Goal: Task Accomplishment & Management: Complete application form

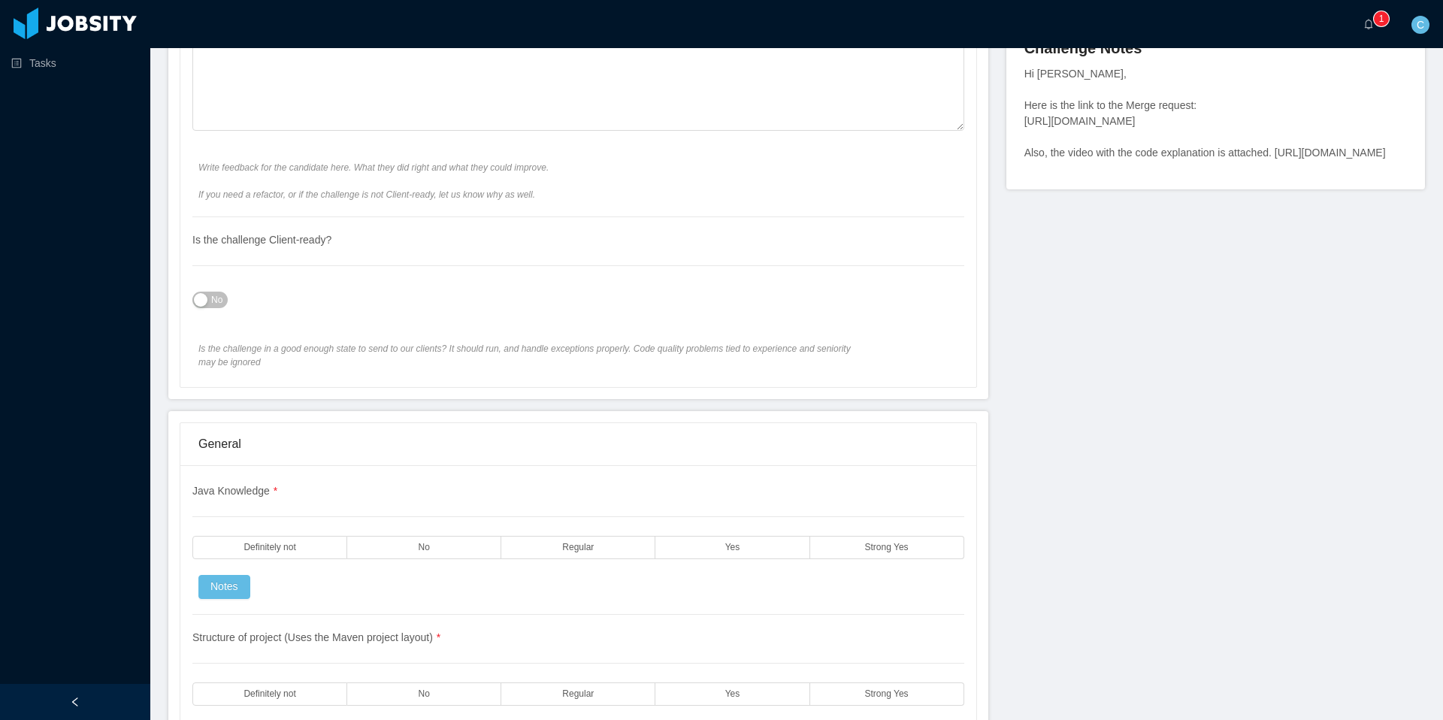
scroll to position [1024, 0]
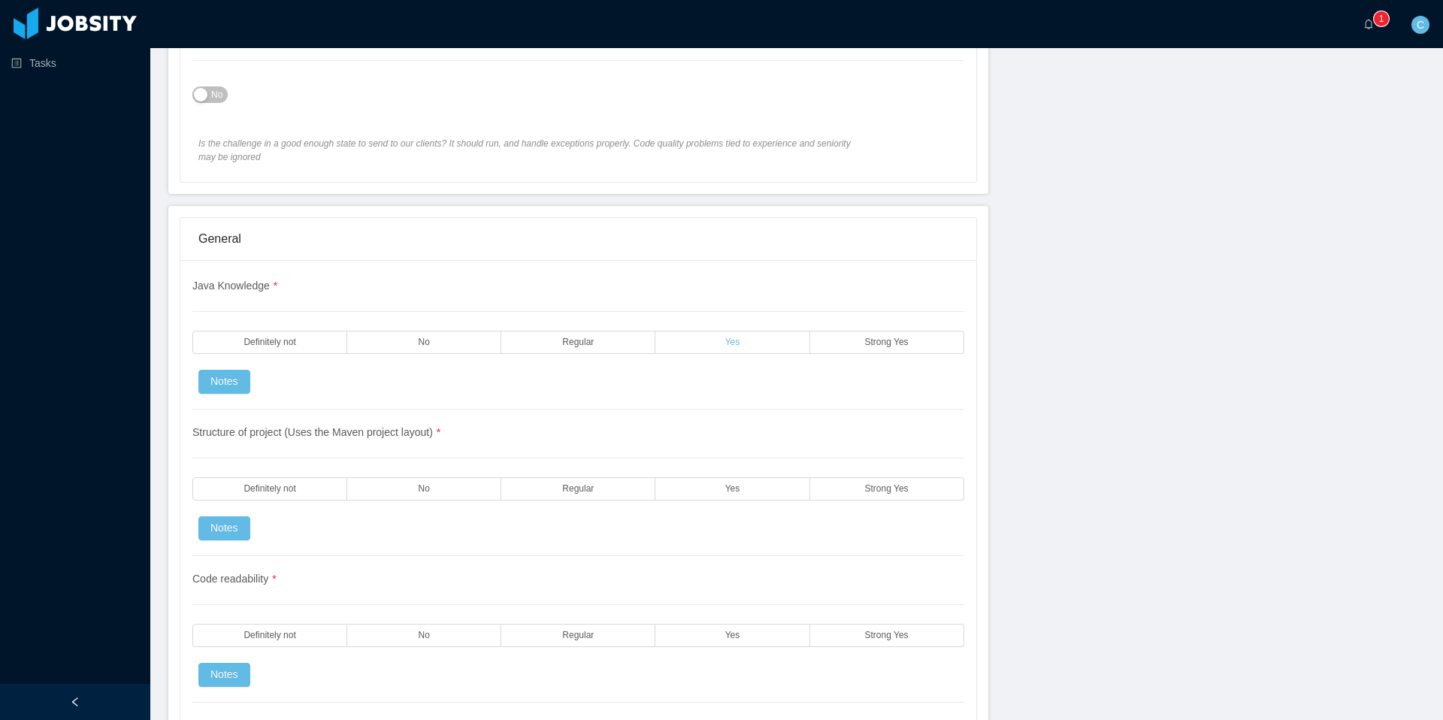
click at [724, 338] on label "Yes" at bounding box center [733, 342] width 154 height 23
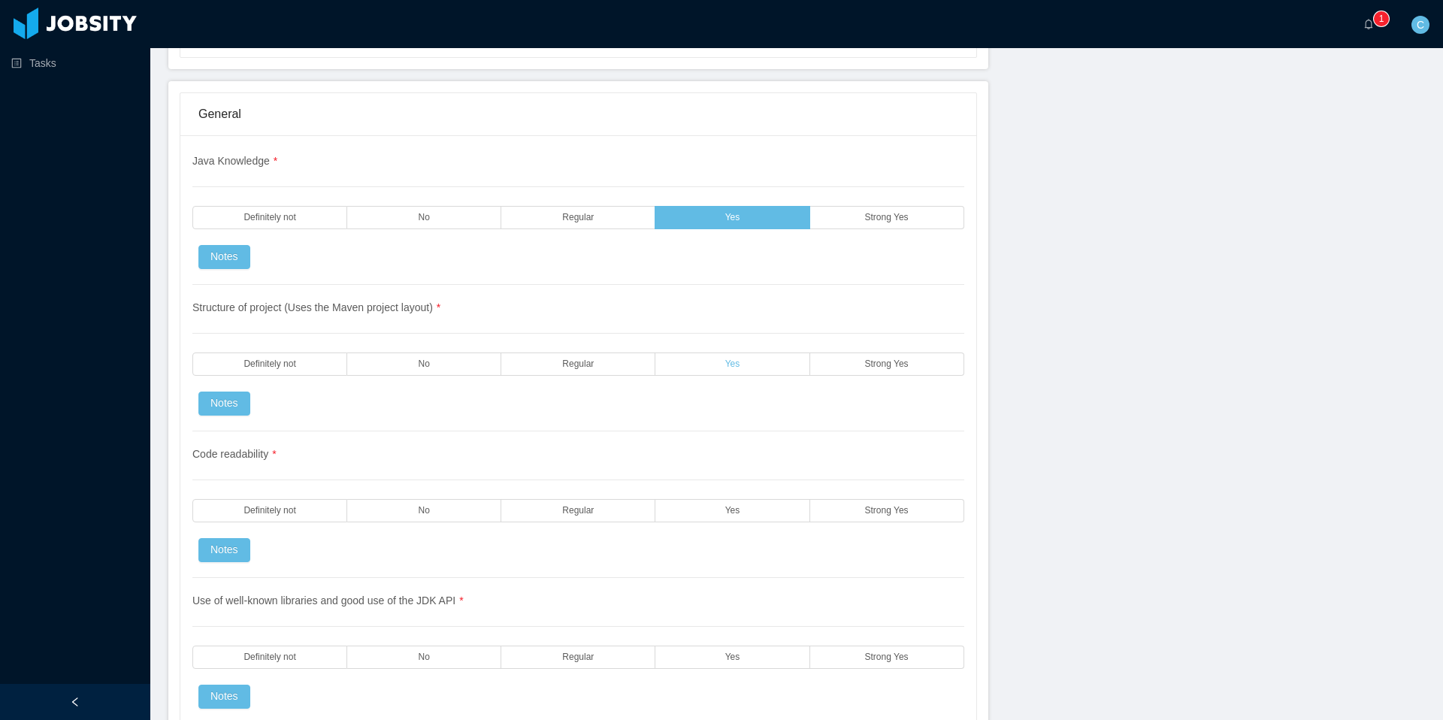
click at [719, 360] on label "Yes" at bounding box center [733, 364] width 154 height 23
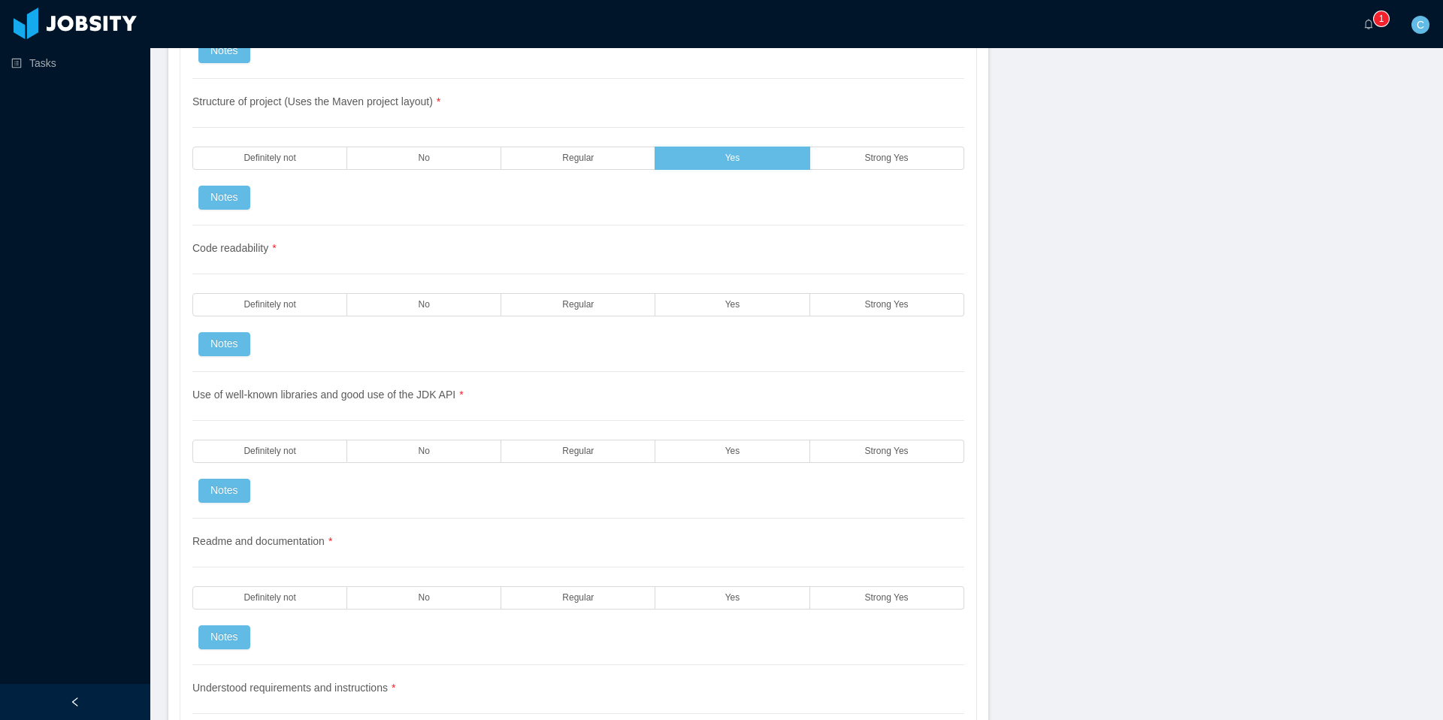
scroll to position [1402, 0]
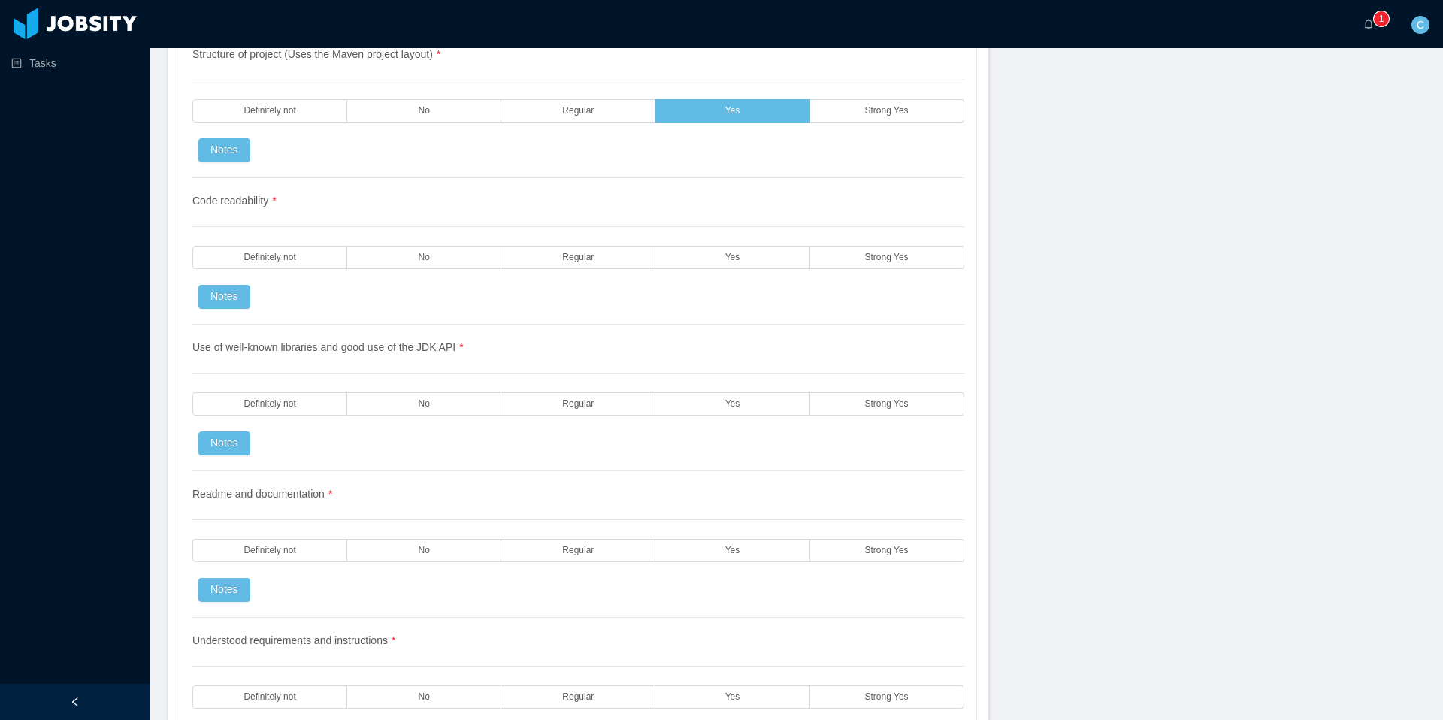
click at [716, 244] on div "Code readability * Definitely not No Regular Yes Strong Yes Notes" at bounding box center [578, 251] width 772 height 147
drag, startPoint x: 710, startPoint y: 262, endPoint x: 715, endPoint y: 292, distance: 31.1
click at [710, 262] on label "Yes" at bounding box center [733, 257] width 154 height 23
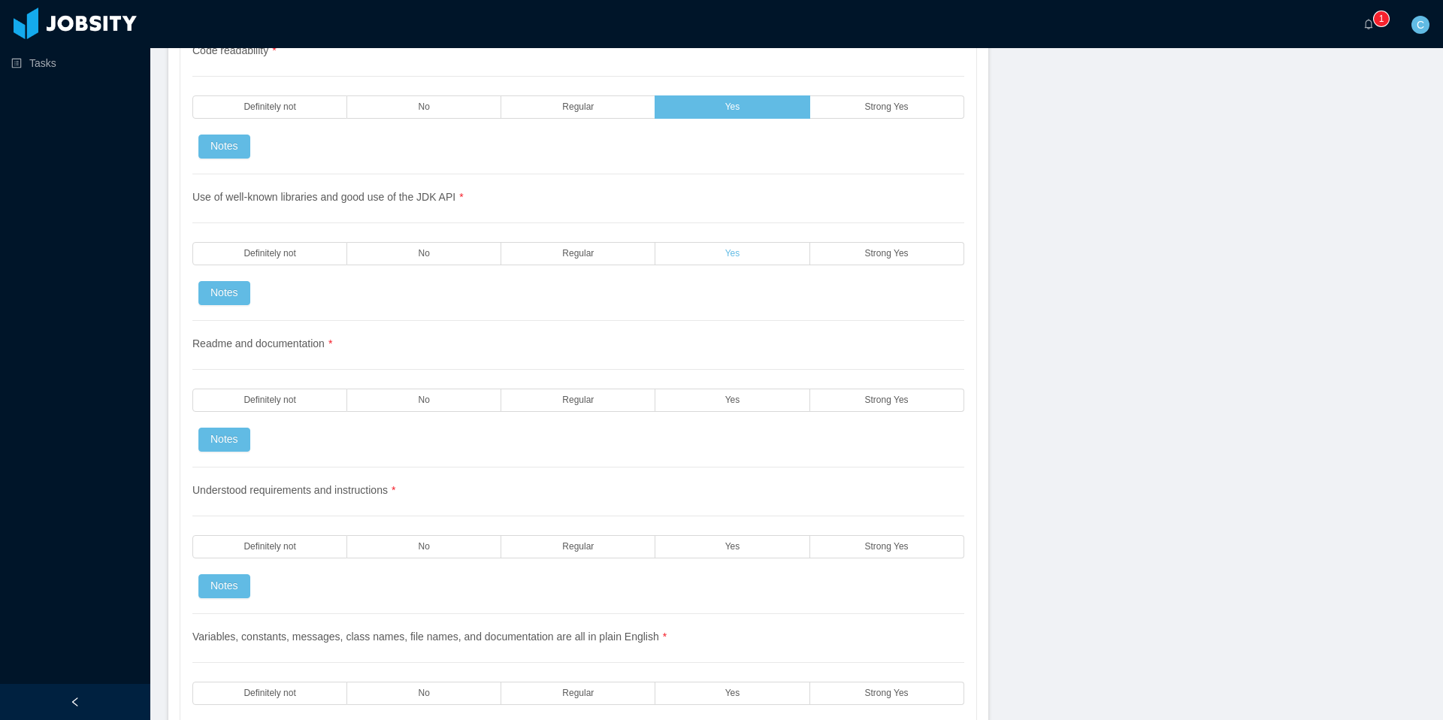
click at [711, 247] on label "Yes" at bounding box center [733, 253] width 154 height 23
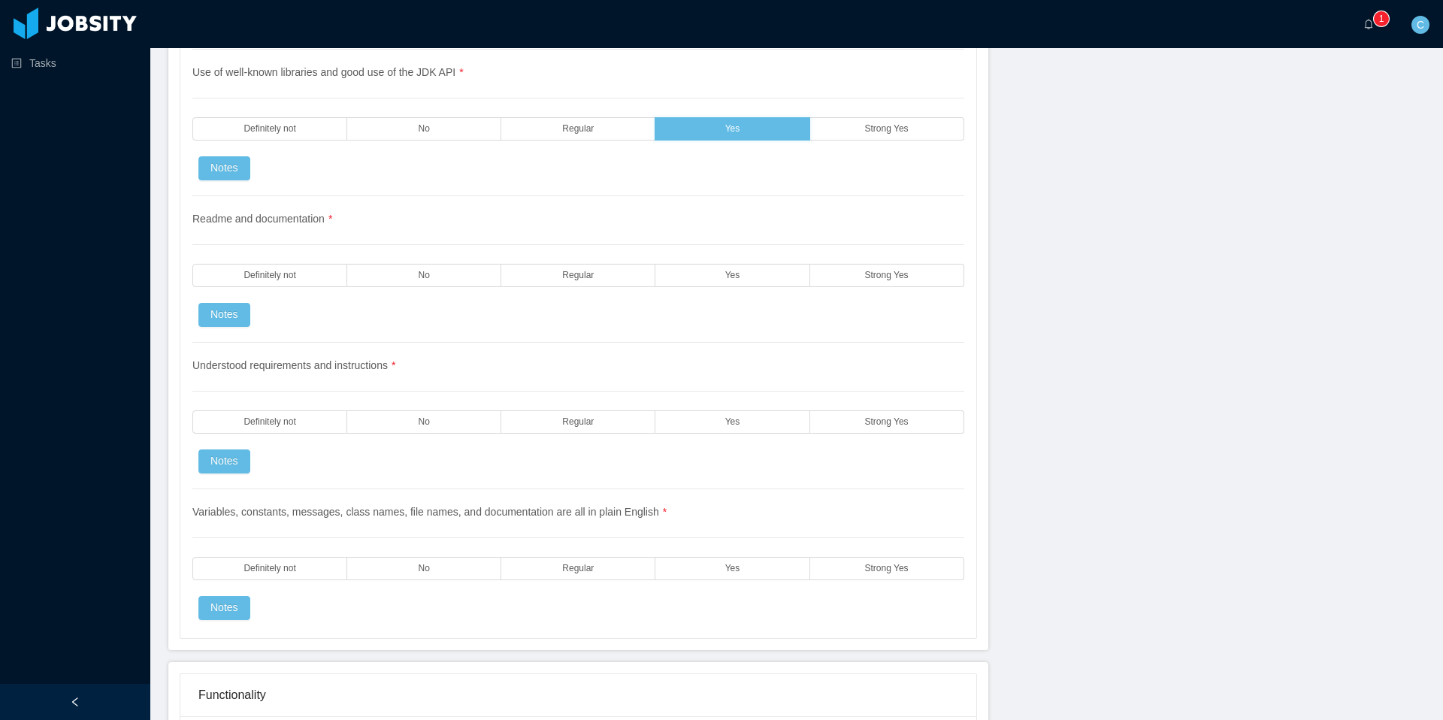
scroll to position [1680, 0]
click at [577, 270] on span "Regular" at bounding box center [578, 273] width 32 height 10
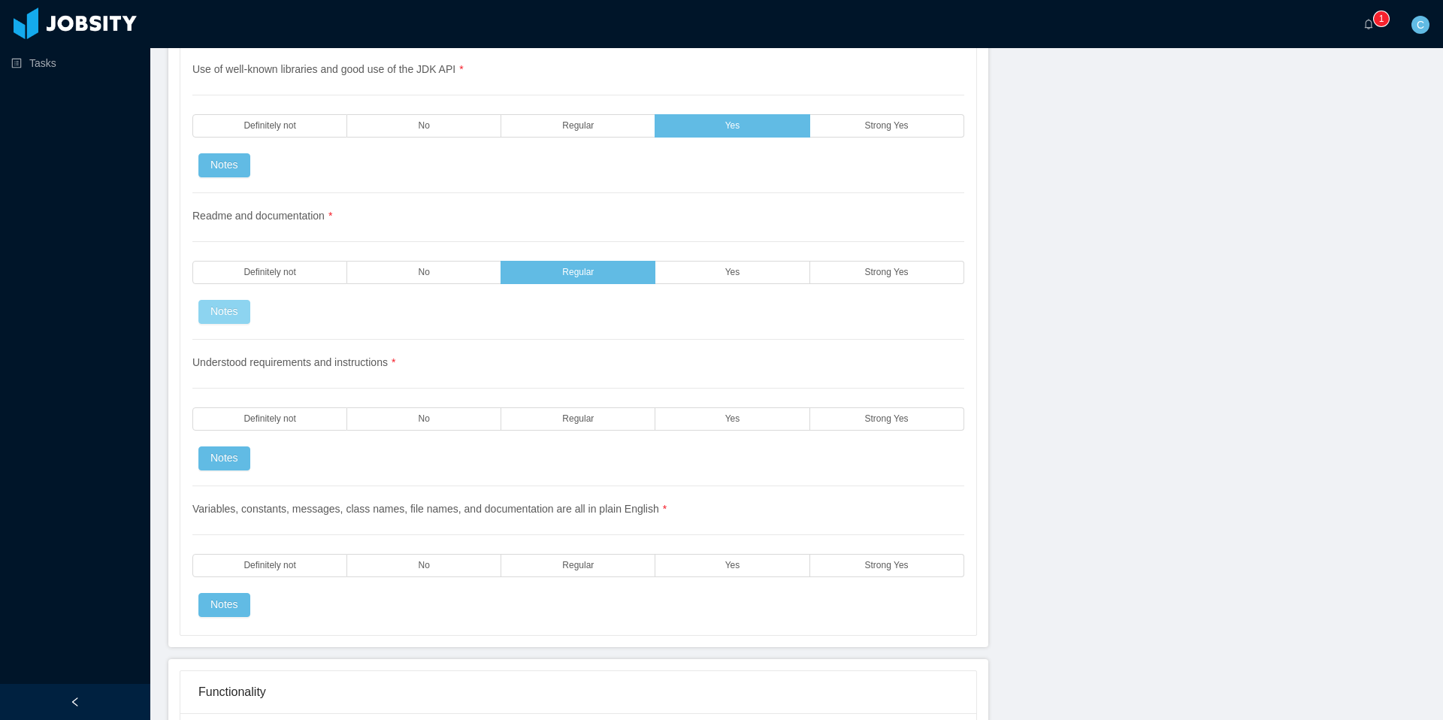
click at [235, 302] on button "Notes" at bounding box center [224, 312] width 52 height 24
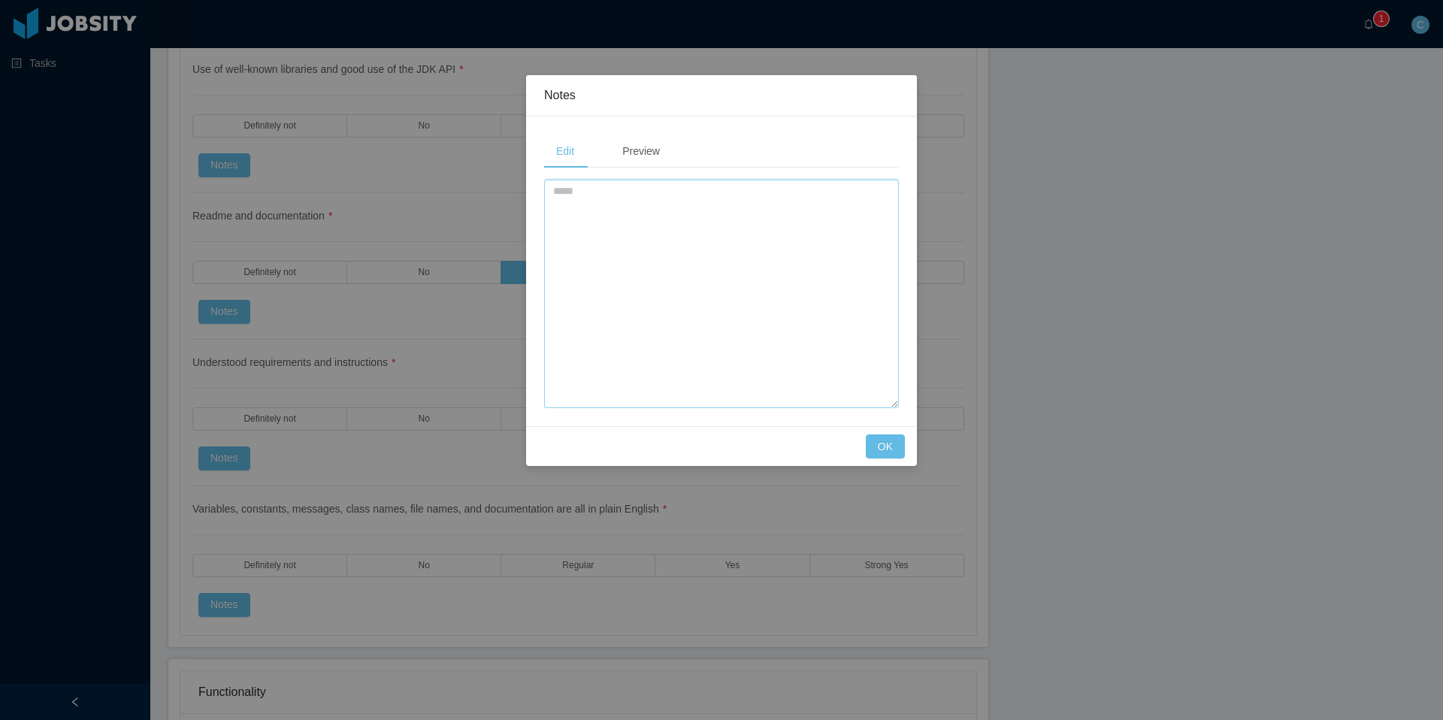
click at [746, 227] on textarea at bounding box center [721, 294] width 355 height 229
click at [747, 288] on textarea at bounding box center [721, 294] width 355 height 229
click at [886, 453] on button "OK" at bounding box center [885, 447] width 39 height 24
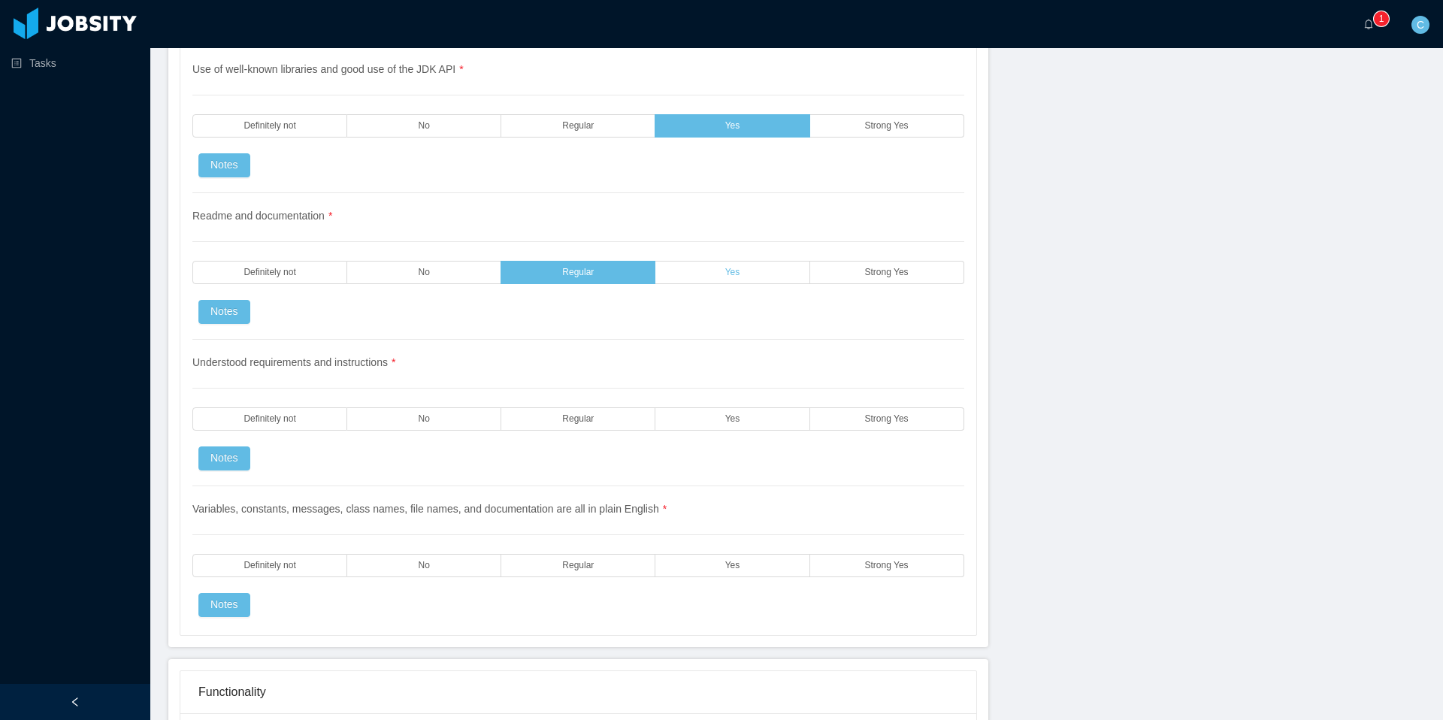
click at [719, 281] on label "Yes" at bounding box center [733, 272] width 154 height 23
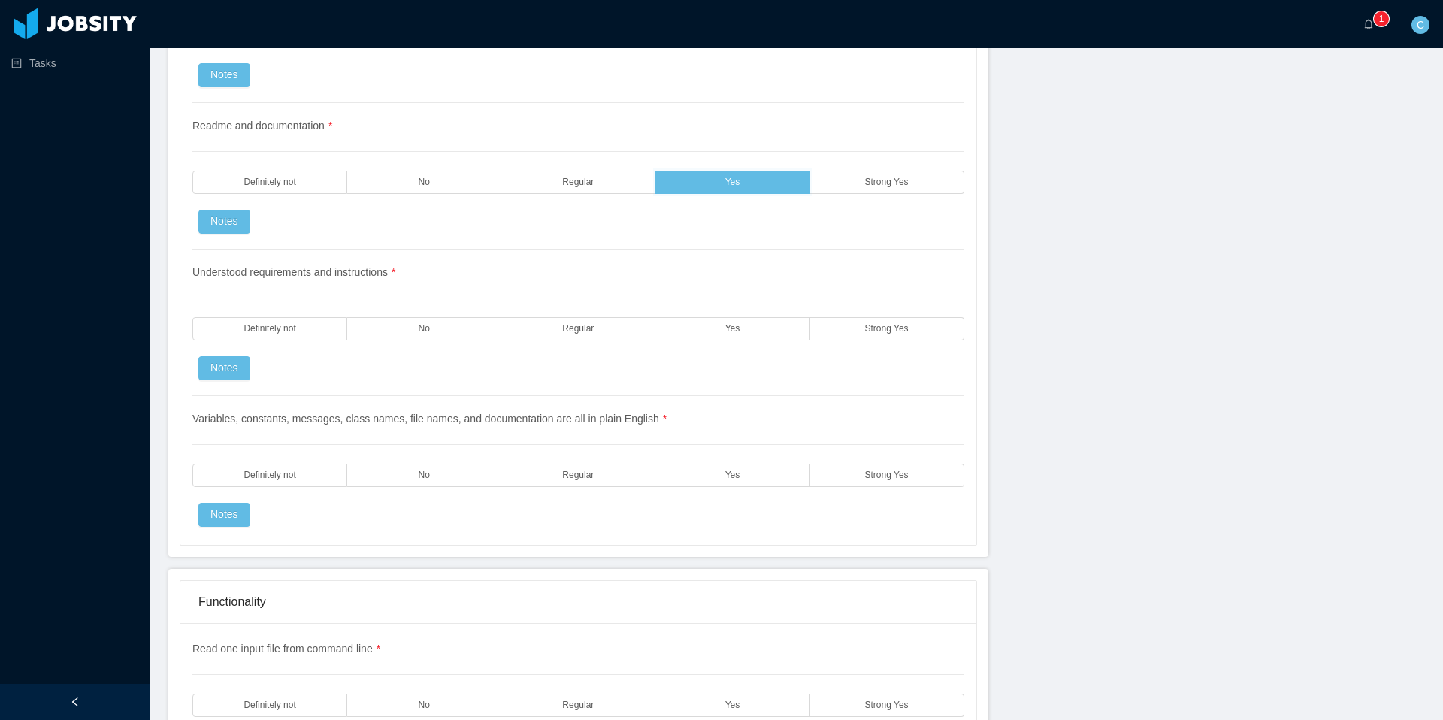
scroll to position [1775, 0]
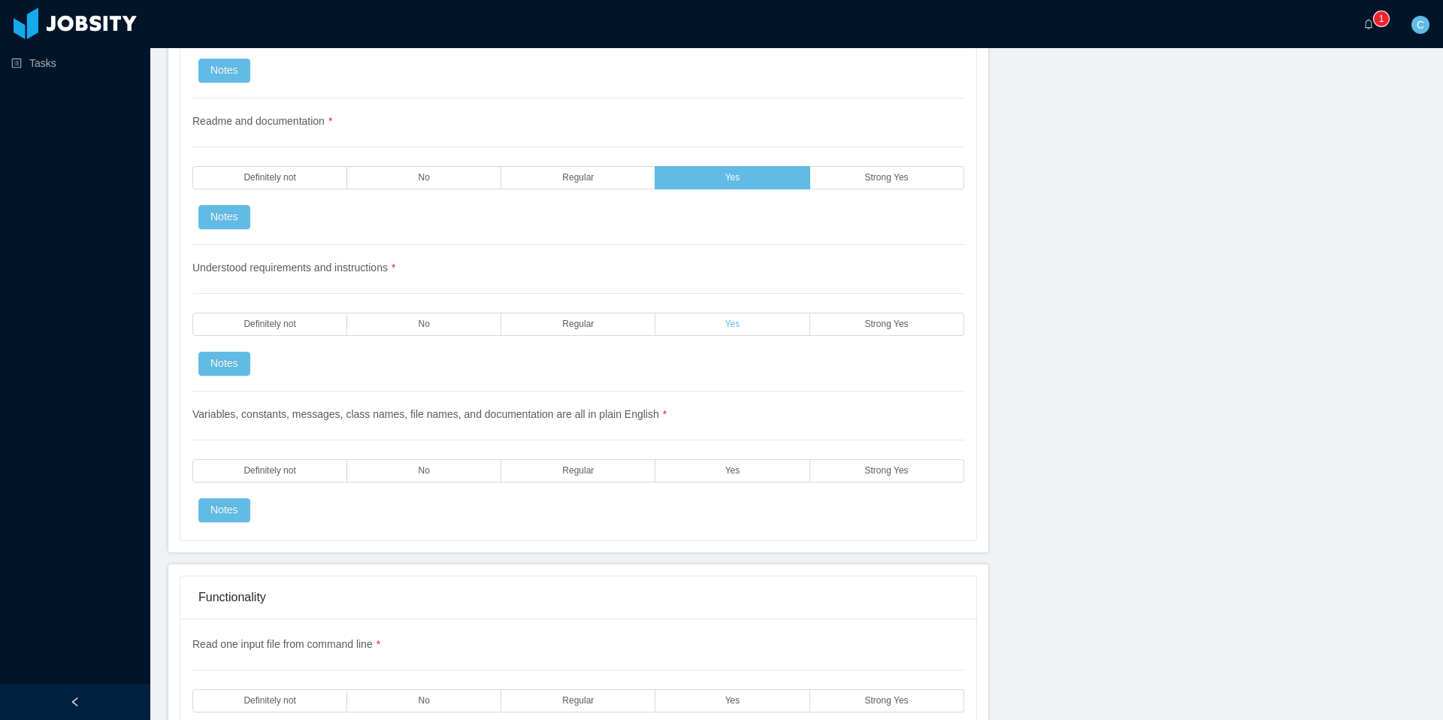
click at [691, 318] on label "Yes" at bounding box center [733, 324] width 154 height 23
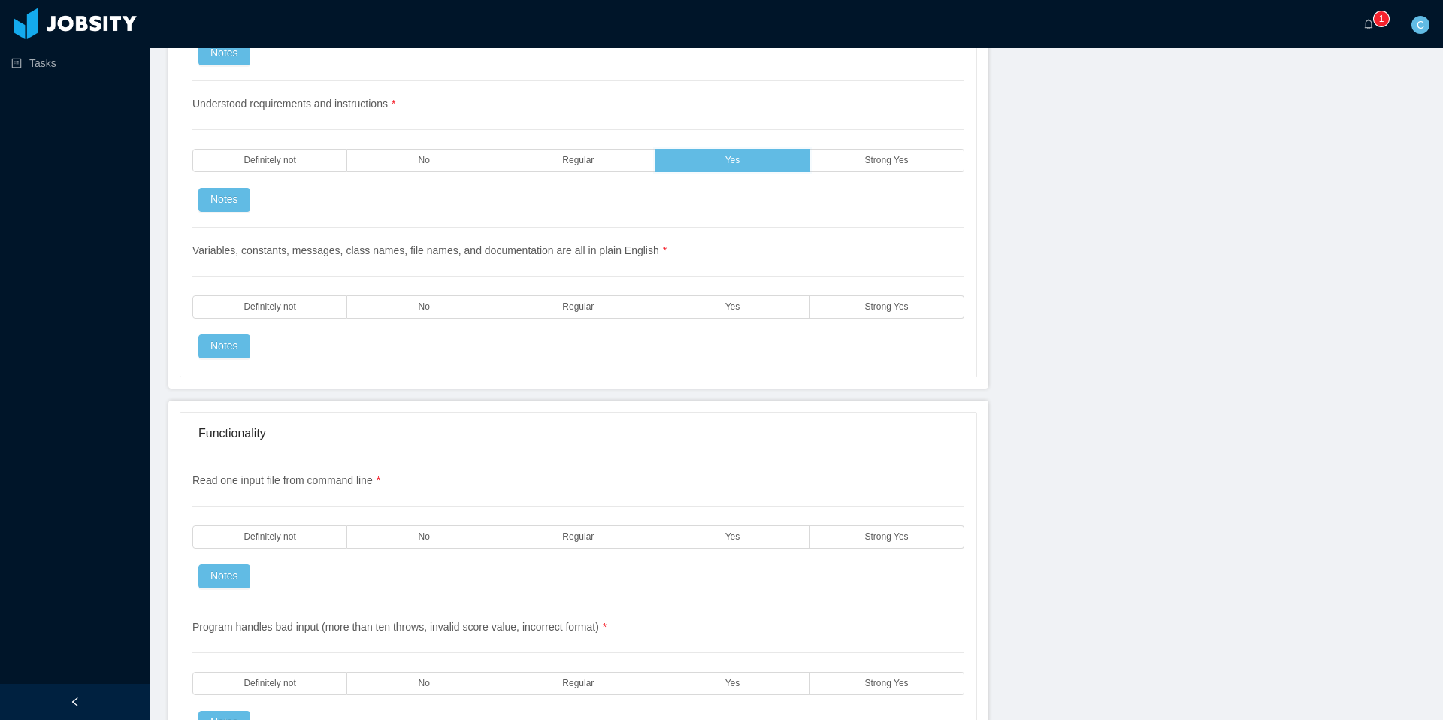
scroll to position [1955, 0]
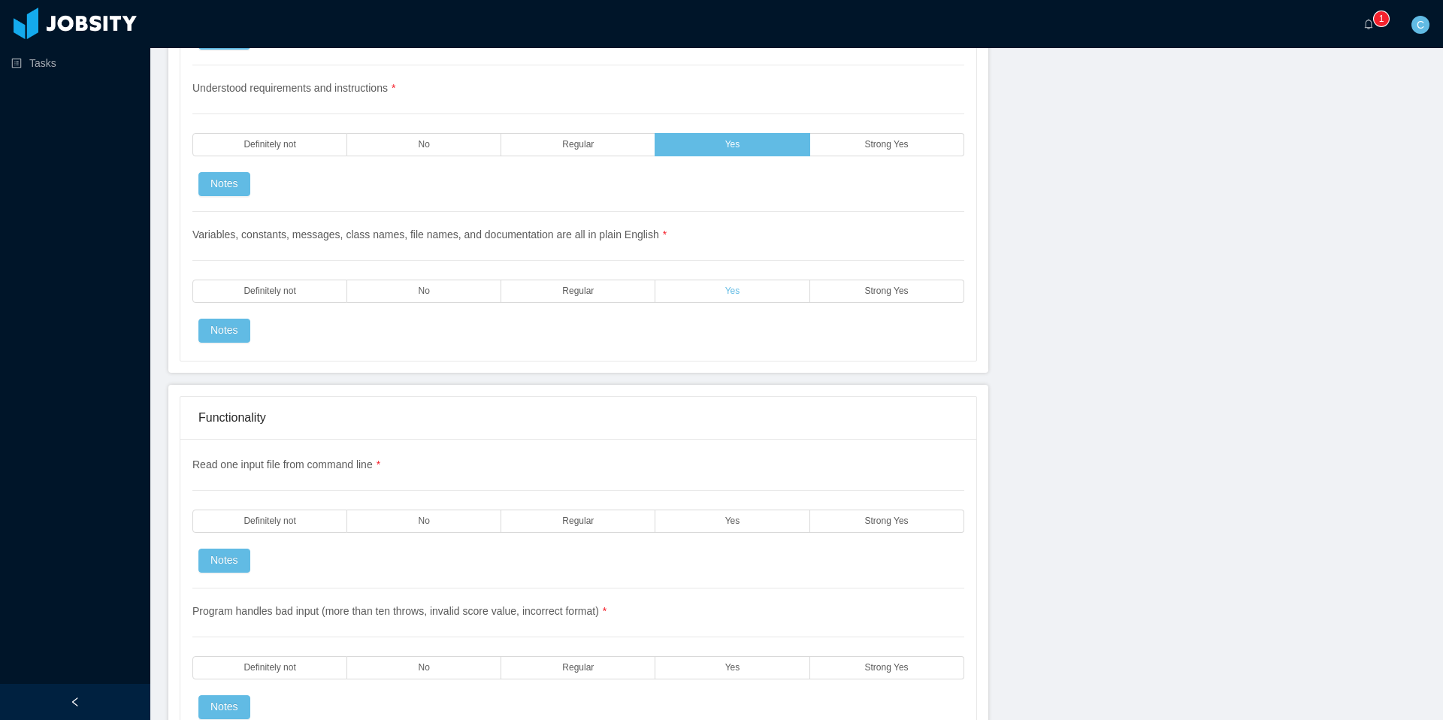
click at [692, 296] on label "Yes" at bounding box center [733, 291] width 154 height 23
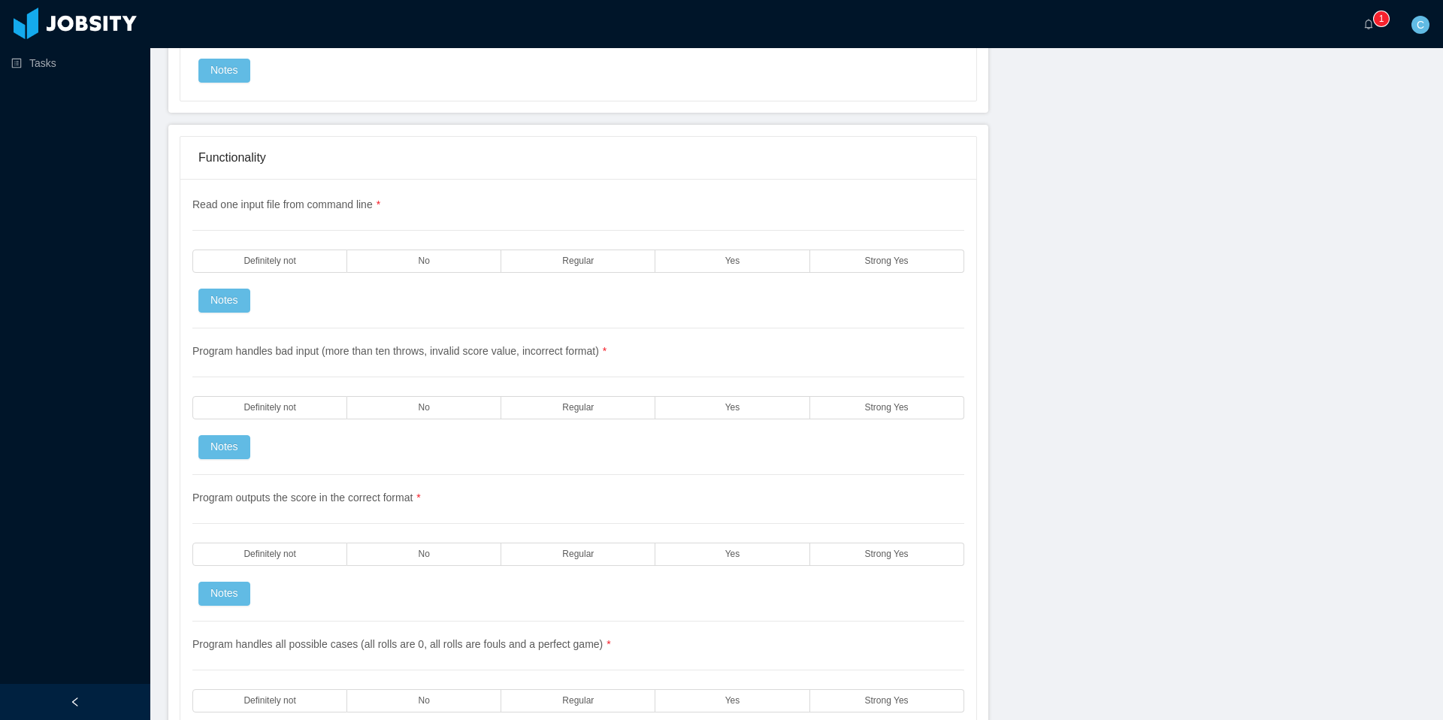
scroll to position [2220, 0]
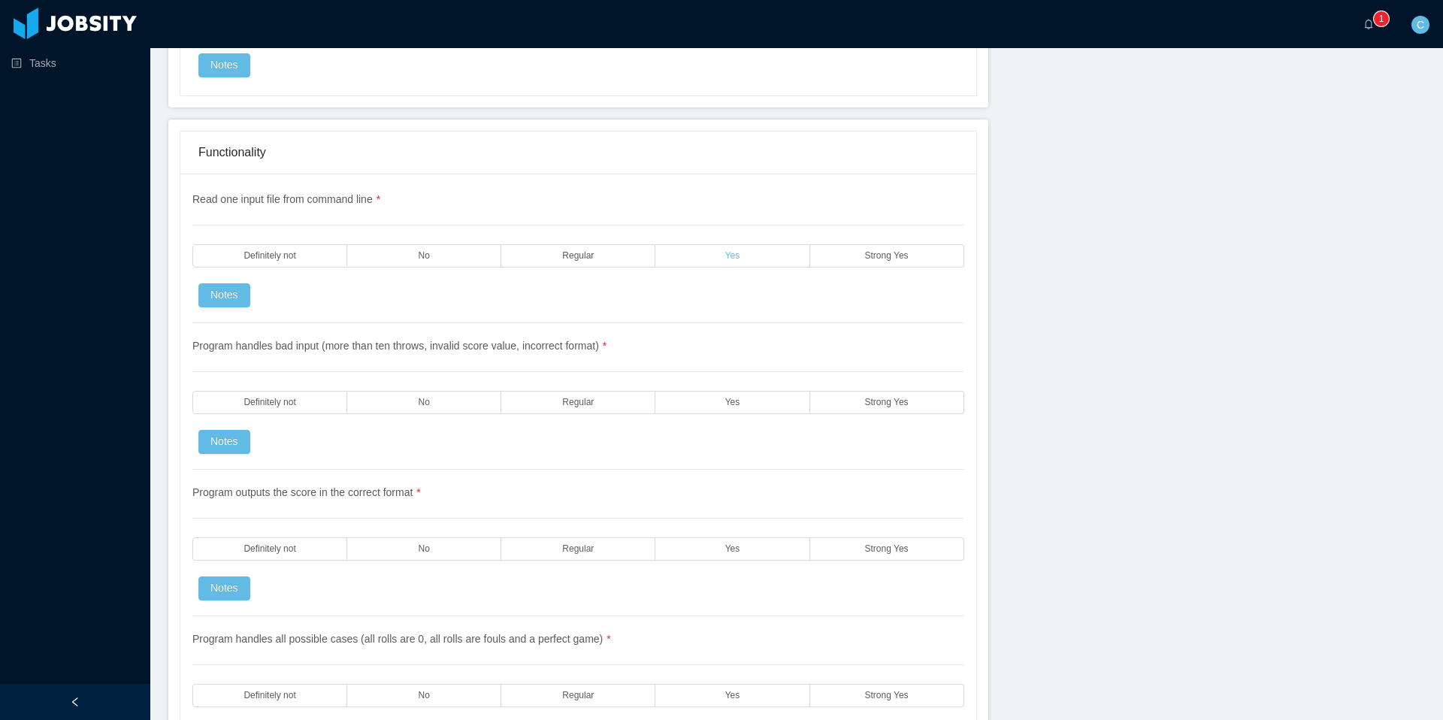
click at [722, 265] on label "Yes" at bounding box center [733, 255] width 154 height 23
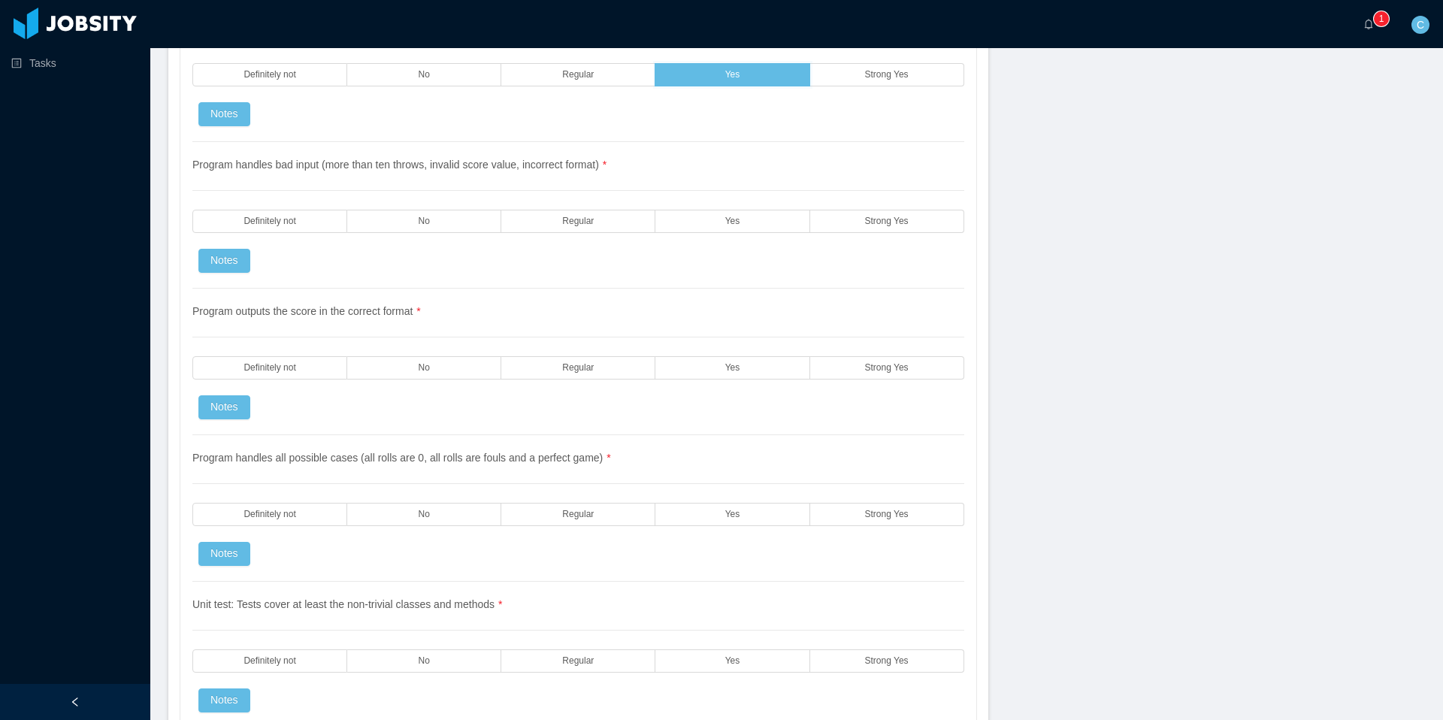
scroll to position [2406, 0]
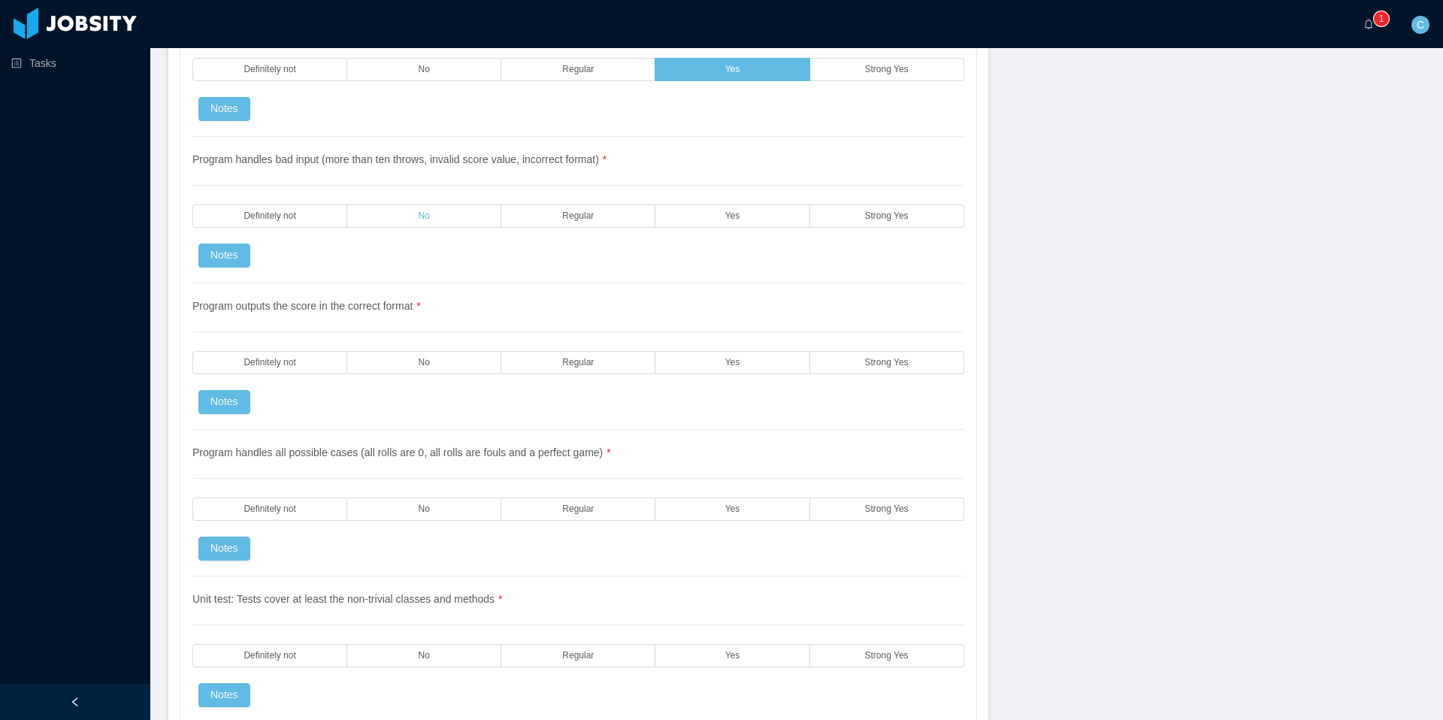
click at [462, 222] on label "No" at bounding box center [424, 215] width 154 height 23
click at [459, 380] on div "Program outputs the score in the correct format * Definitely not No Regular Yes…" at bounding box center [578, 356] width 772 height 147
click at [462, 367] on label "No" at bounding box center [424, 362] width 154 height 23
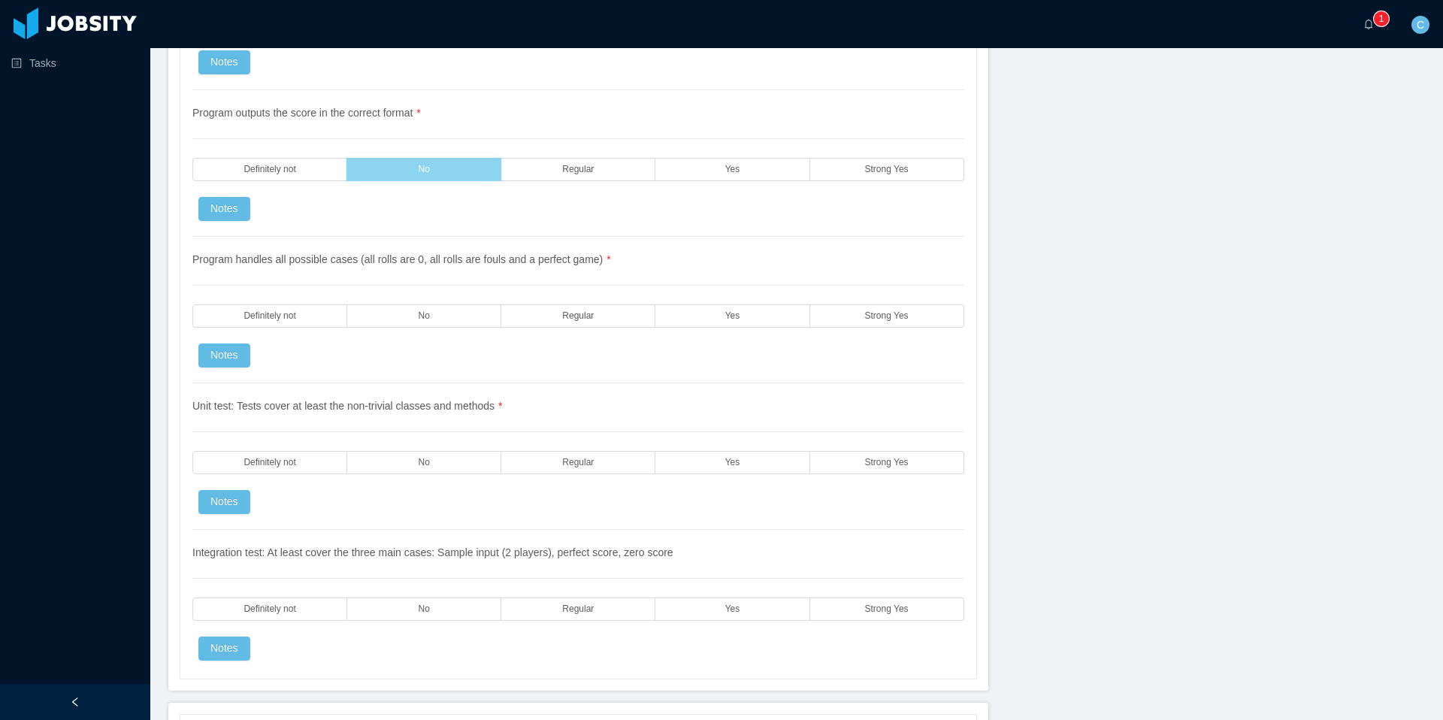
scroll to position [2603, 0]
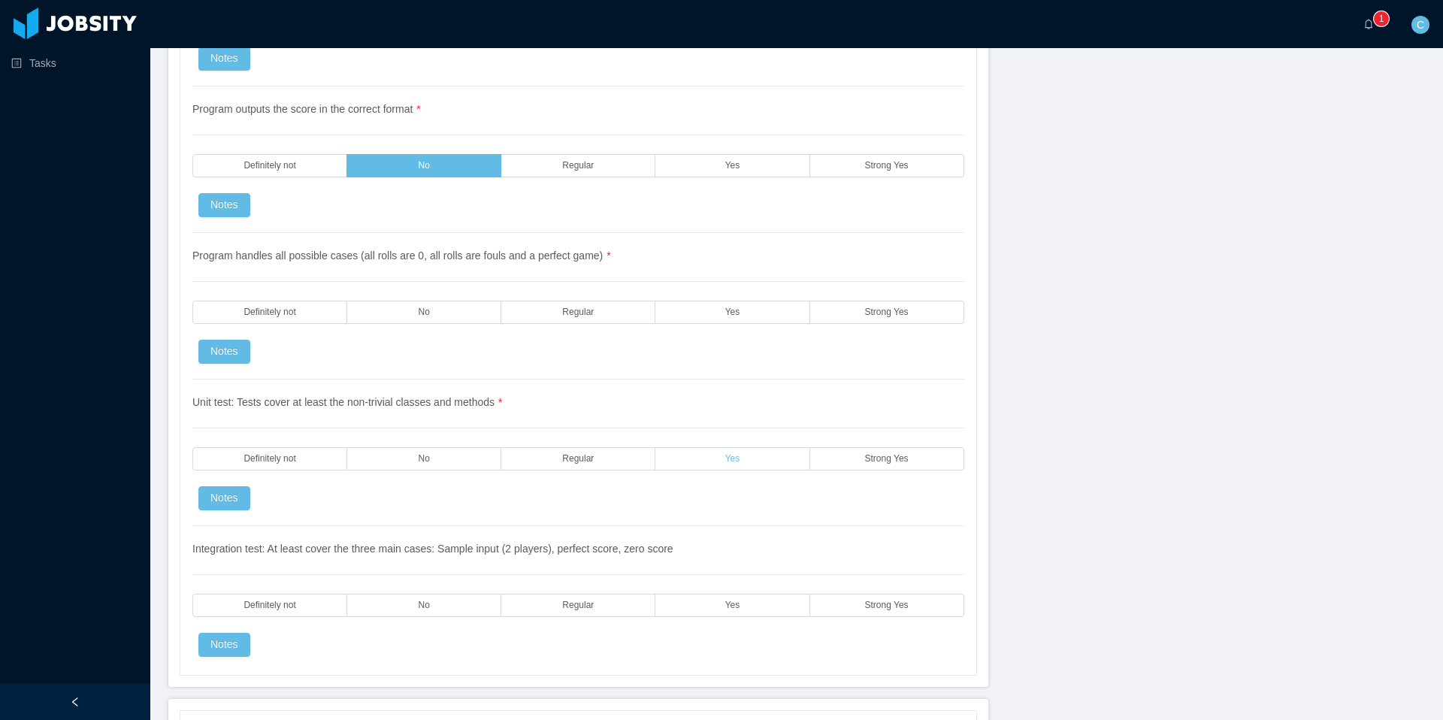
click at [716, 459] on label "Yes" at bounding box center [733, 458] width 154 height 23
click at [719, 308] on label "Yes" at bounding box center [733, 312] width 154 height 23
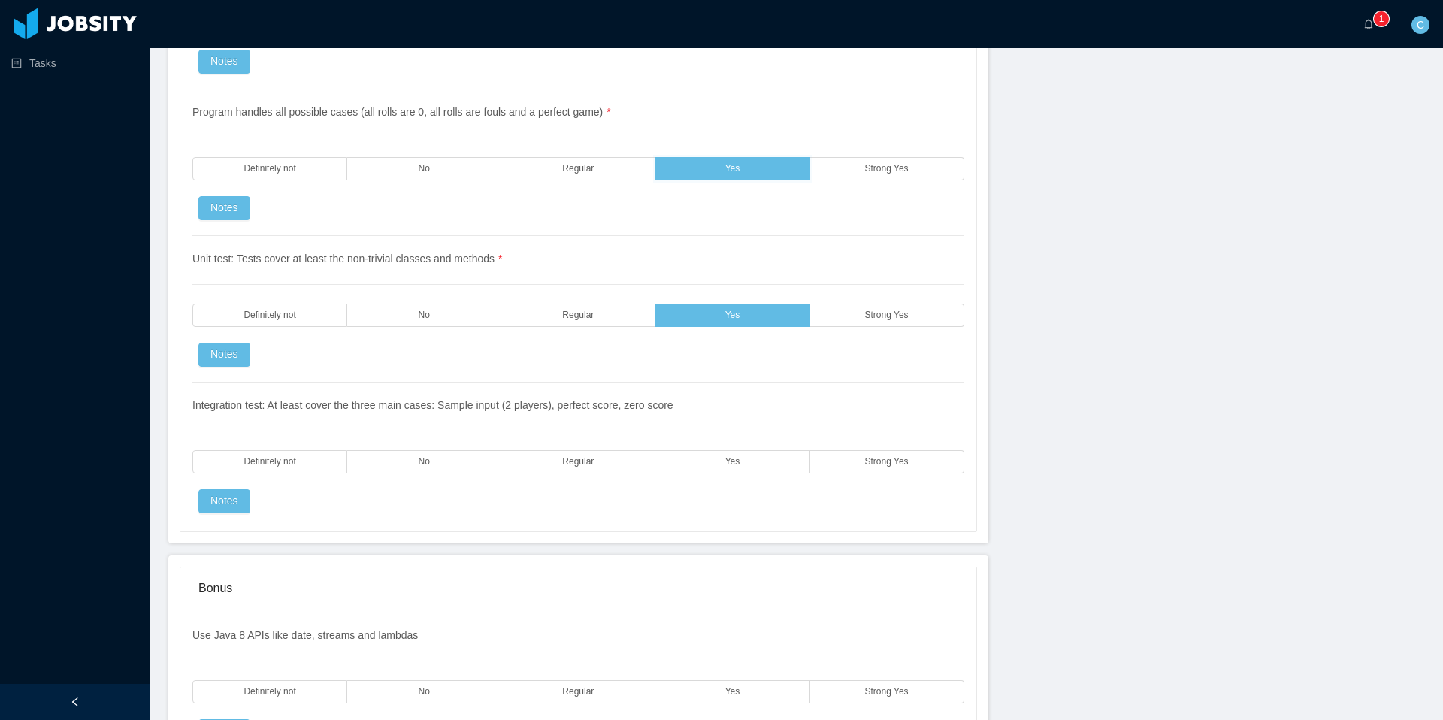
scroll to position [2812, 0]
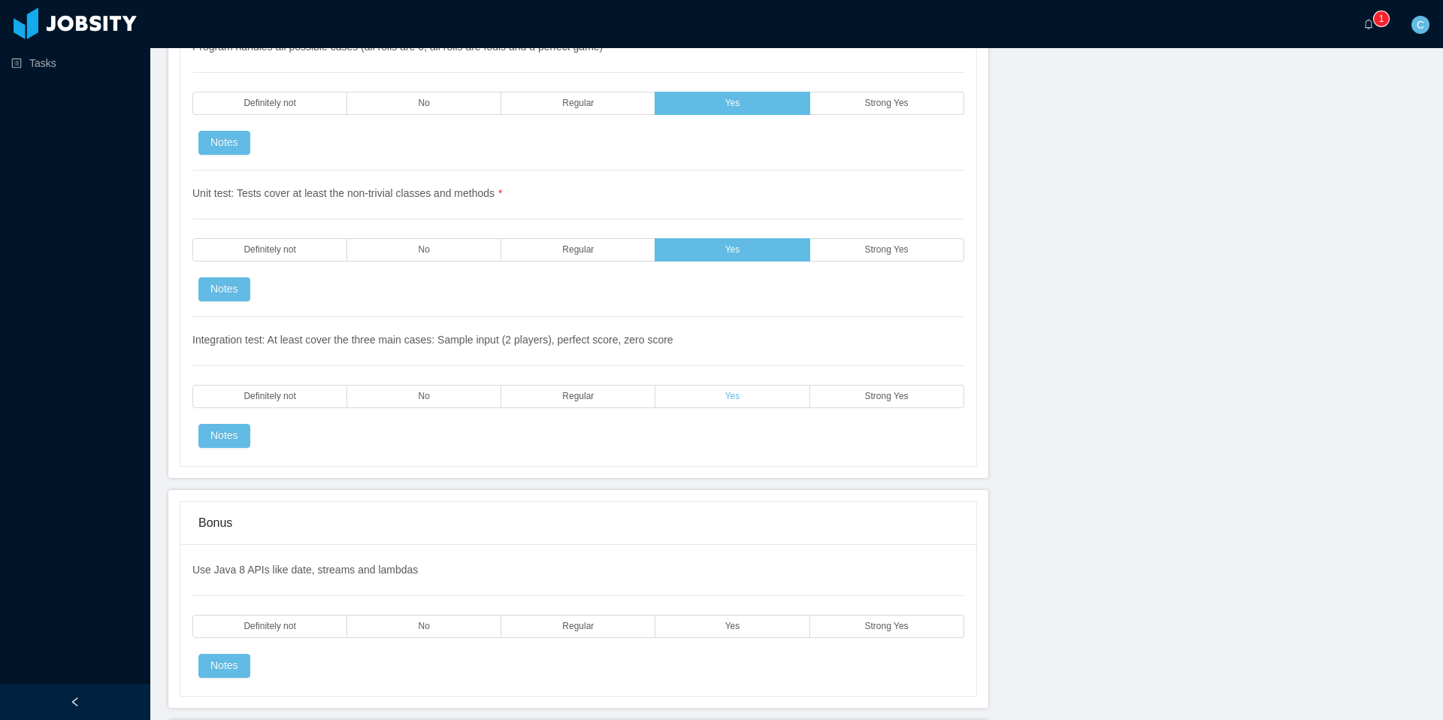
click at [714, 395] on label "Yes" at bounding box center [733, 396] width 154 height 23
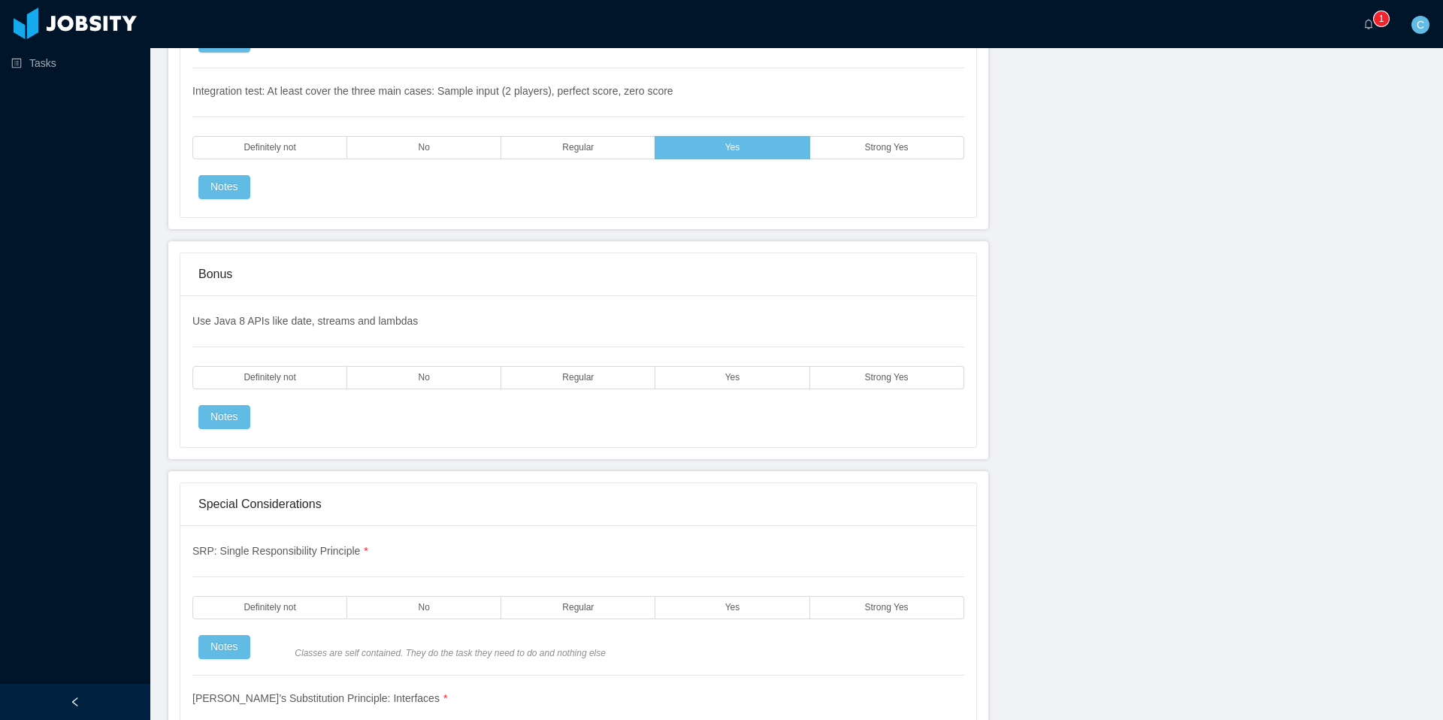
scroll to position [3078, 0]
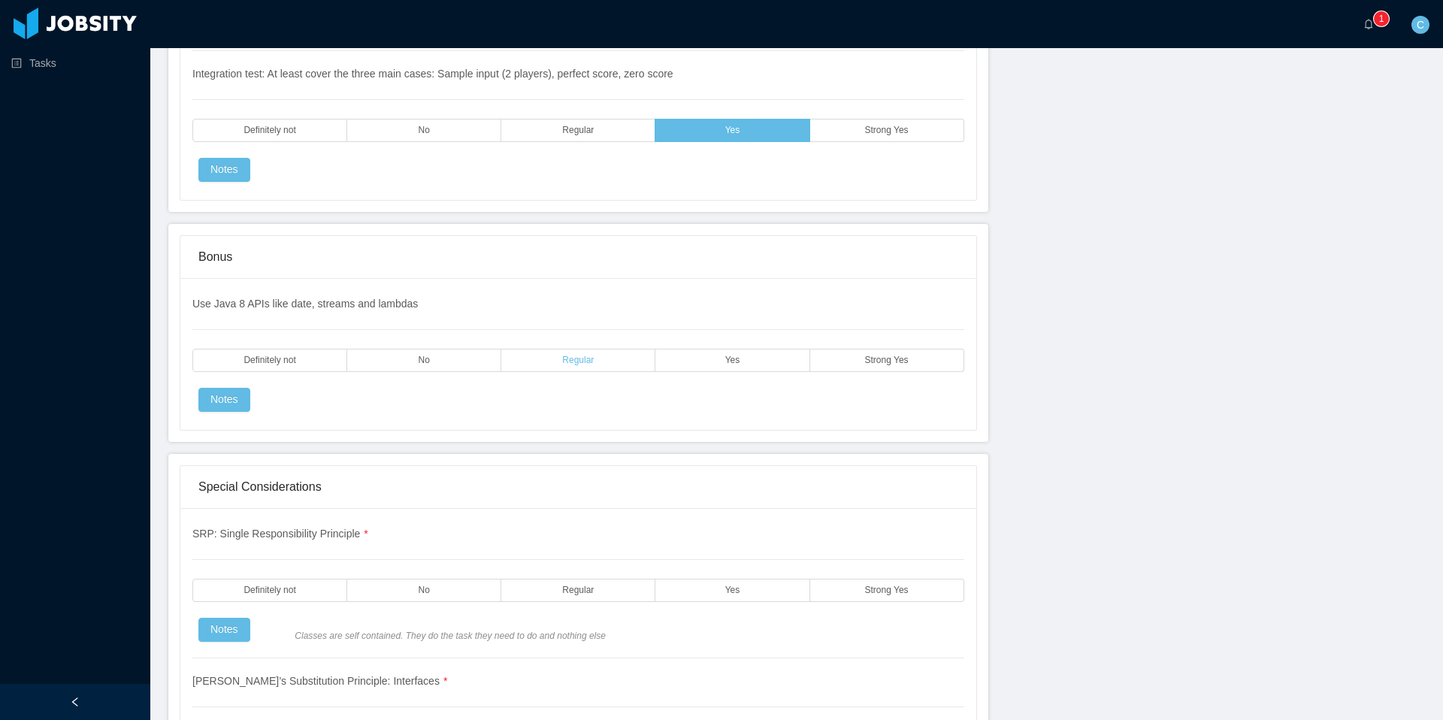
drag, startPoint x: 695, startPoint y: 361, endPoint x: 648, endPoint y: 371, distance: 48.4
click at [695, 361] on label "Yes" at bounding box center [733, 360] width 154 height 23
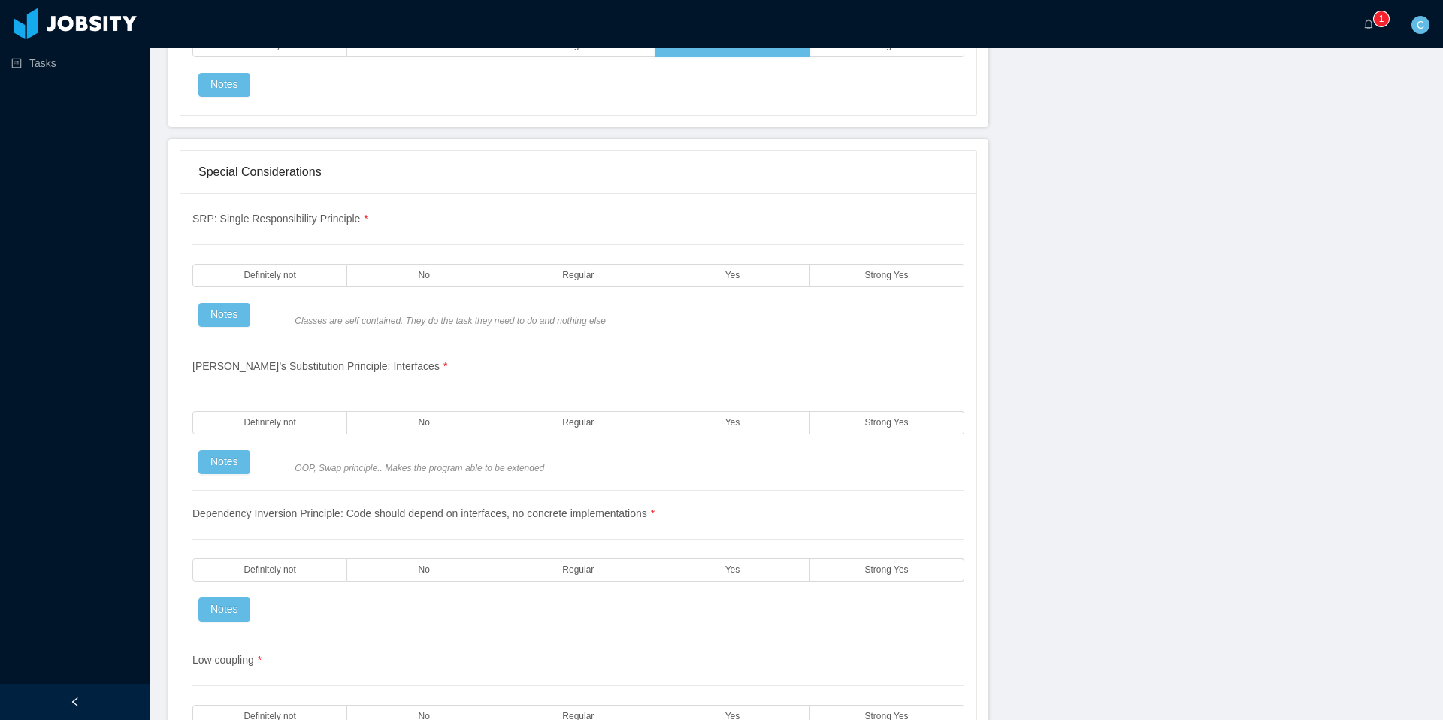
scroll to position [3395, 0]
click at [595, 276] on label "Regular" at bounding box center [578, 273] width 154 height 23
click at [595, 426] on label "Regular" at bounding box center [578, 421] width 154 height 23
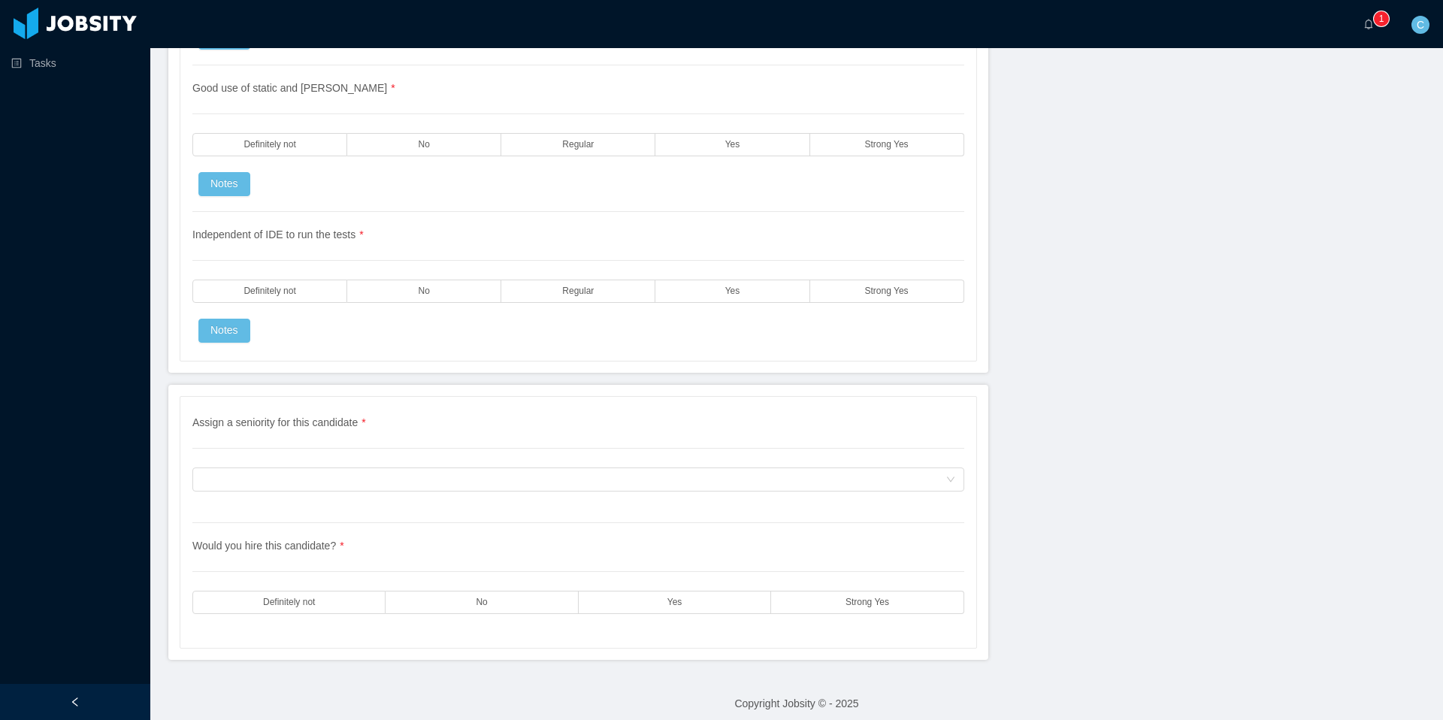
scroll to position [4122, 0]
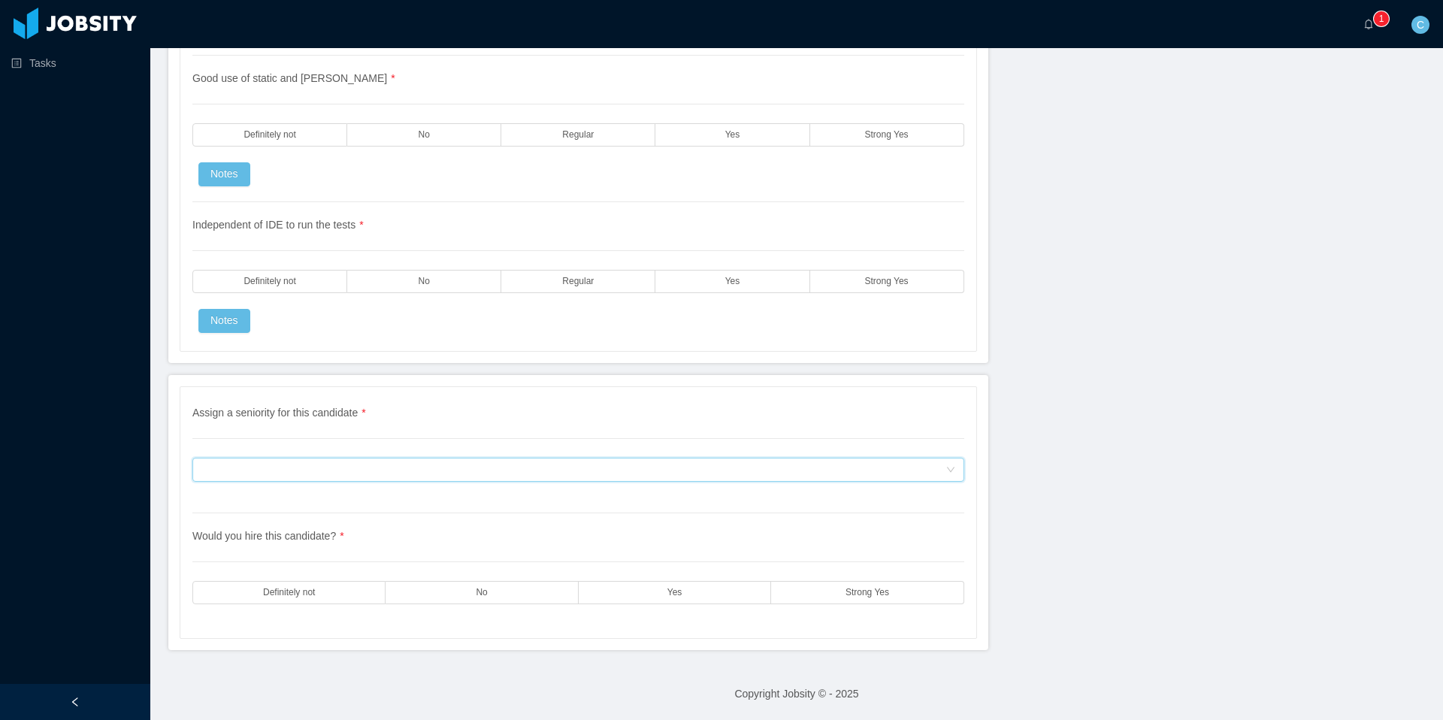
click at [653, 472] on div "Assign a seniority for this candidate" at bounding box center [573, 470] width 744 height 23
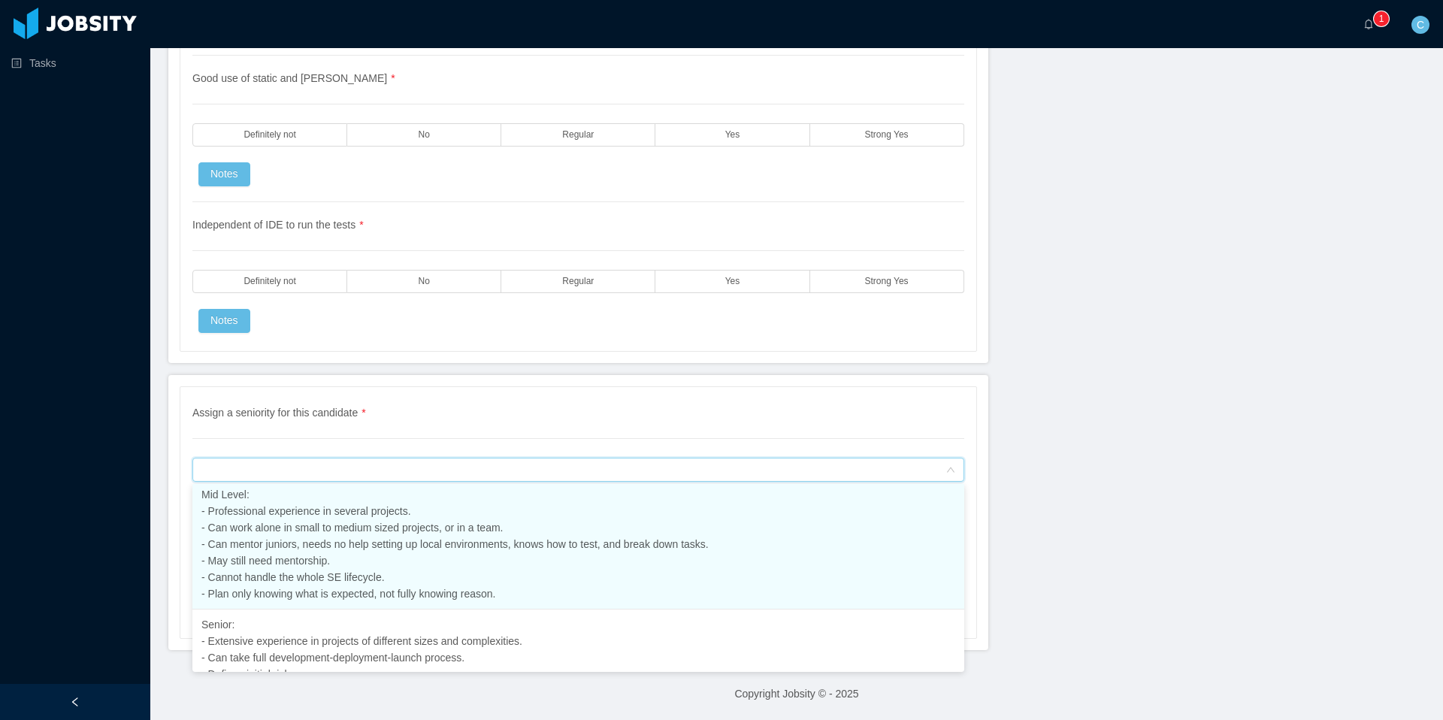
scroll to position [234, 0]
click at [628, 544] on span "Mid Level: - Professional experience in several projects. - Can work alone in s…" at bounding box center [454, 542] width 507 height 111
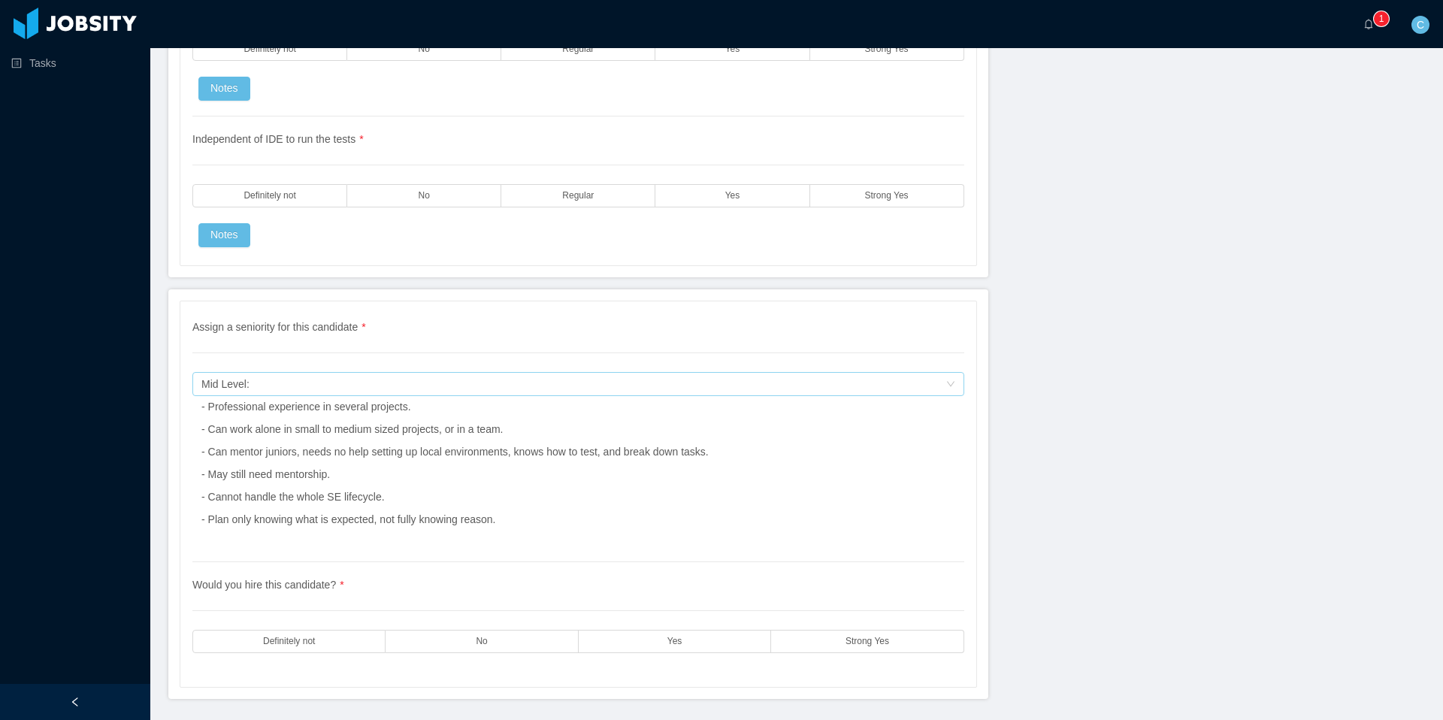
scroll to position [4252, 0]
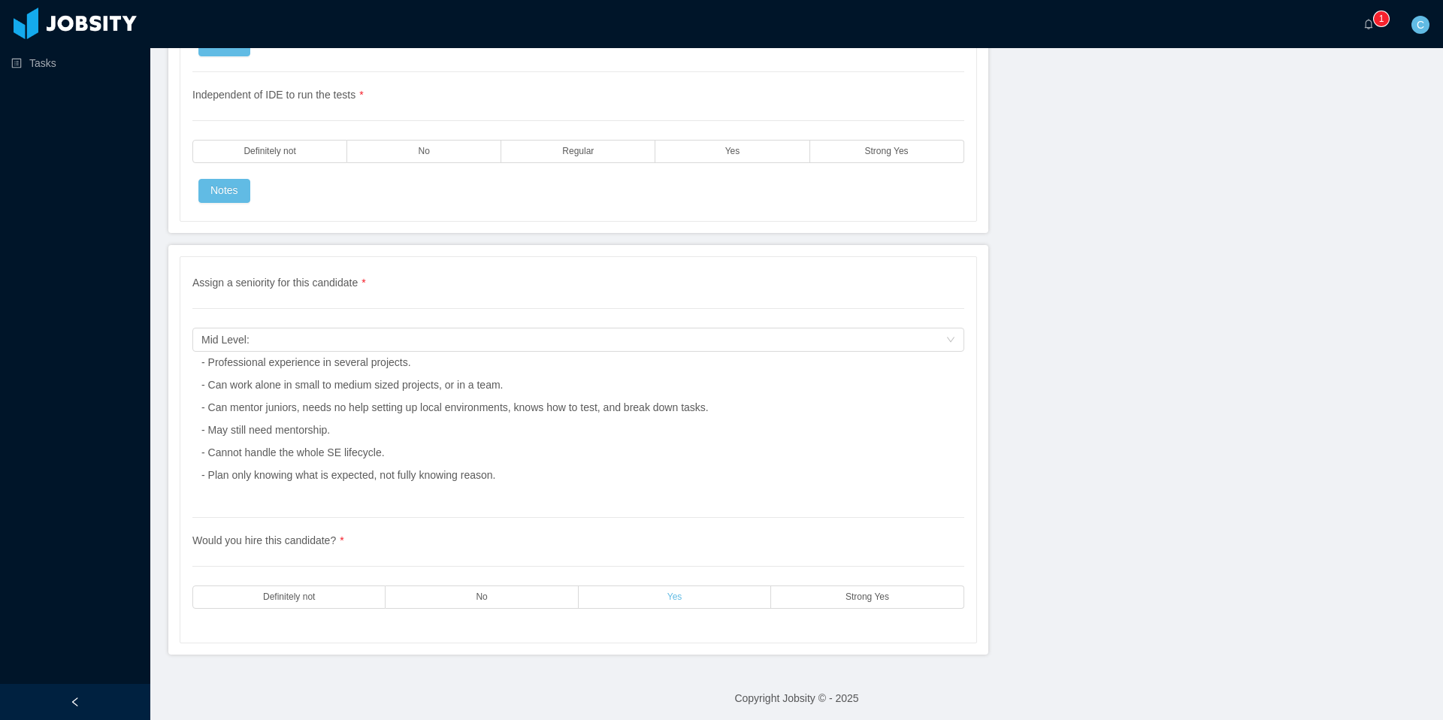
click at [670, 598] on span "Yes" at bounding box center [675, 597] width 15 height 10
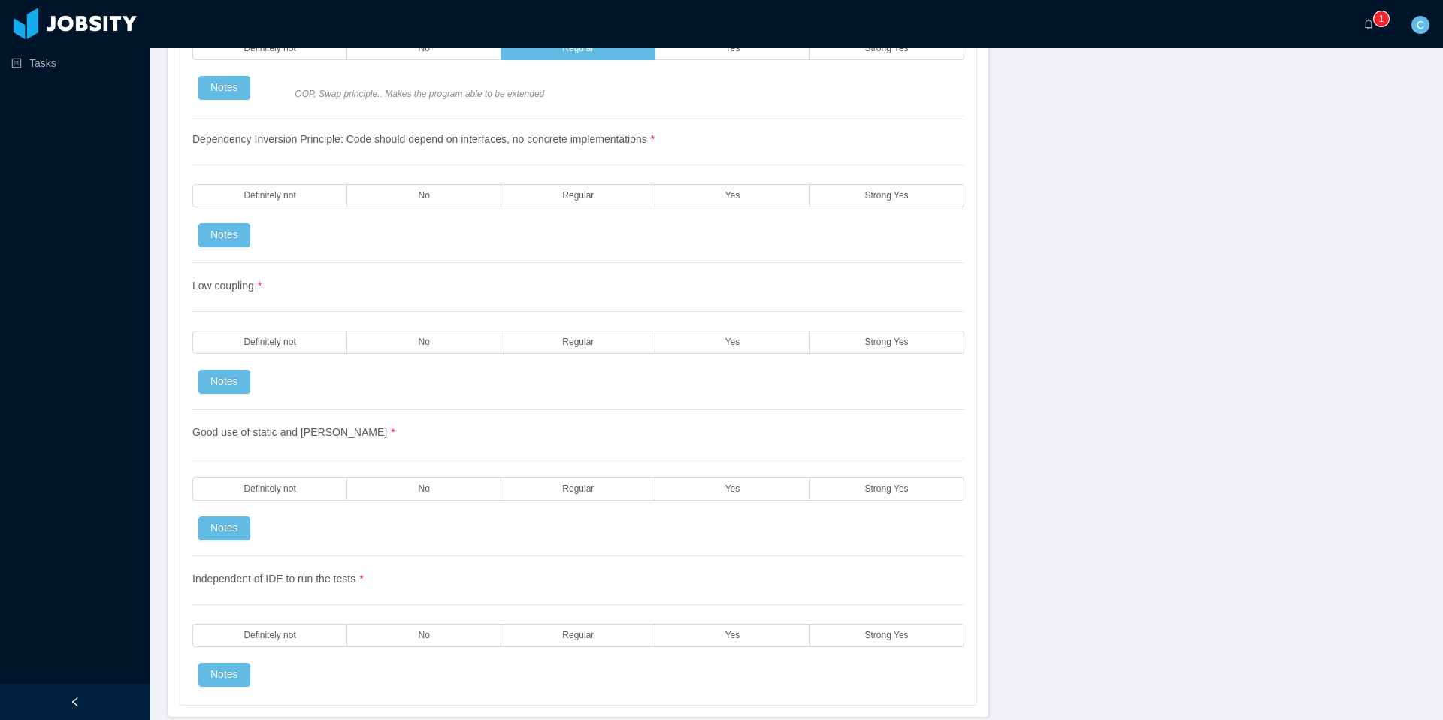
scroll to position [3780, 0]
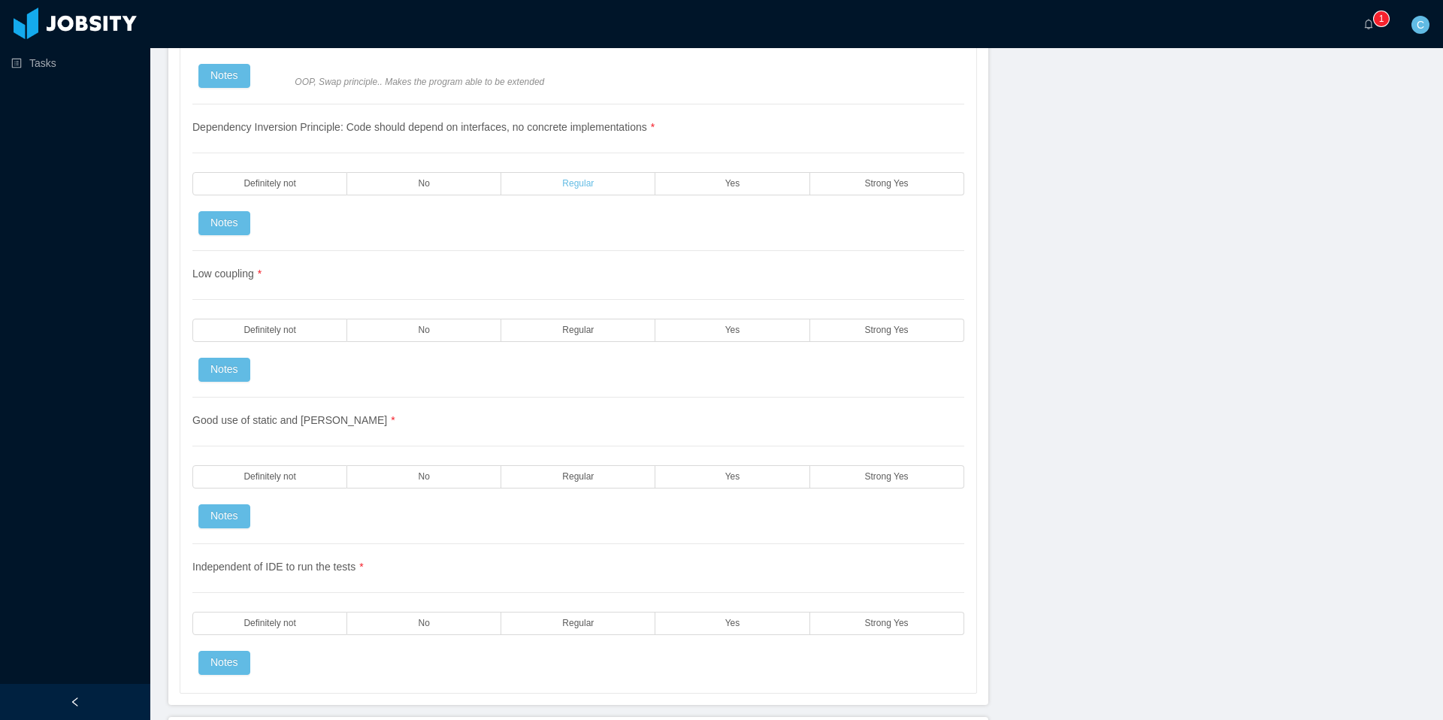
click at [593, 182] on span "Regular" at bounding box center [578, 184] width 32 height 10
click at [632, 329] on label "Regular" at bounding box center [578, 330] width 154 height 23
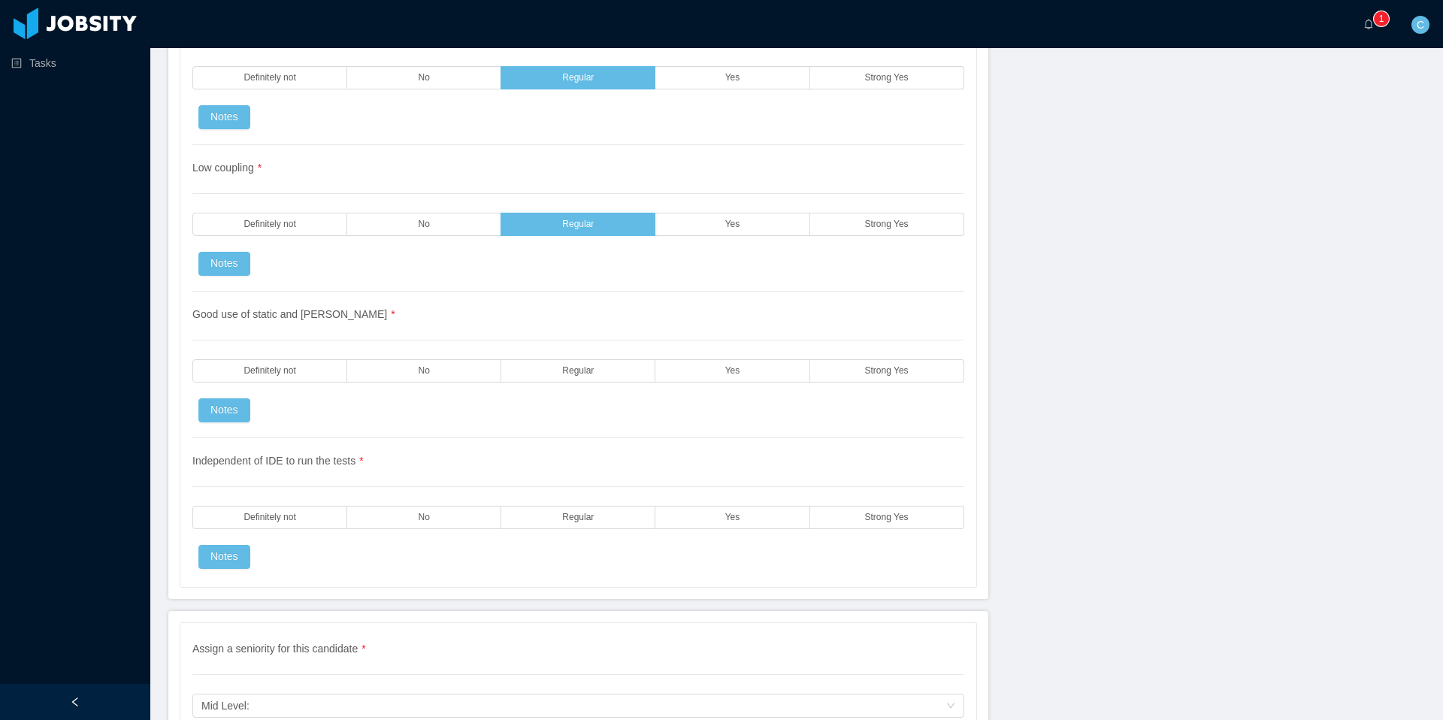
scroll to position [3892, 0]
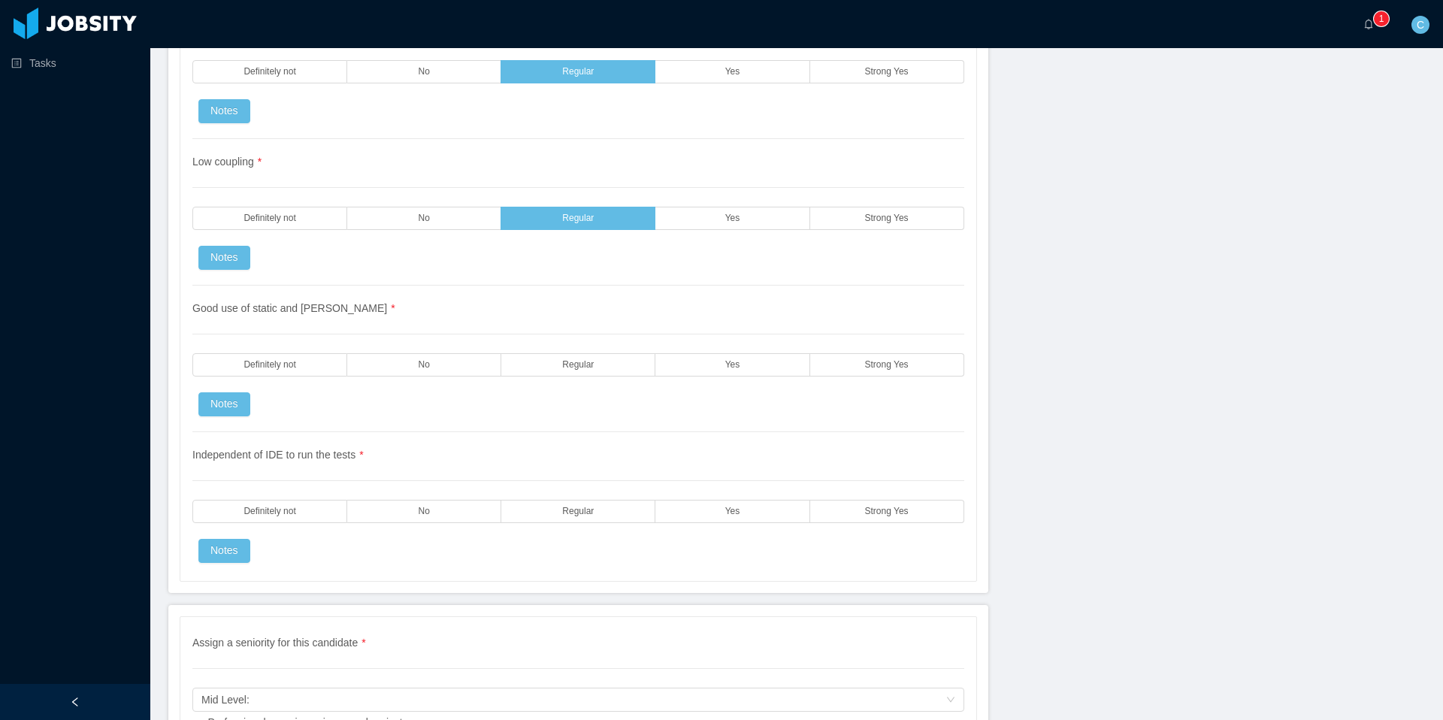
drag, startPoint x: 613, startPoint y: 365, endPoint x: 612, endPoint y: 407, distance: 42.1
click at [613, 366] on label "Regular" at bounding box center [578, 364] width 154 height 23
click at [625, 525] on div "Independent of IDE to run the tests * Definitely not No Regular Yes Strong Yes …" at bounding box center [578, 497] width 772 height 131
drag, startPoint x: 719, startPoint y: 510, endPoint x: 676, endPoint y: 504, distance: 44.1
click at [719, 510] on label "Yes" at bounding box center [733, 511] width 154 height 23
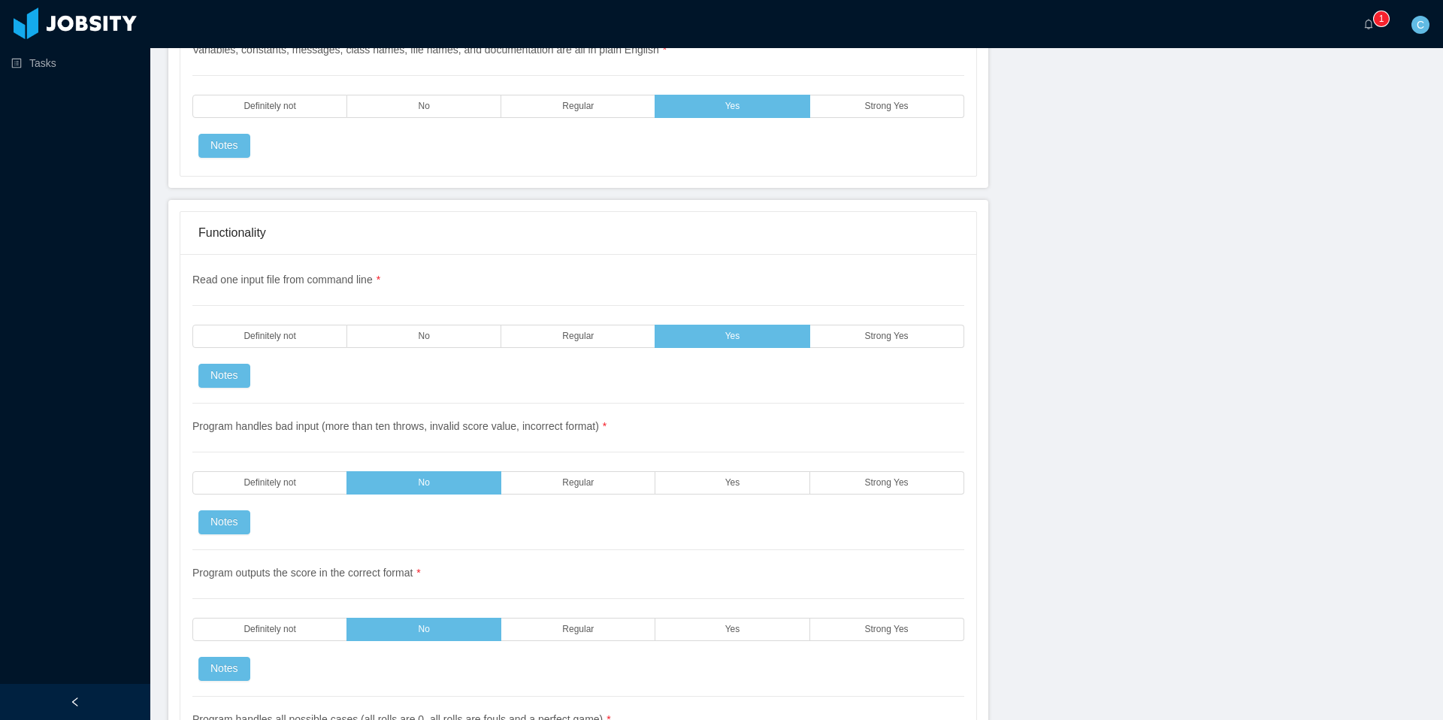
scroll to position [2276, 0]
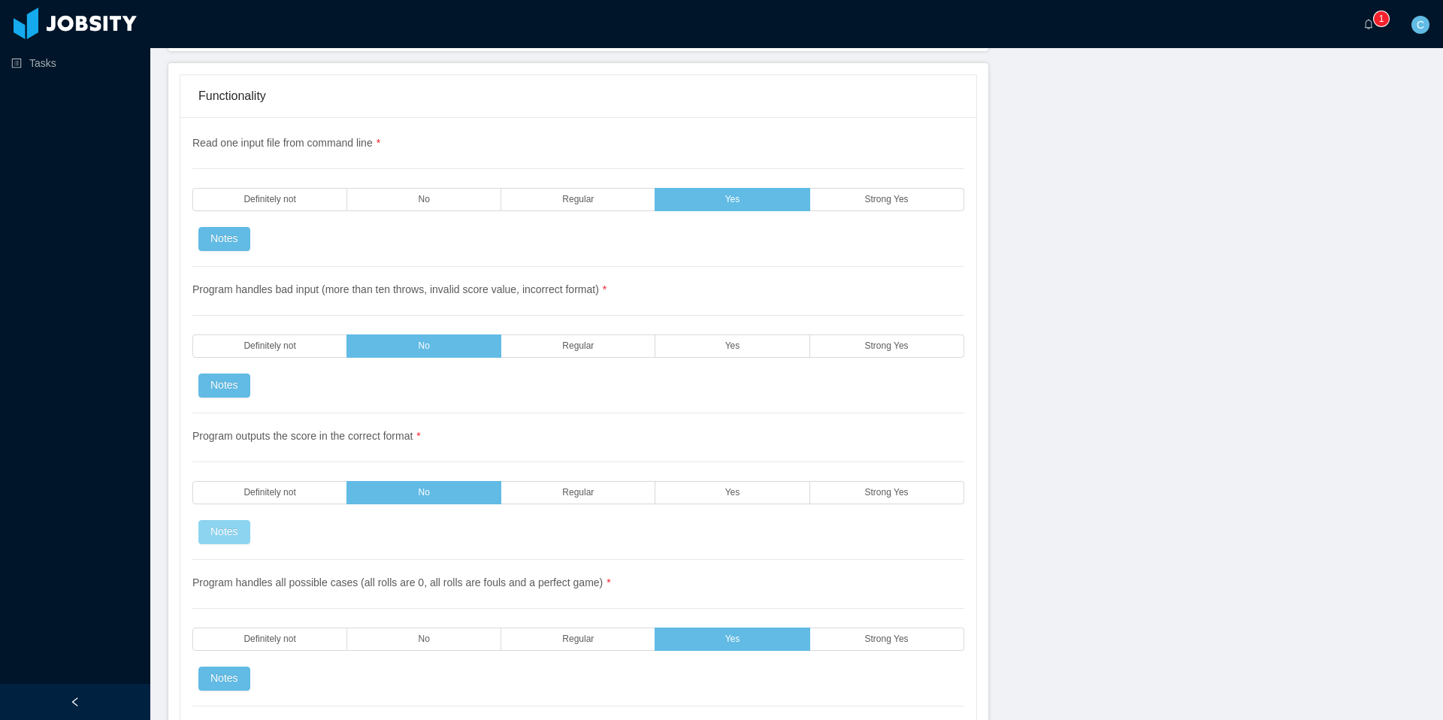
click at [239, 528] on button "Notes" at bounding box center [224, 532] width 52 height 24
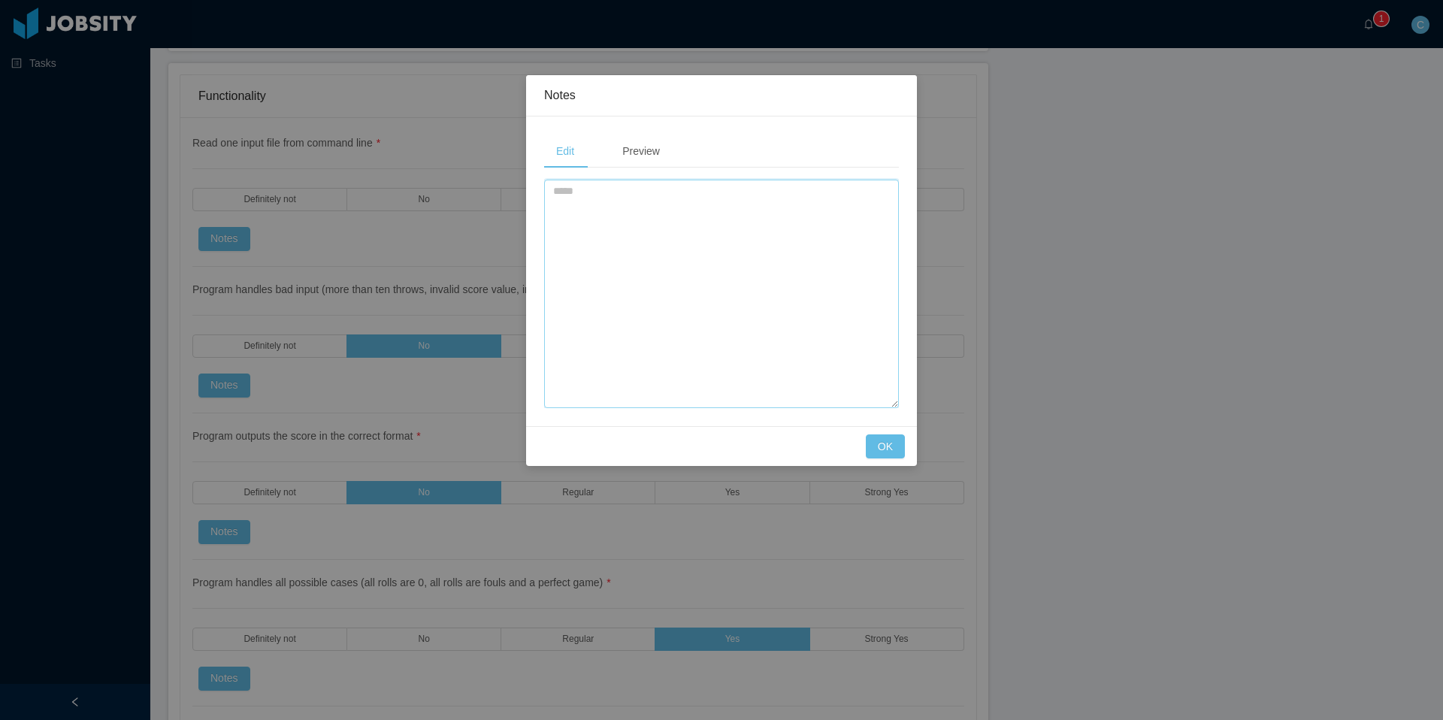
click at [662, 244] on textarea at bounding box center [721, 294] width 355 height 229
type textarea "*"
type textarea "**********"
click at [884, 441] on button "OK" at bounding box center [885, 447] width 39 height 24
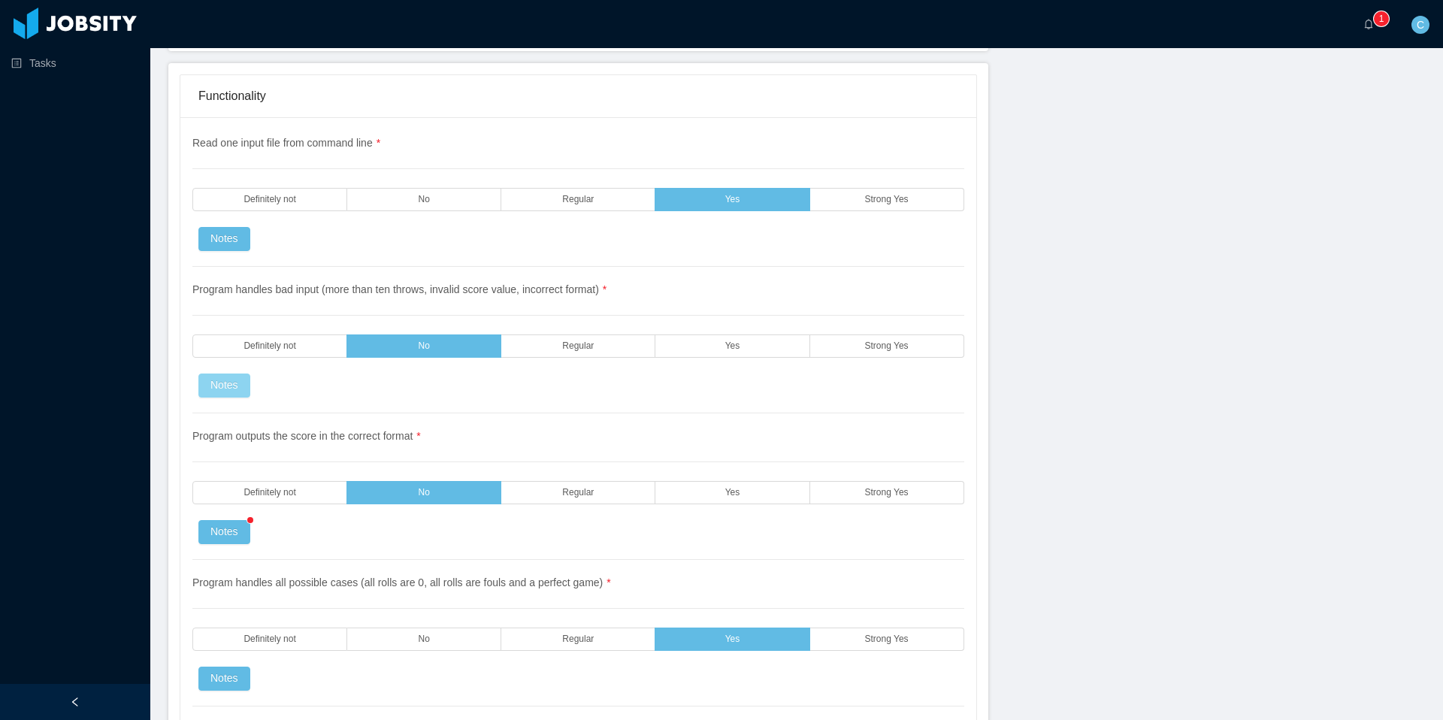
click at [235, 384] on button "Notes" at bounding box center [224, 386] width 52 height 24
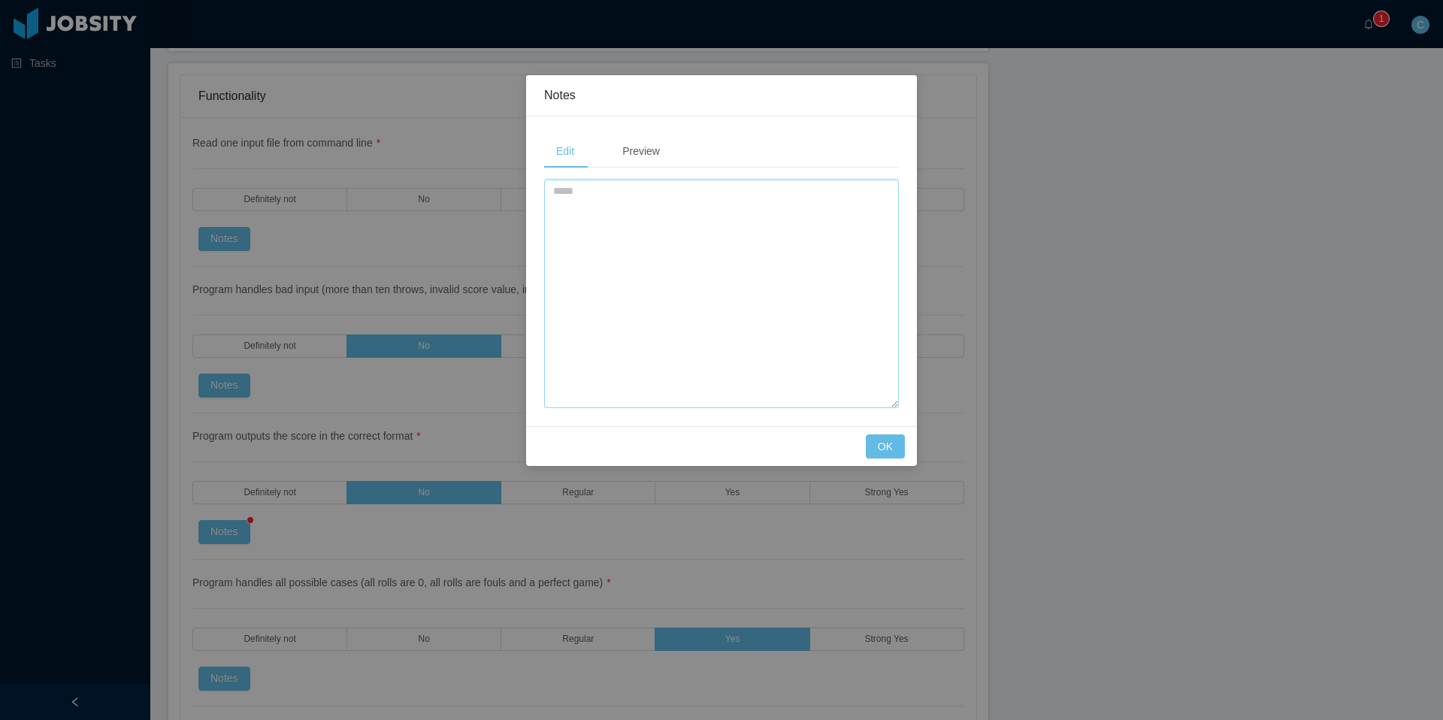
click at [664, 265] on textarea at bounding box center [721, 294] width 355 height 229
type textarea "**********"
click at [880, 440] on button "OK" at bounding box center [885, 447] width 39 height 24
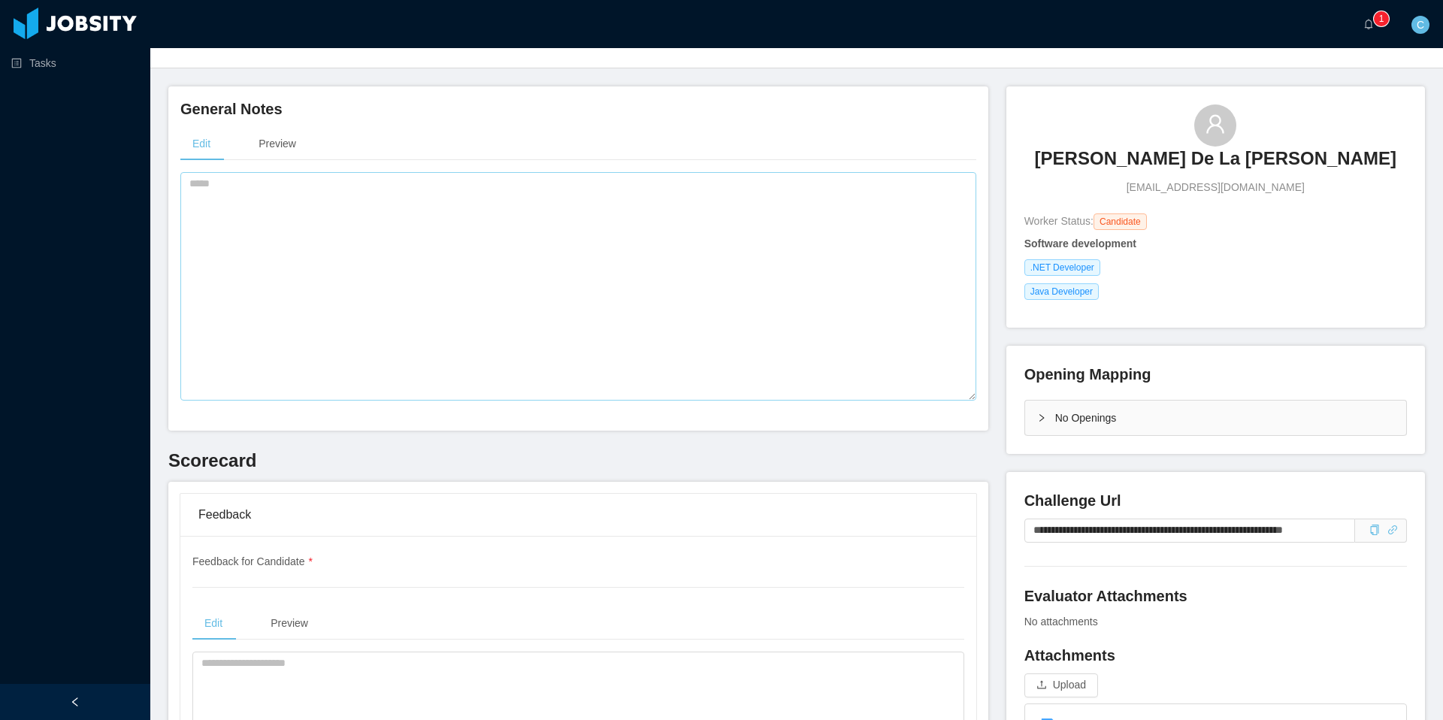
scroll to position [70, 0]
click at [641, 305] on textarea at bounding box center [578, 285] width 796 height 229
type textarea "*"
click at [667, 295] on textarea at bounding box center [578, 285] width 796 height 229
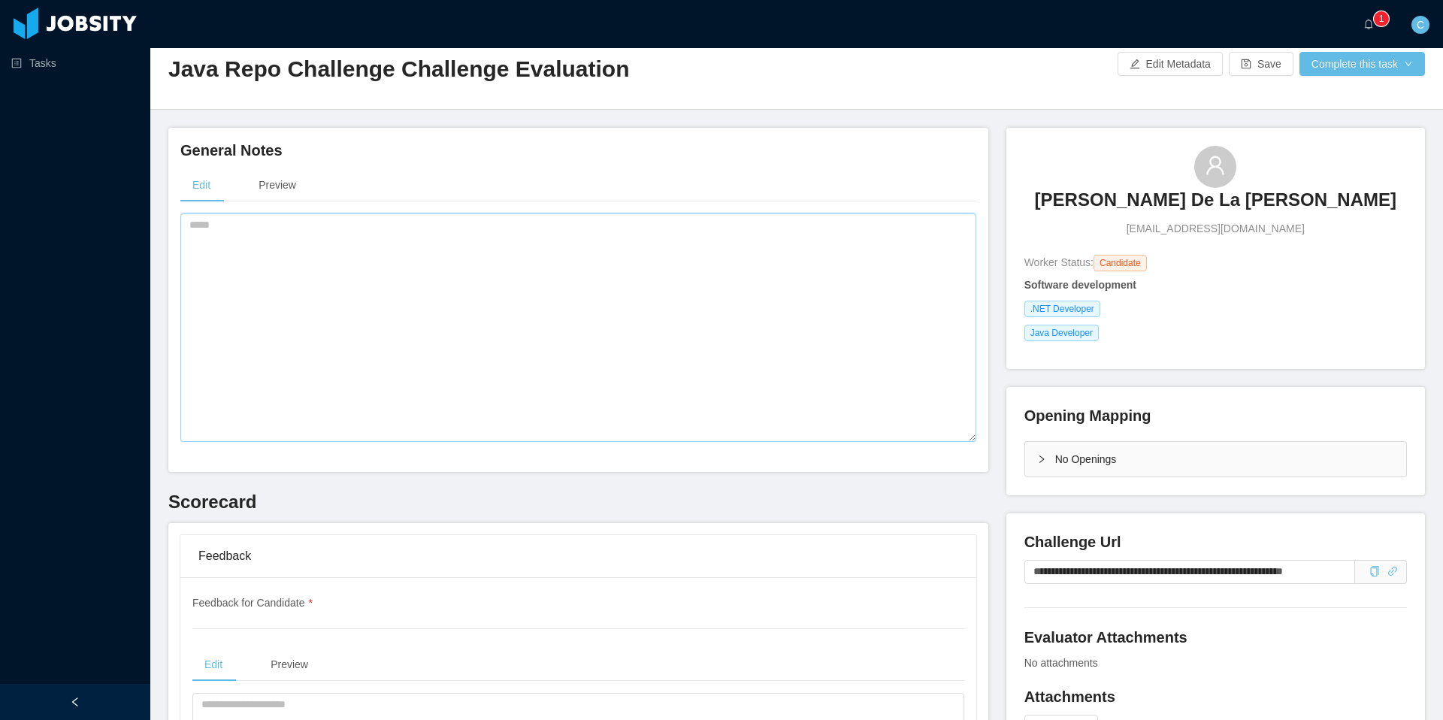
scroll to position [0, 0]
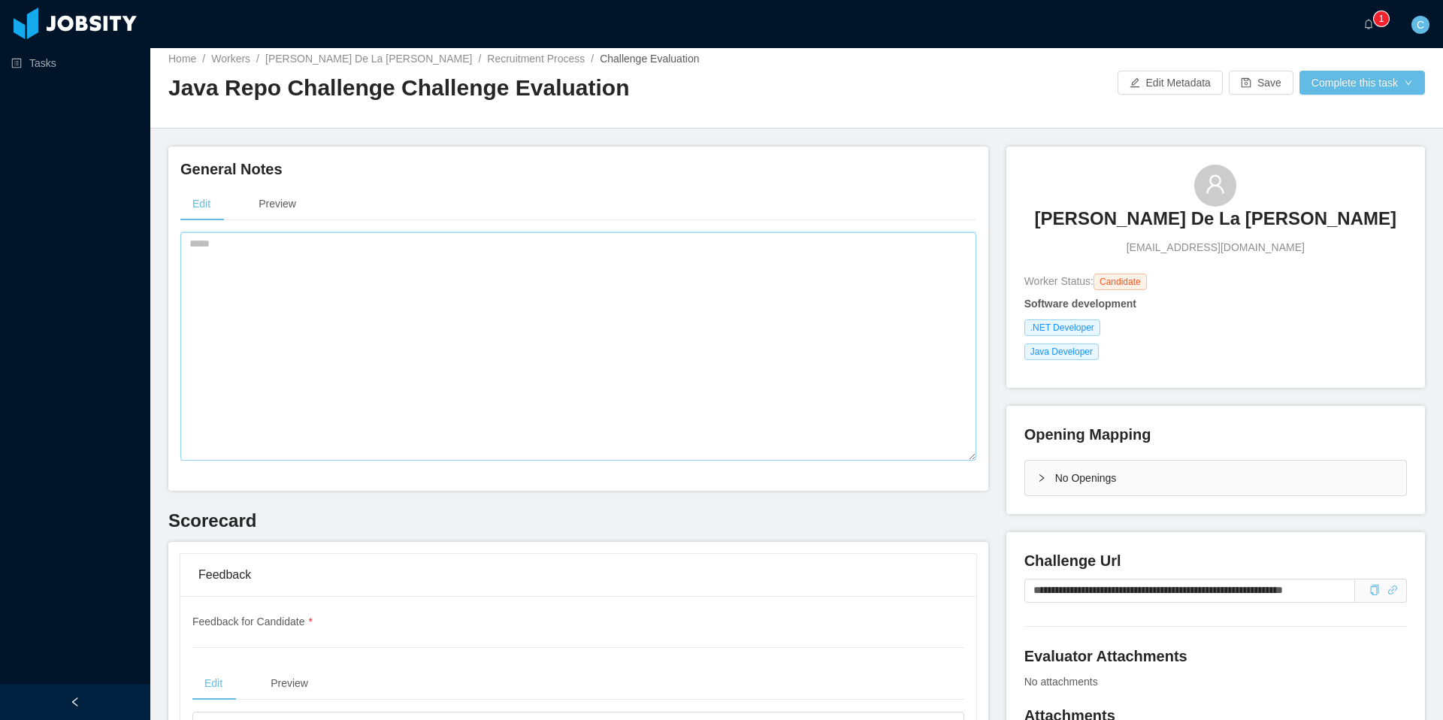
click at [667, 295] on textarea at bounding box center [578, 346] width 796 height 229
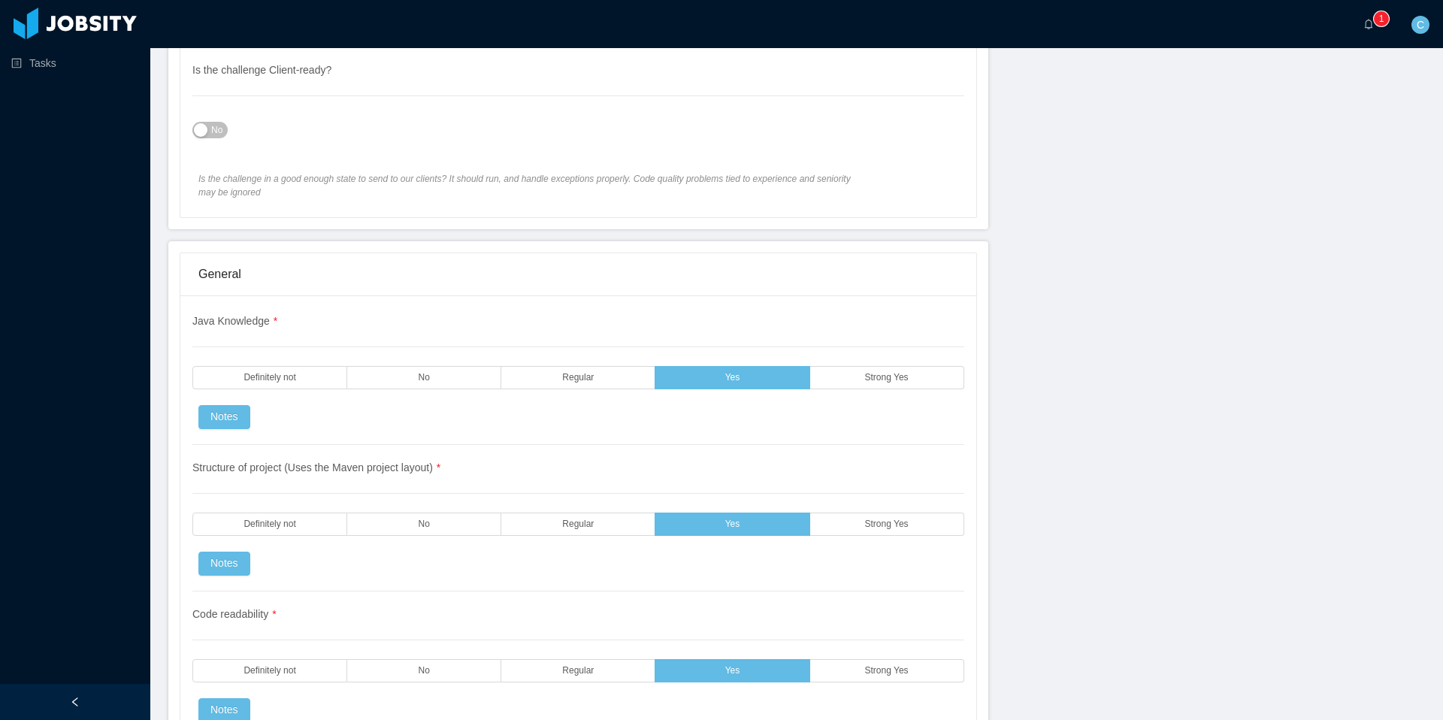
scroll to position [935, 0]
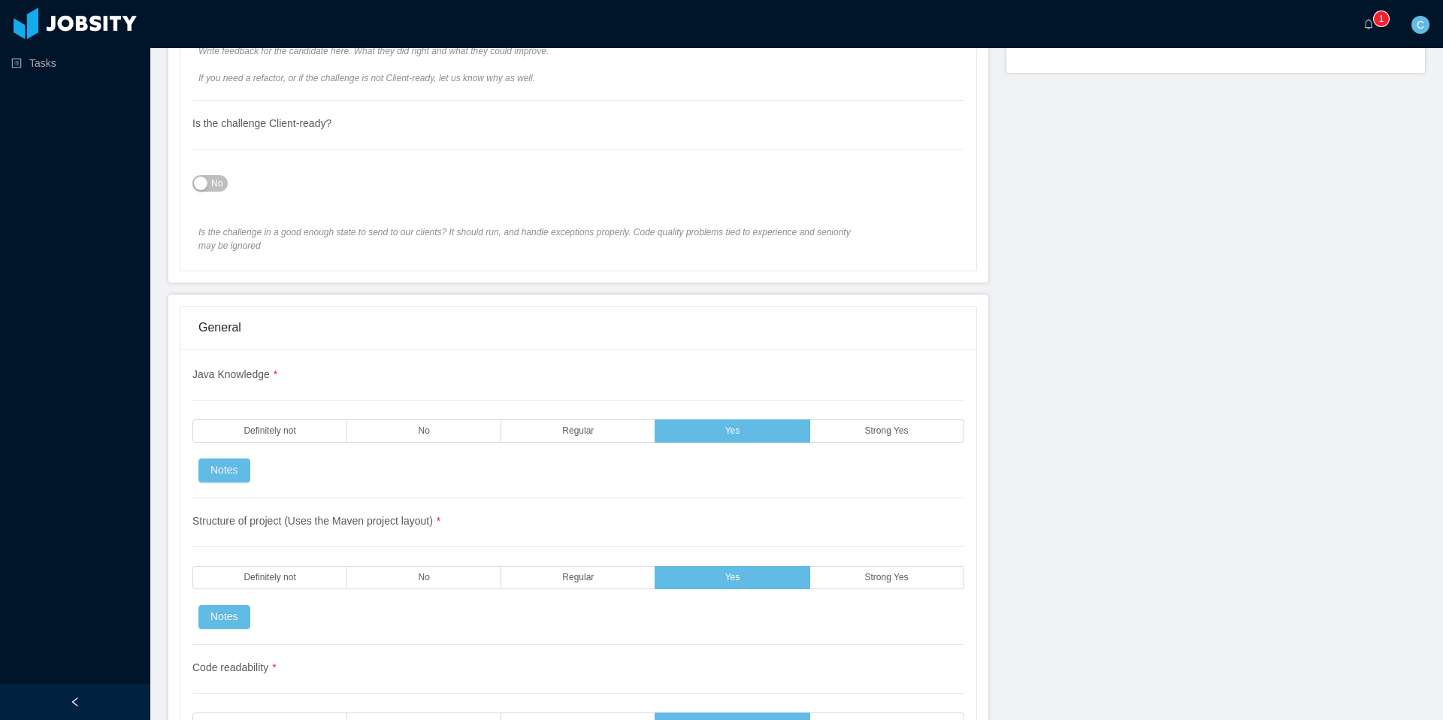
click at [198, 179] on button "No" at bounding box center [209, 183] width 35 height 17
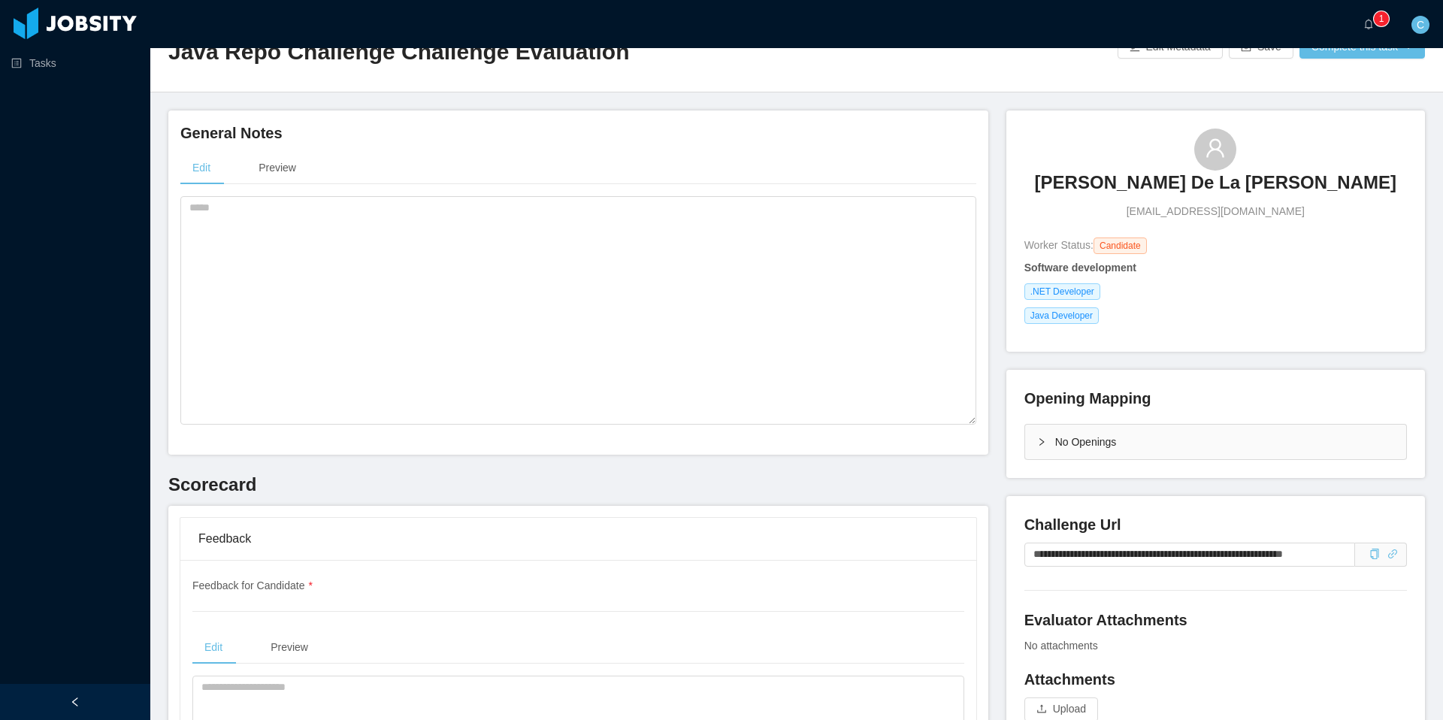
scroll to position [0, 0]
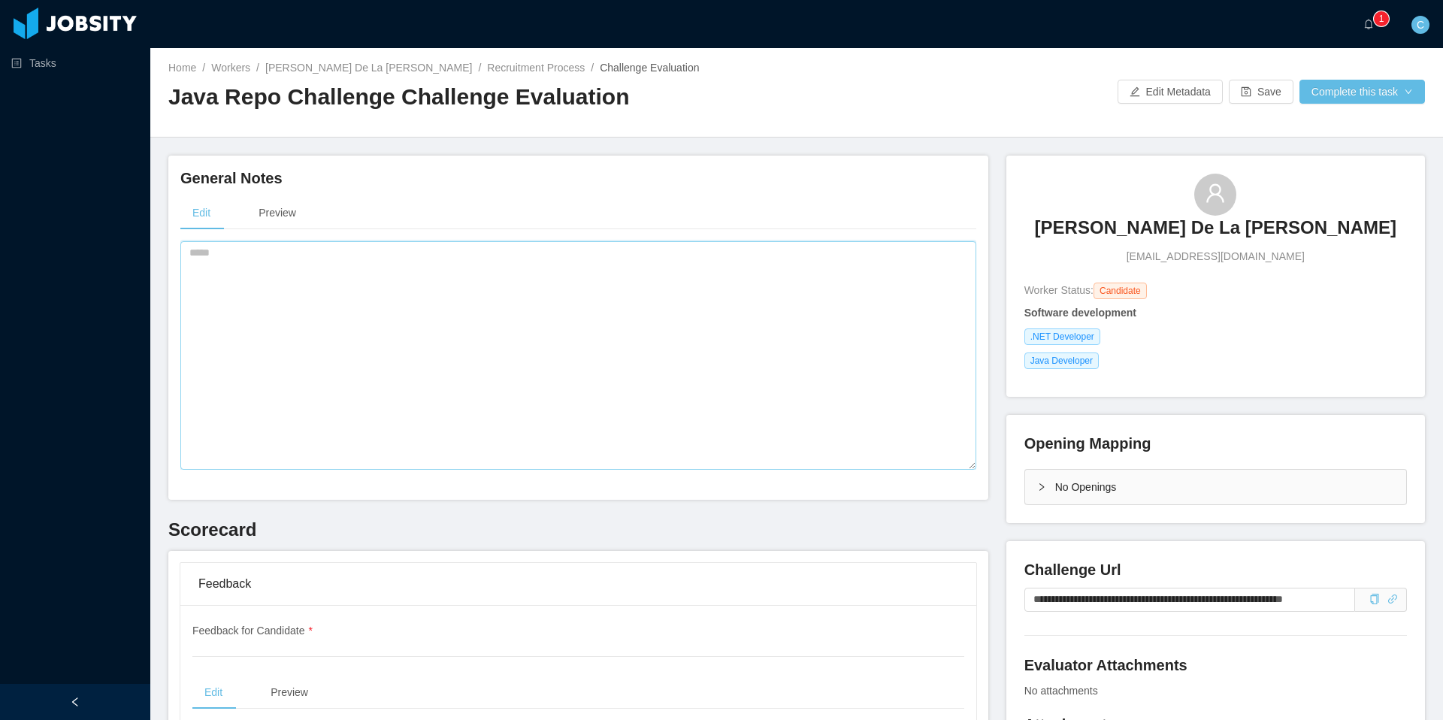
click at [563, 300] on textarea at bounding box center [578, 355] width 796 height 229
click at [575, 316] on textarea at bounding box center [578, 355] width 796 height 229
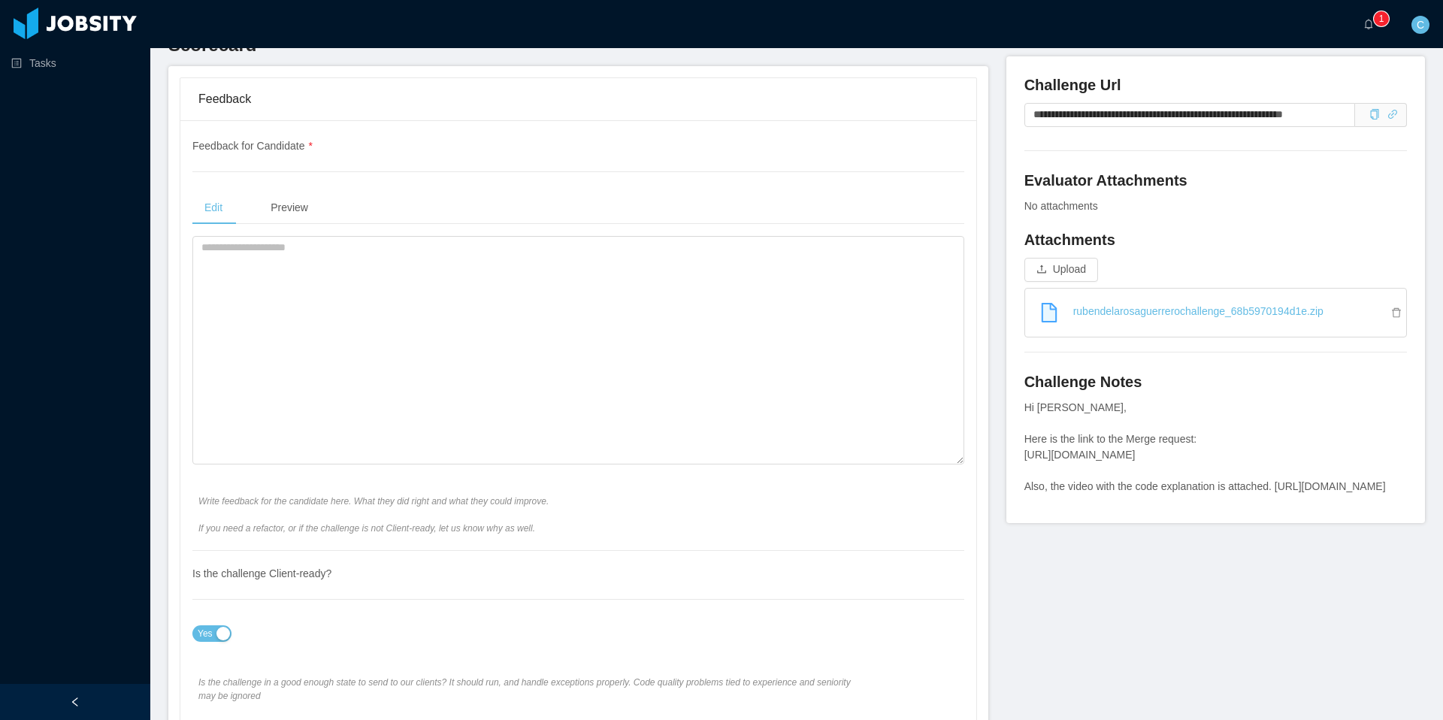
scroll to position [486, 0]
click at [394, 323] on textarea at bounding box center [578, 349] width 772 height 229
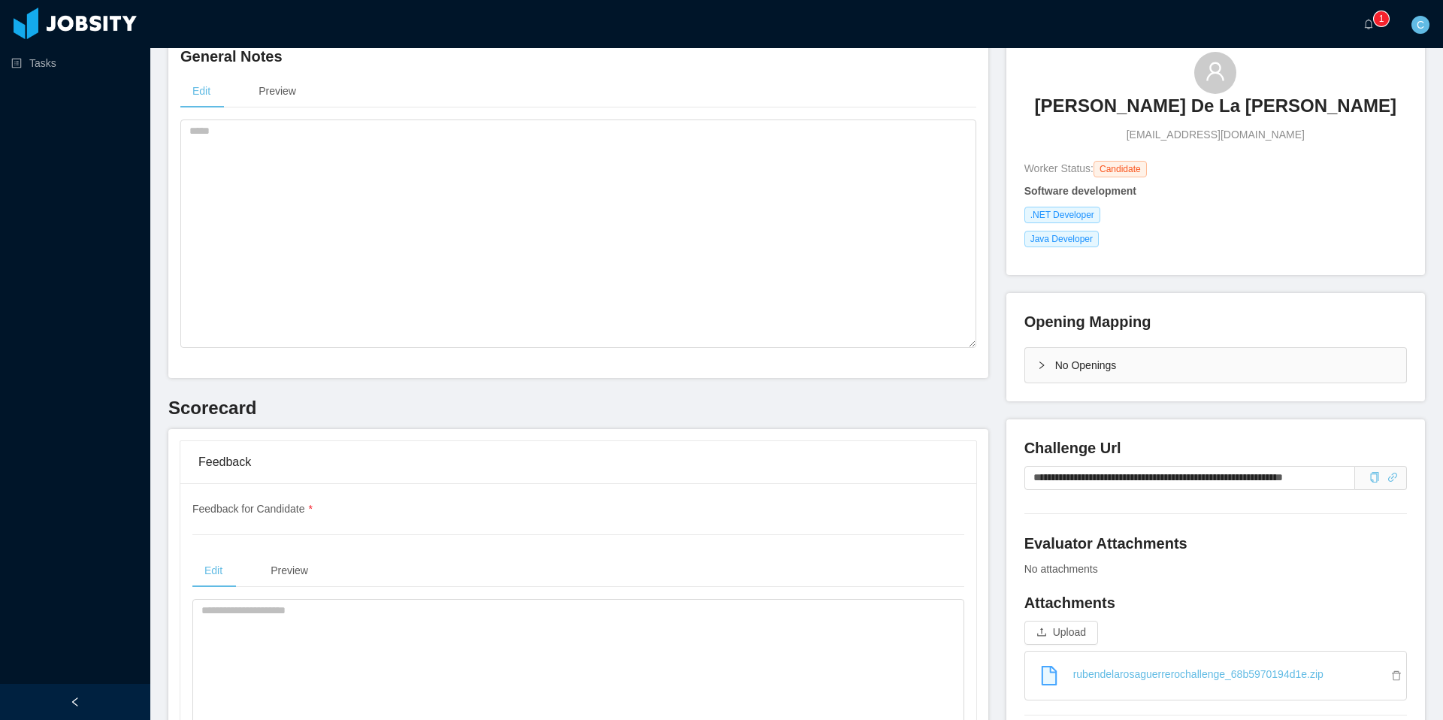
scroll to position [0, 0]
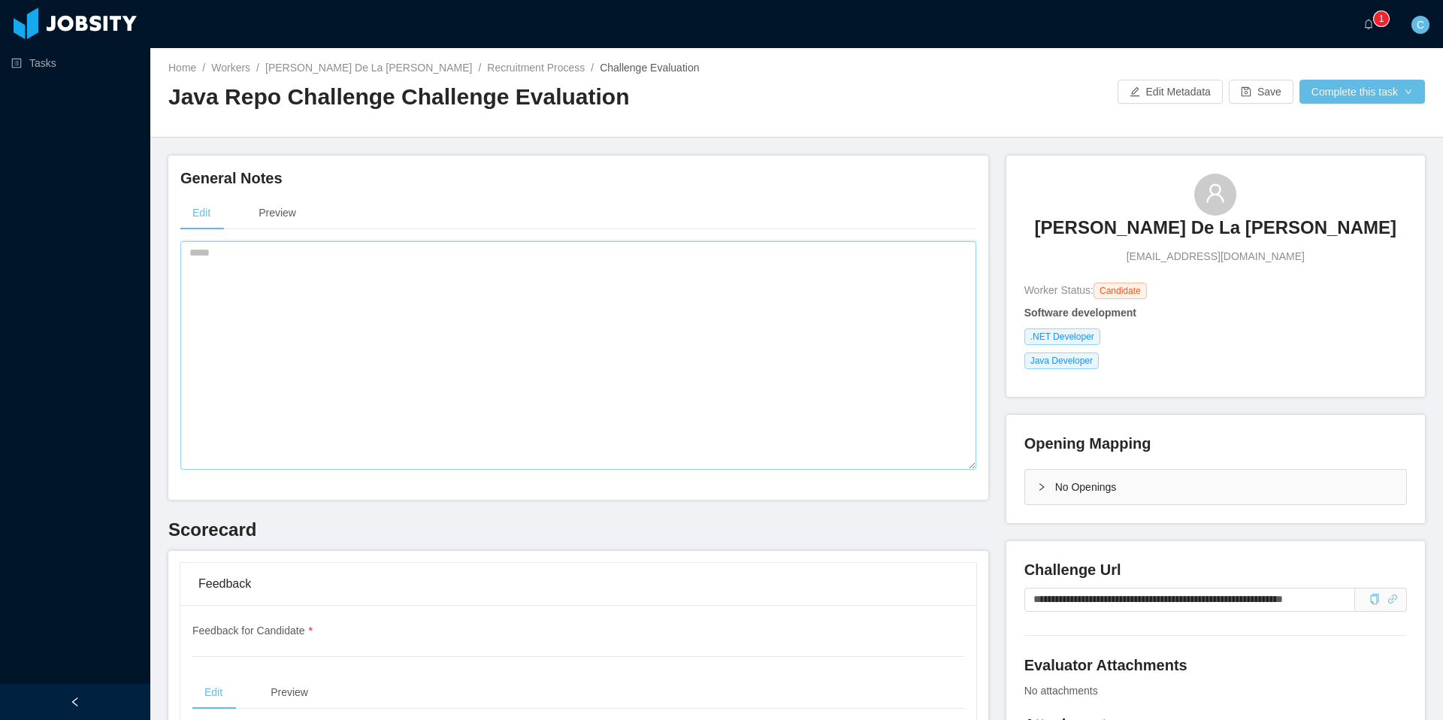
click at [363, 273] on textarea at bounding box center [578, 355] width 796 height 229
click at [372, 301] on textarea at bounding box center [578, 355] width 796 height 229
click at [367, 304] on textarea at bounding box center [578, 355] width 796 height 229
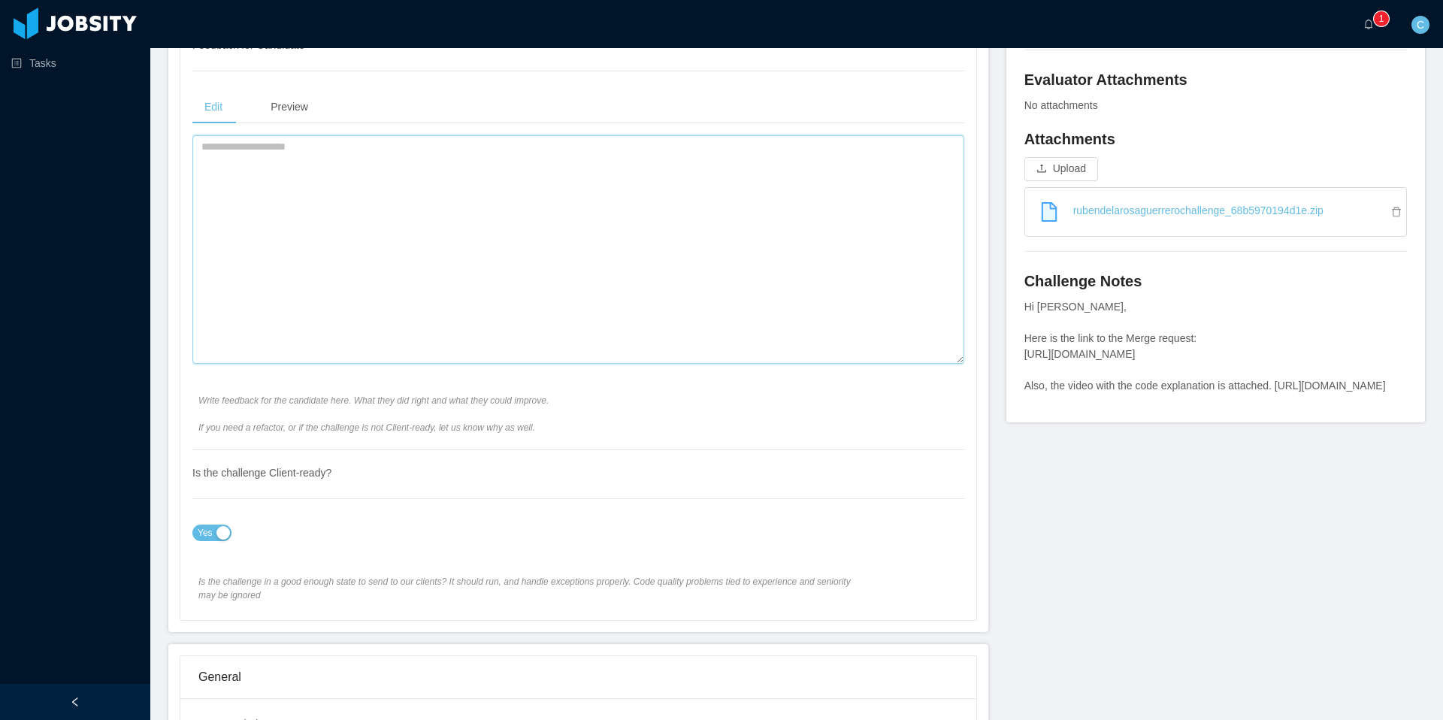
click at [376, 290] on textarea at bounding box center [578, 249] width 772 height 229
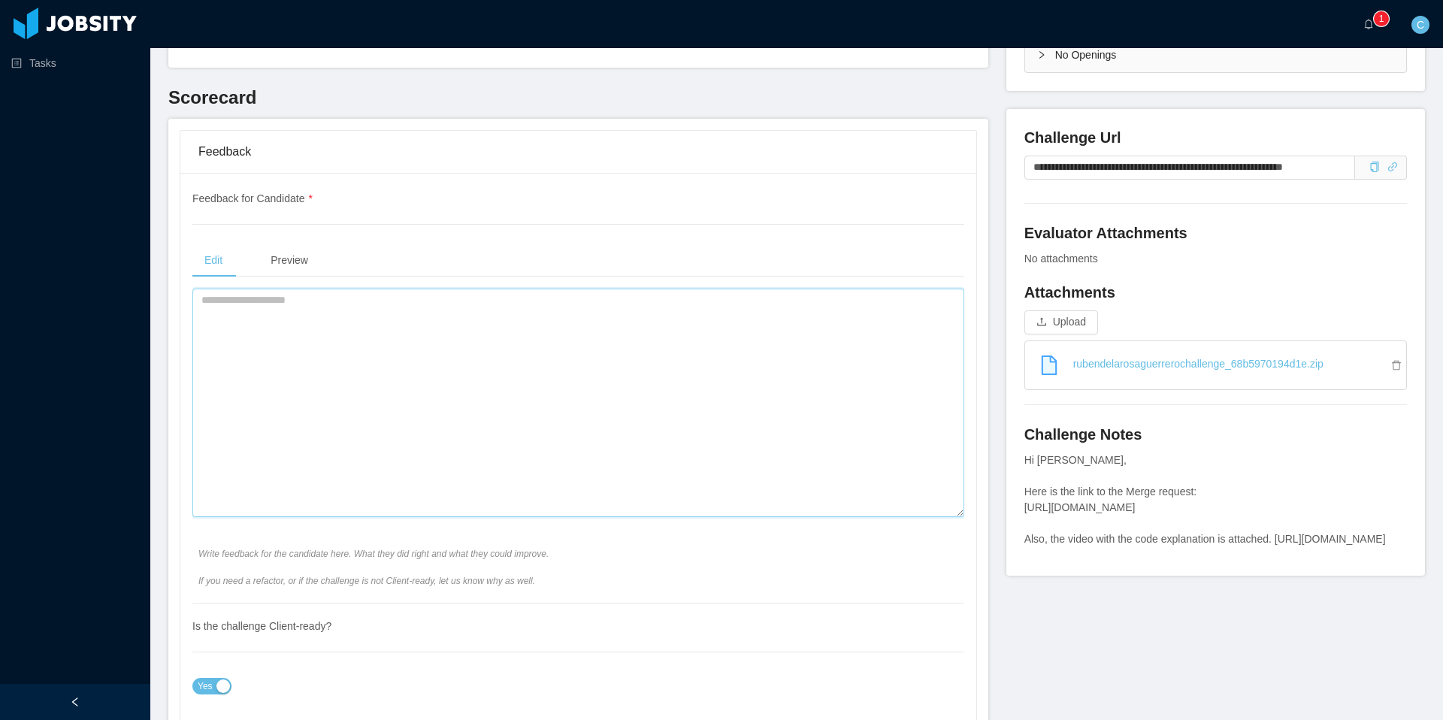
scroll to position [438, 0]
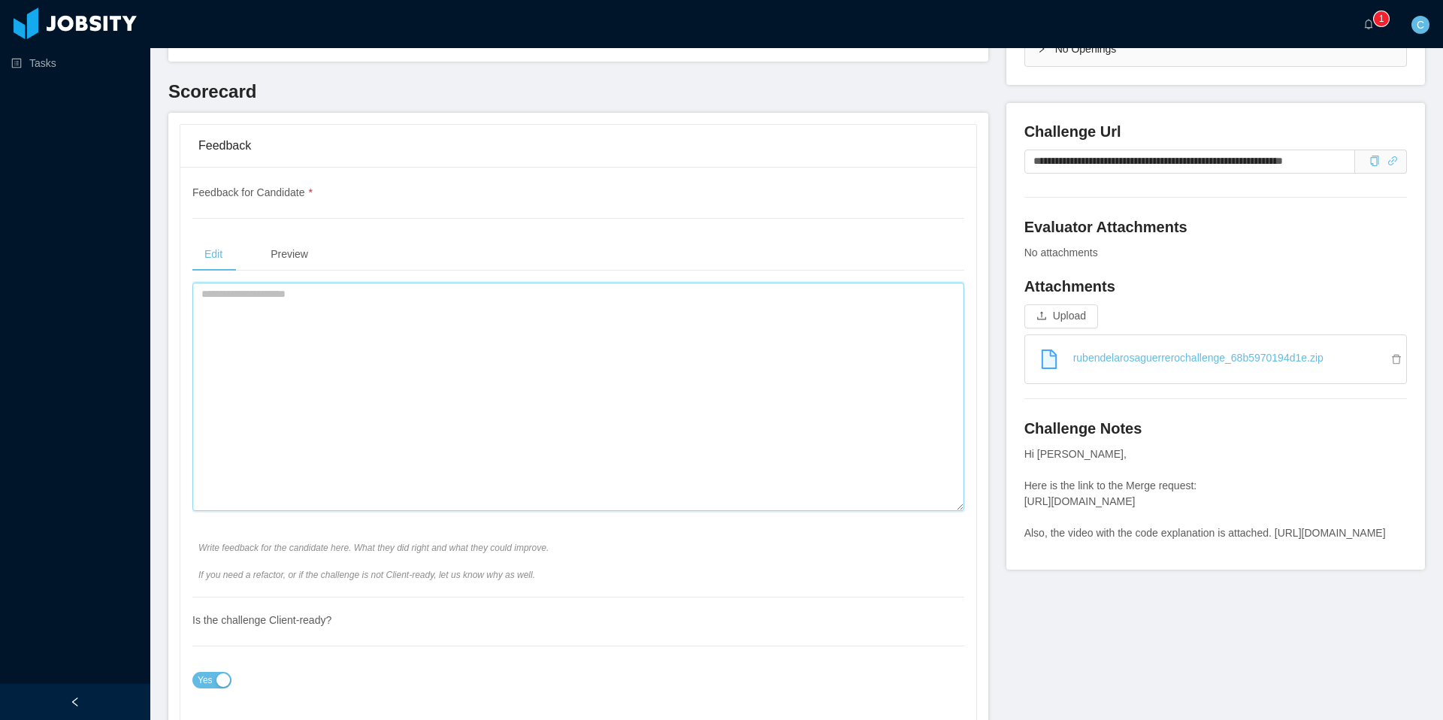
click at [407, 316] on textarea at bounding box center [578, 397] width 772 height 229
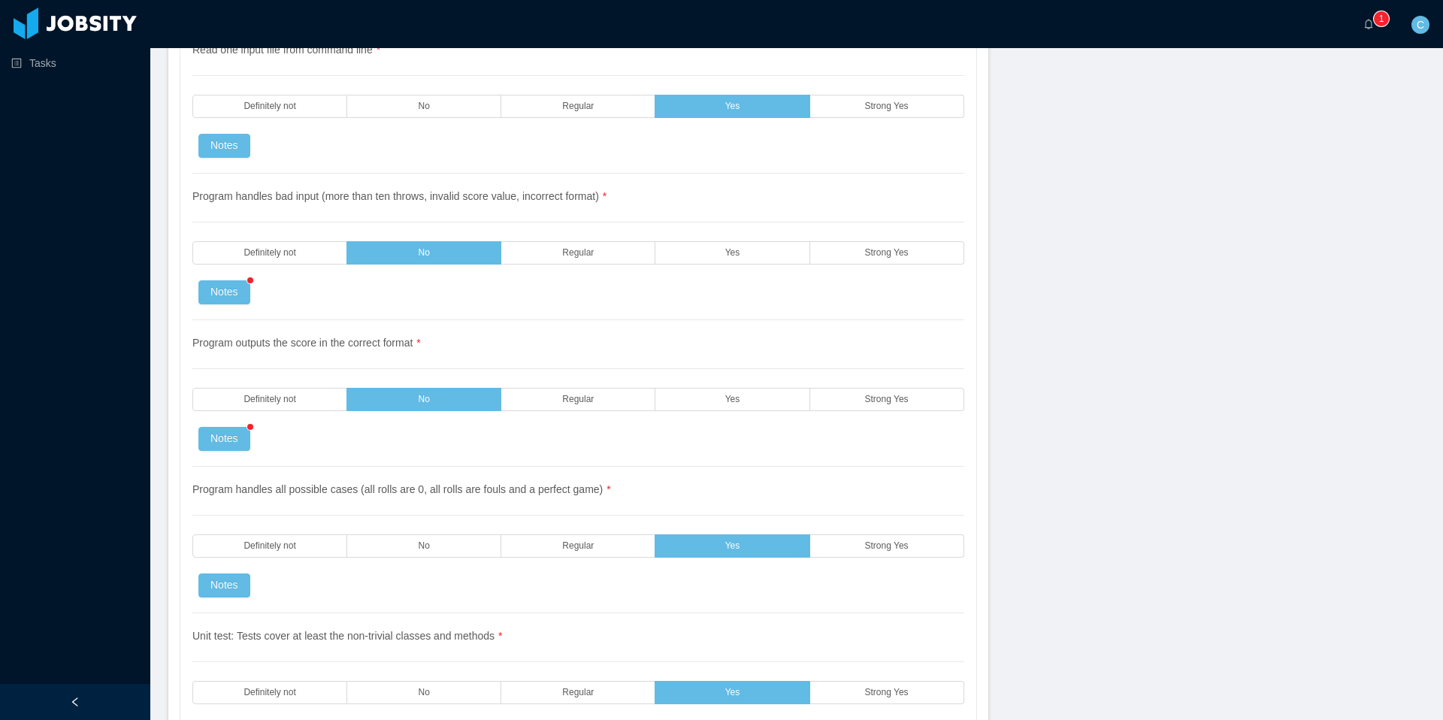
scroll to position [2358, 0]
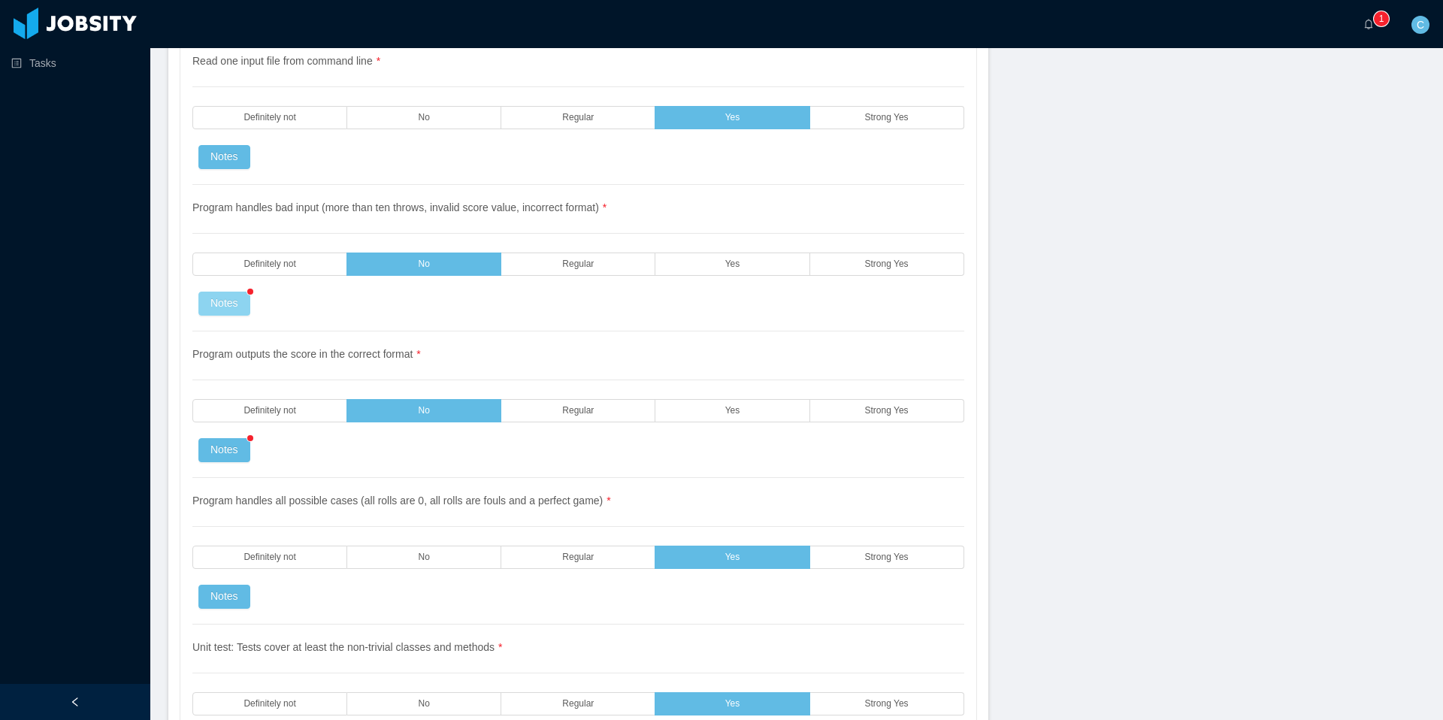
click at [232, 304] on button "Notes" at bounding box center [224, 304] width 52 height 24
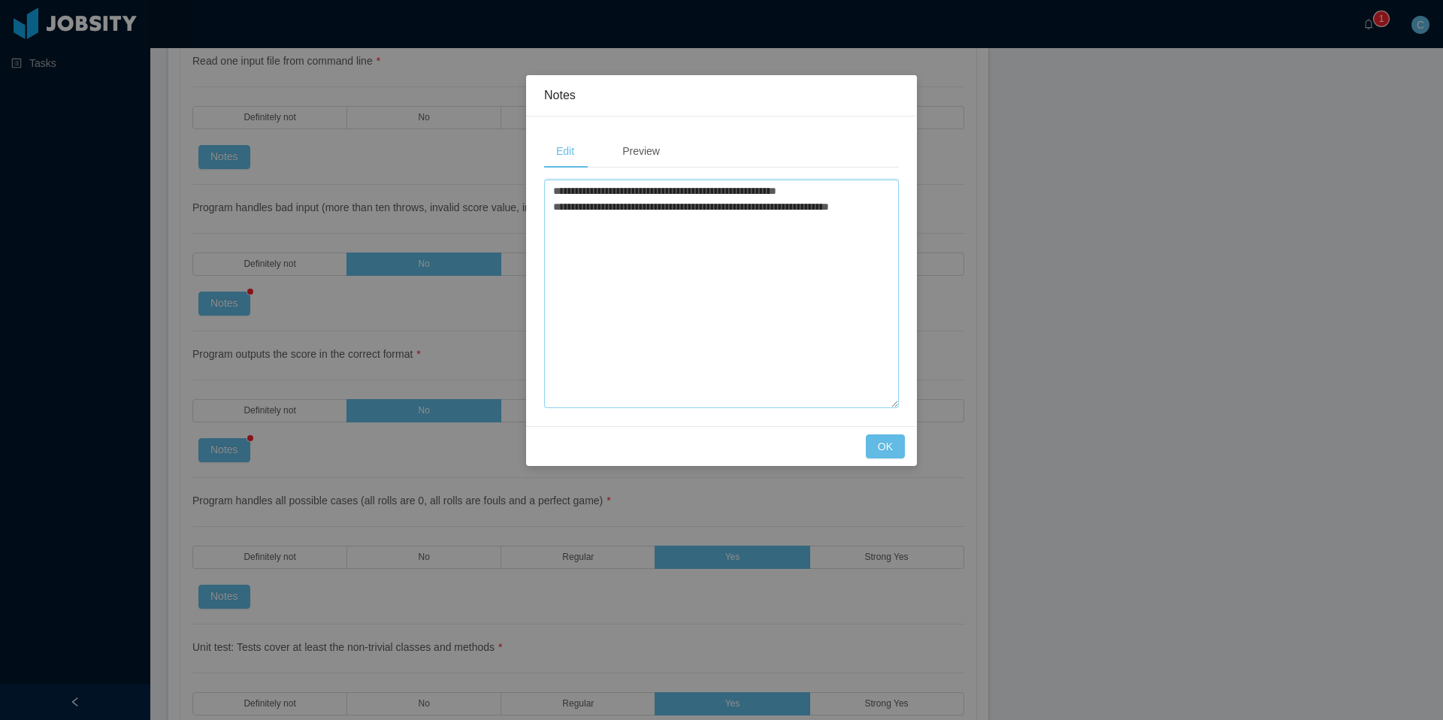
drag, startPoint x: 884, startPoint y: 207, endPoint x: 643, endPoint y: 229, distance: 241.5
click at [543, 195] on div "**********" at bounding box center [721, 272] width 391 height 310
click at [892, 447] on button "OK" at bounding box center [885, 447] width 39 height 24
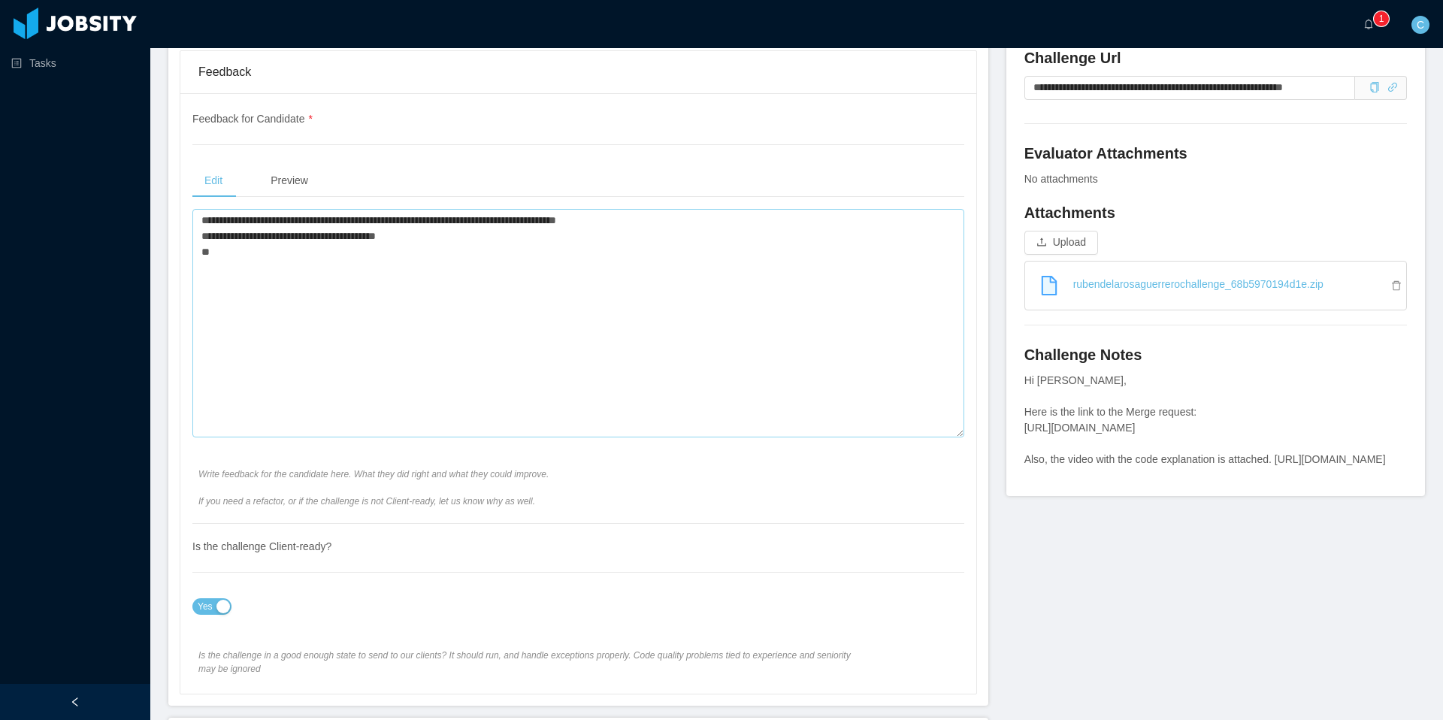
scroll to position [507, 0]
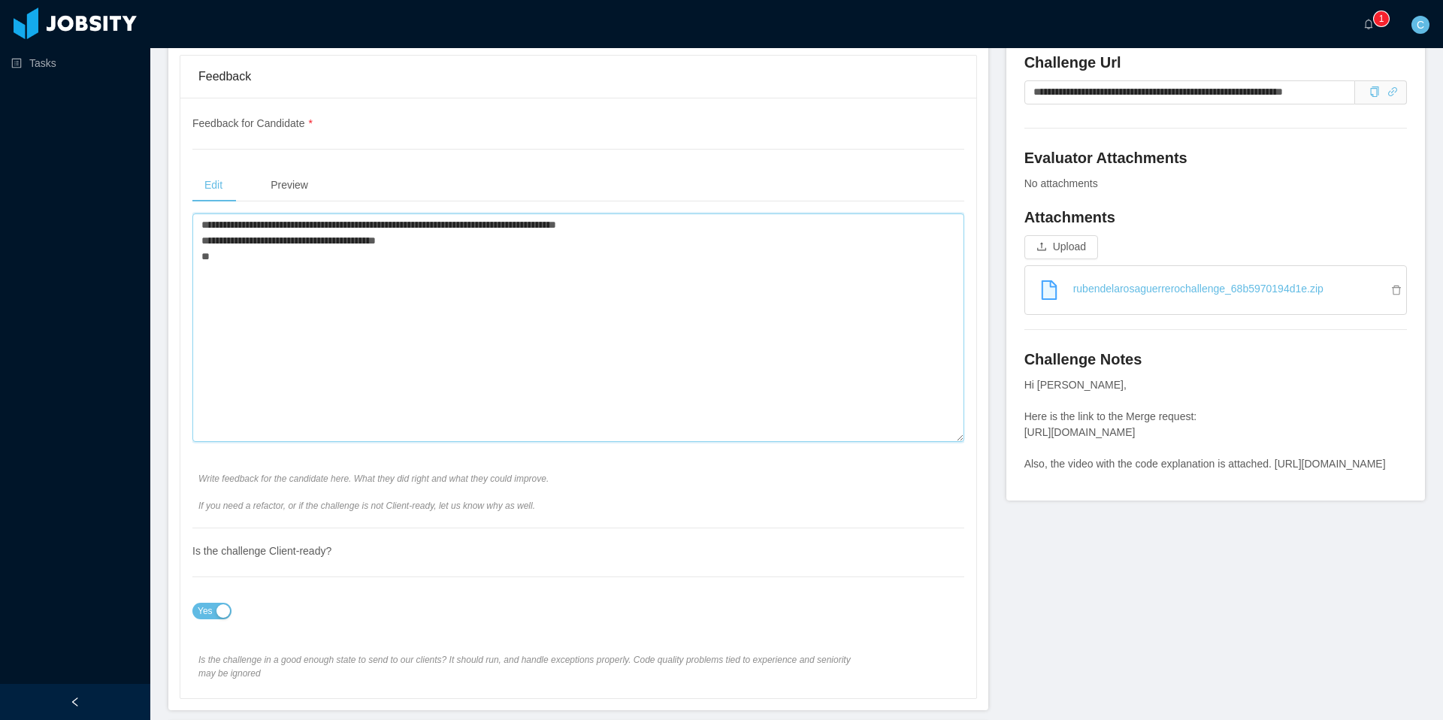
click at [404, 279] on textarea "**********" at bounding box center [578, 327] width 772 height 229
paste textarea "**********"
click at [490, 255] on textarea "**********" at bounding box center [578, 327] width 772 height 229
click at [565, 262] on textarea "**********" at bounding box center [578, 327] width 772 height 229
click at [496, 257] on textarea "**********" at bounding box center [578, 327] width 772 height 229
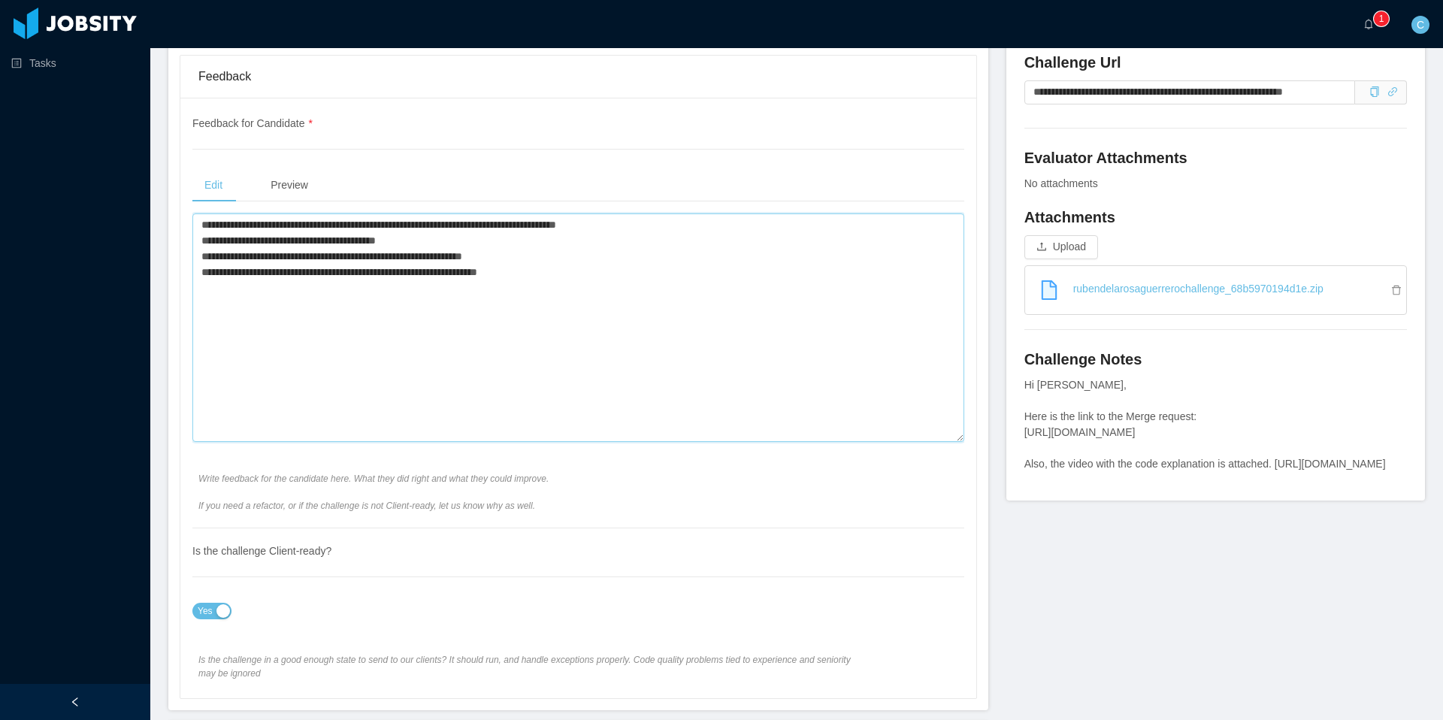
click at [502, 256] on textarea "**********" at bounding box center [578, 327] width 772 height 229
paste textarea "**** ********"
click at [510, 260] on textarea "**********" at bounding box center [578, 327] width 772 height 229
click at [524, 260] on textarea "**********" at bounding box center [578, 327] width 772 height 229
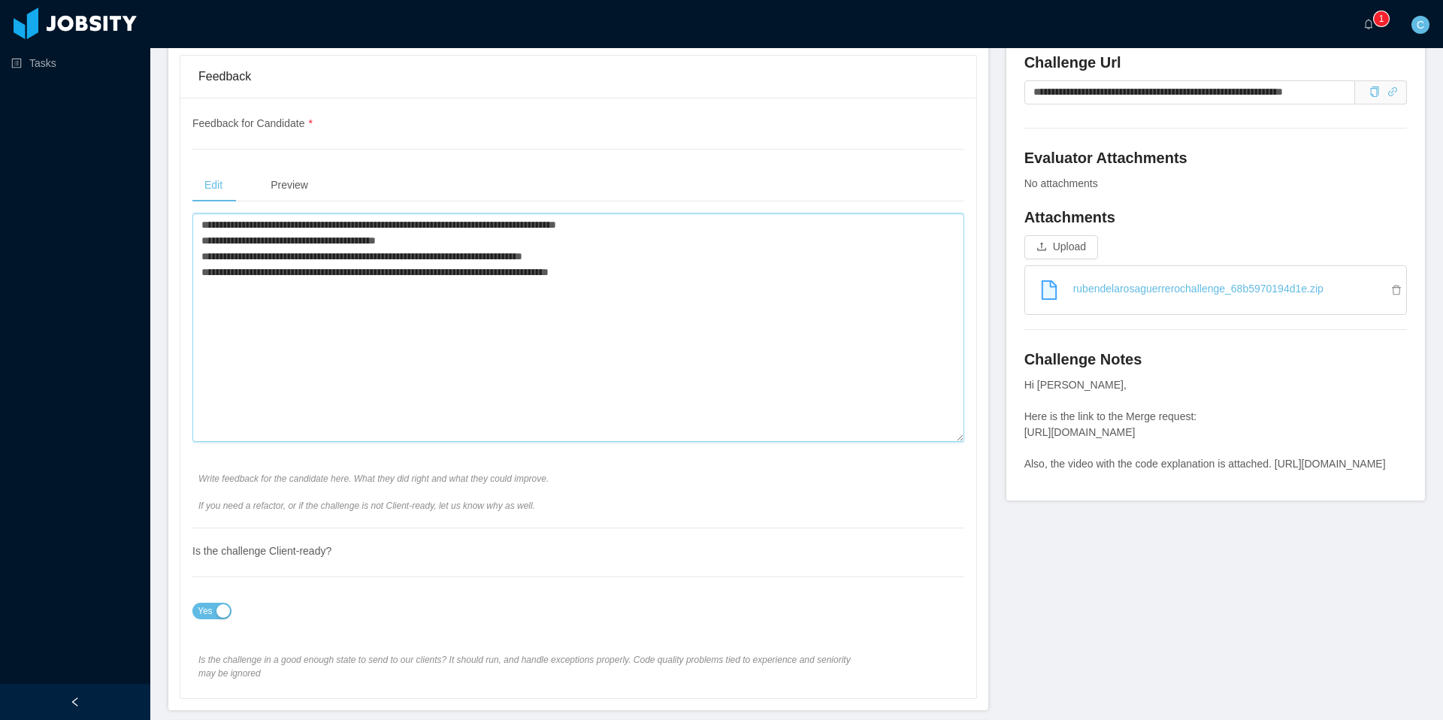
click at [508, 256] on textarea "**********" at bounding box center [578, 327] width 772 height 229
click at [590, 258] on textarea "**********" at bounding box center [578, 327] width 772 height 229
click at [584, 258] on textarea "**********" at bounding box center [578, 327] width 772 height 229
click at [607, 271] on textarea "**********" at bounding box center [578, 327] width 772 height 229
paste textarea "**********"
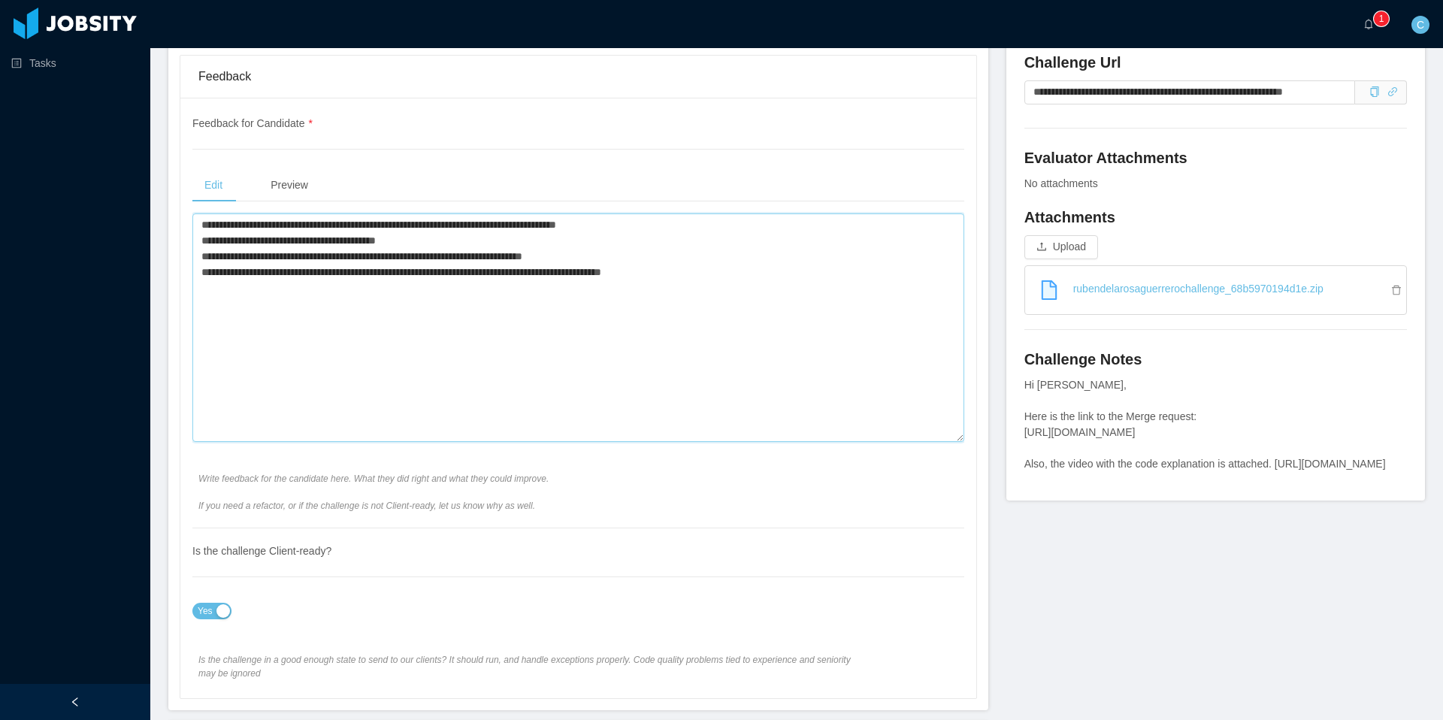
click at [656, 268] on textarea "**********" at bounding box center [578, 327] width 772 height 229
paste textarea "********"
click at [780, 276] on textarea "**********" at bounding box center [578, 327] width 772 height 229
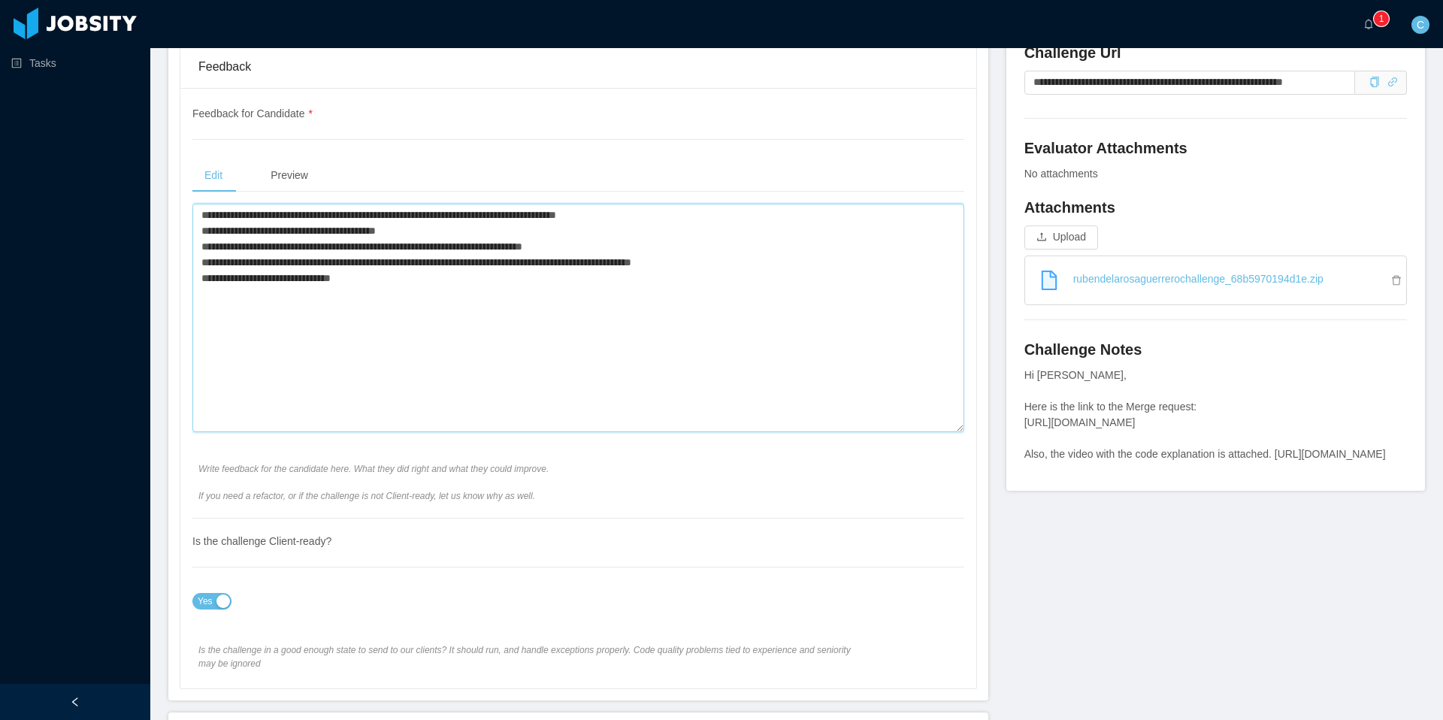
scroll to position [528, 0]
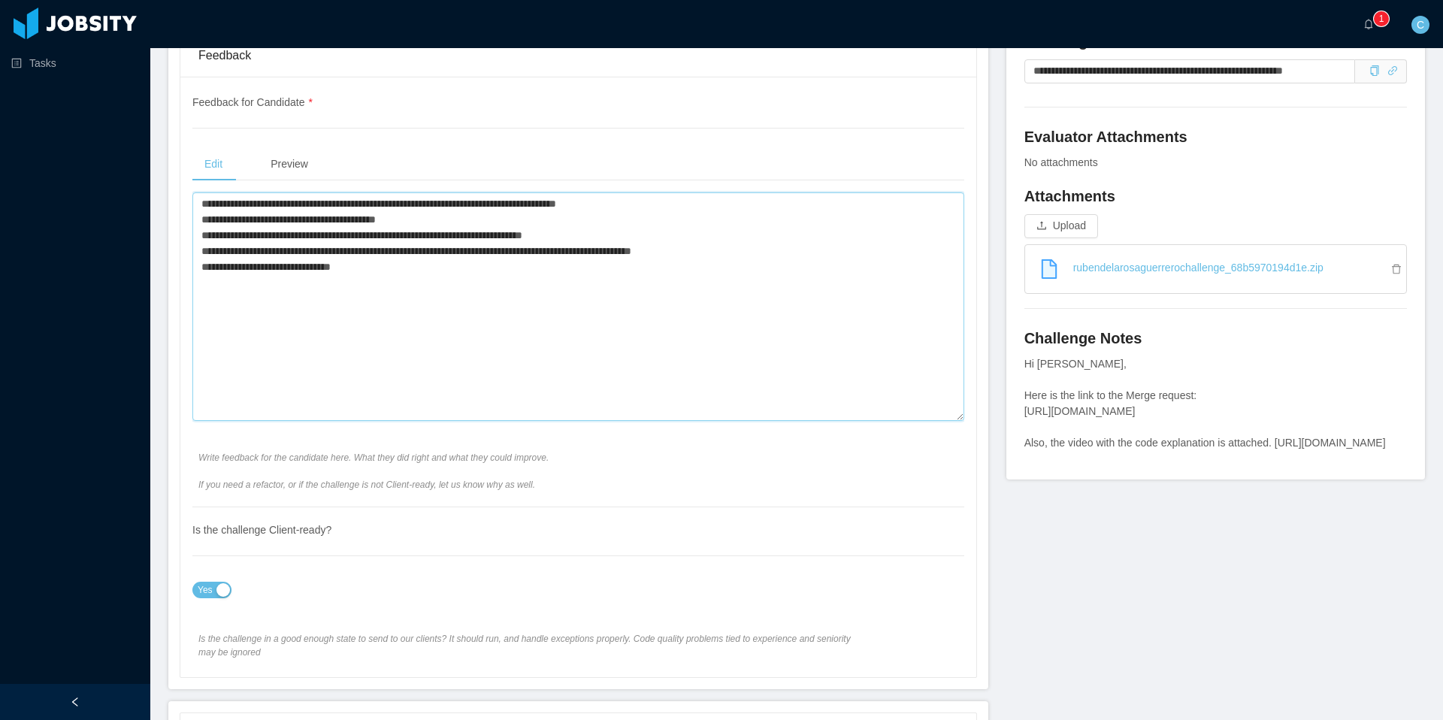
click at [495, 219] on textarea "**********" at bounding box center [578, 306] width 772 height 229
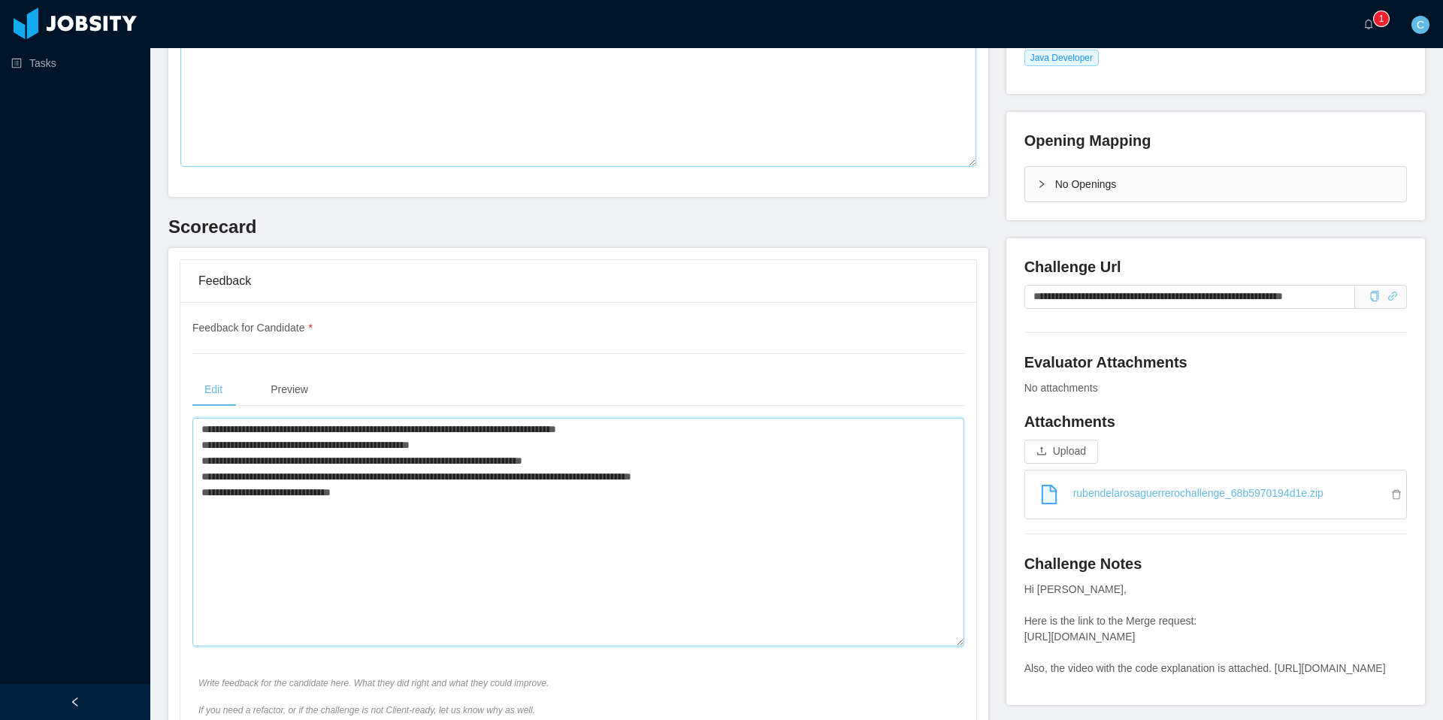
scroll to position [359, 0]
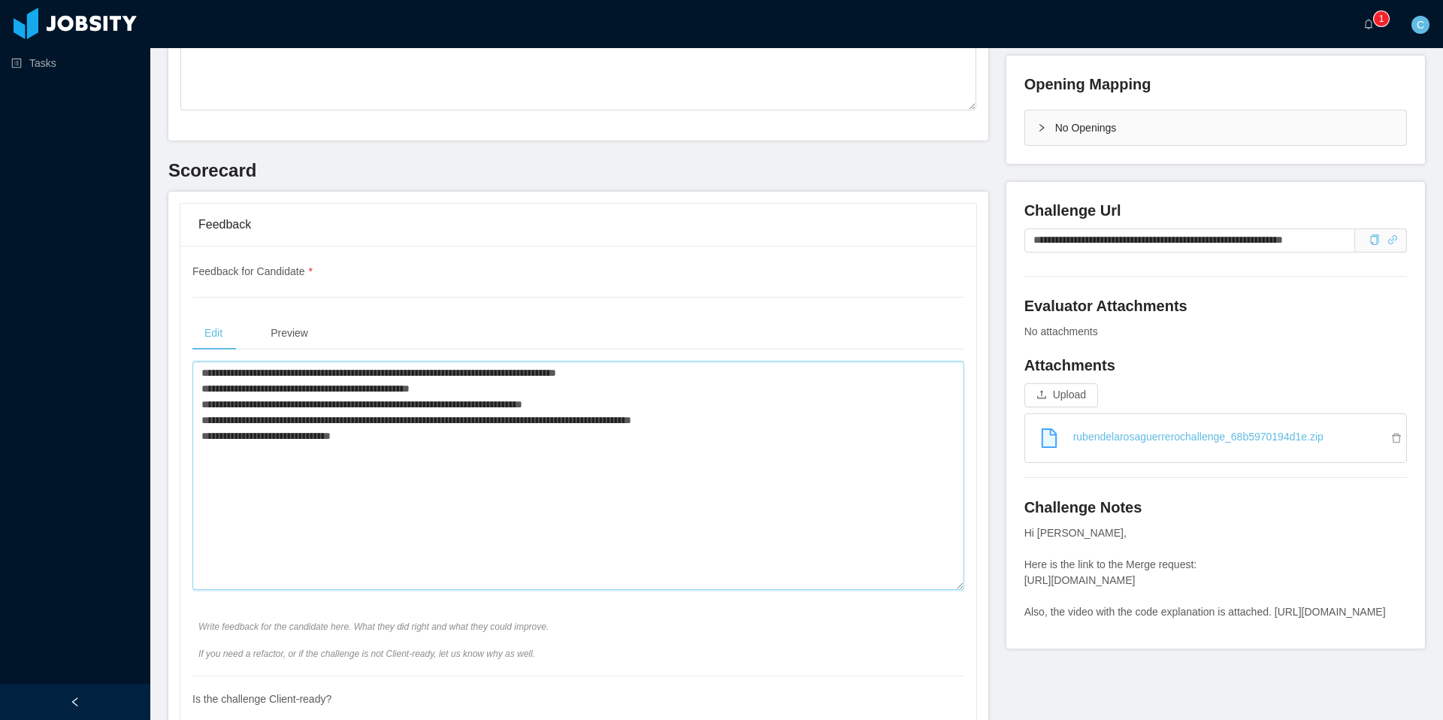
click at [607, 418] on textarea "**********" at bounding box center [578, 476] width 772 height 229
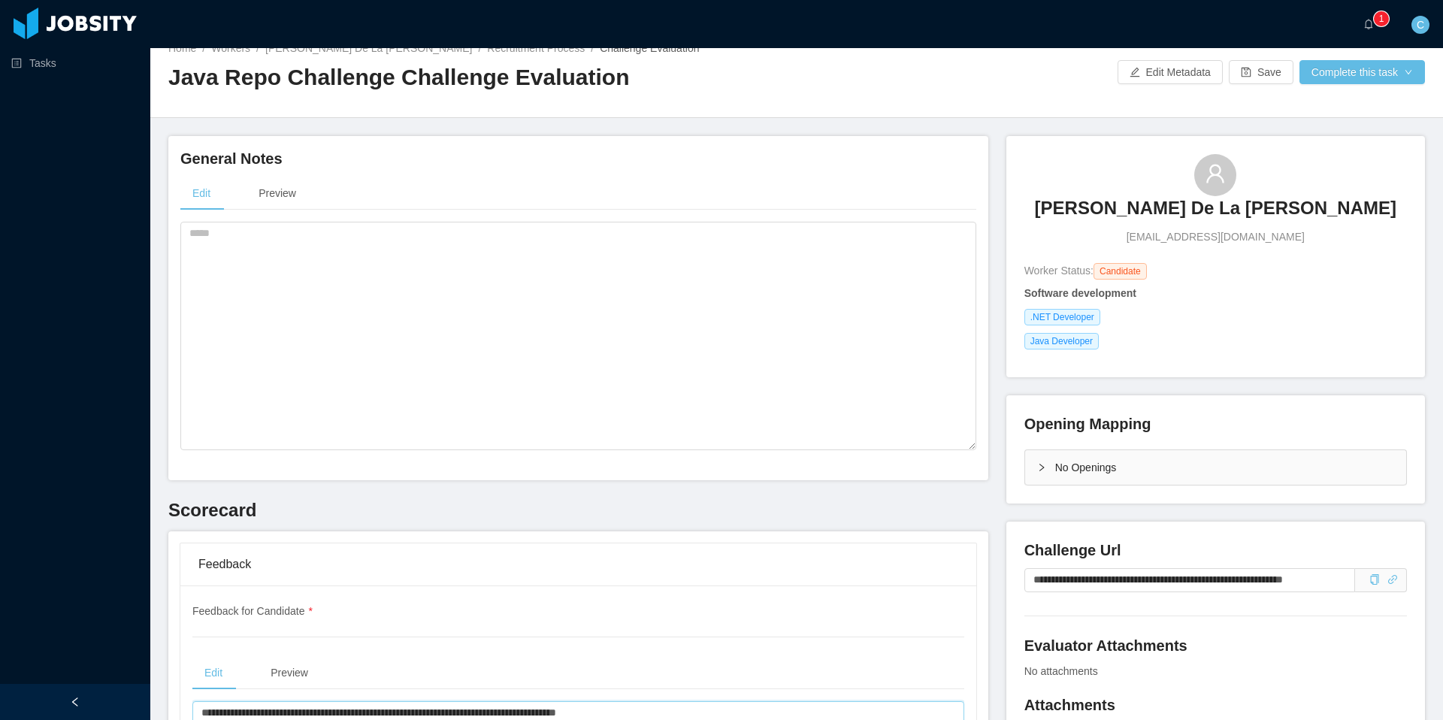
scroll to position [0, 0]
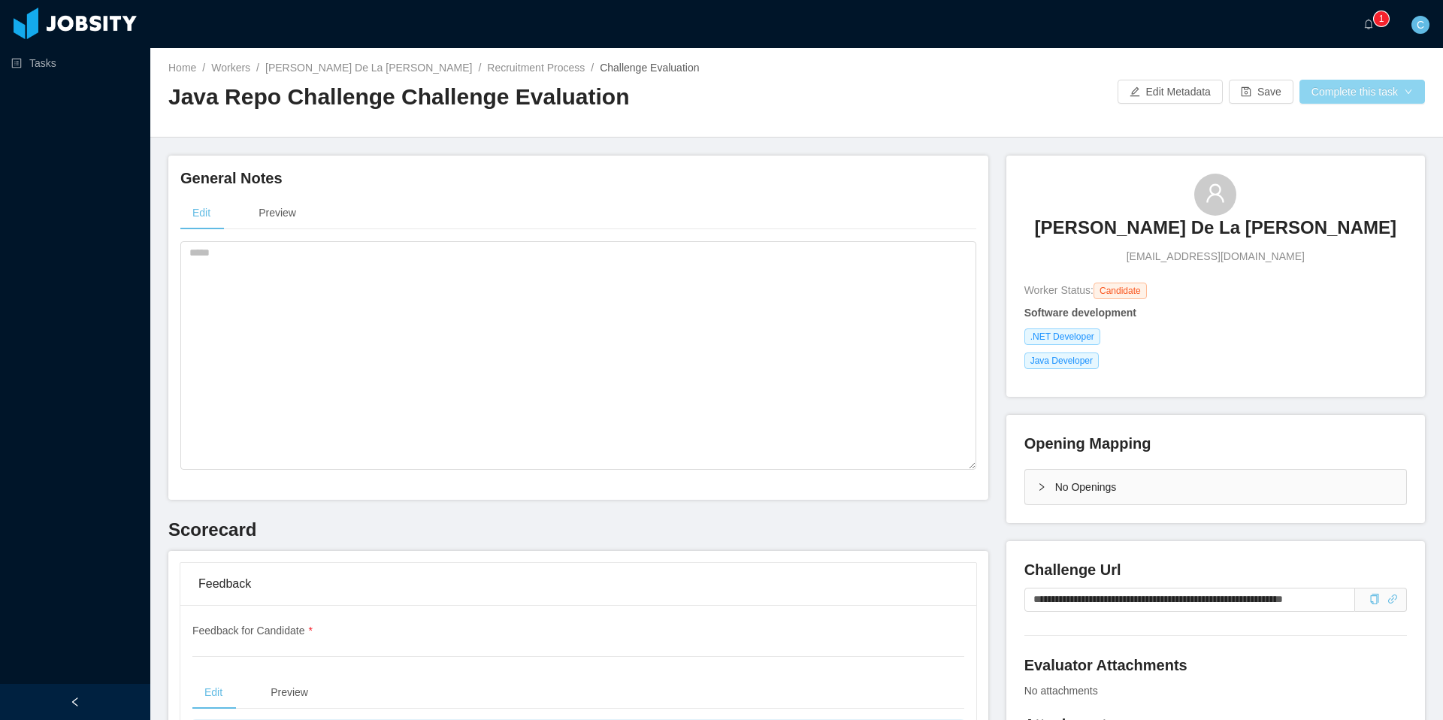
type textarea "**********"
click at [1373, 89] on button "Complete this task" at bounding box center [1363, 92] width 126 height 24
click at [1370, 123] on button "Save Evaluation" at bounding box center [1360, 126] width 117 height 24
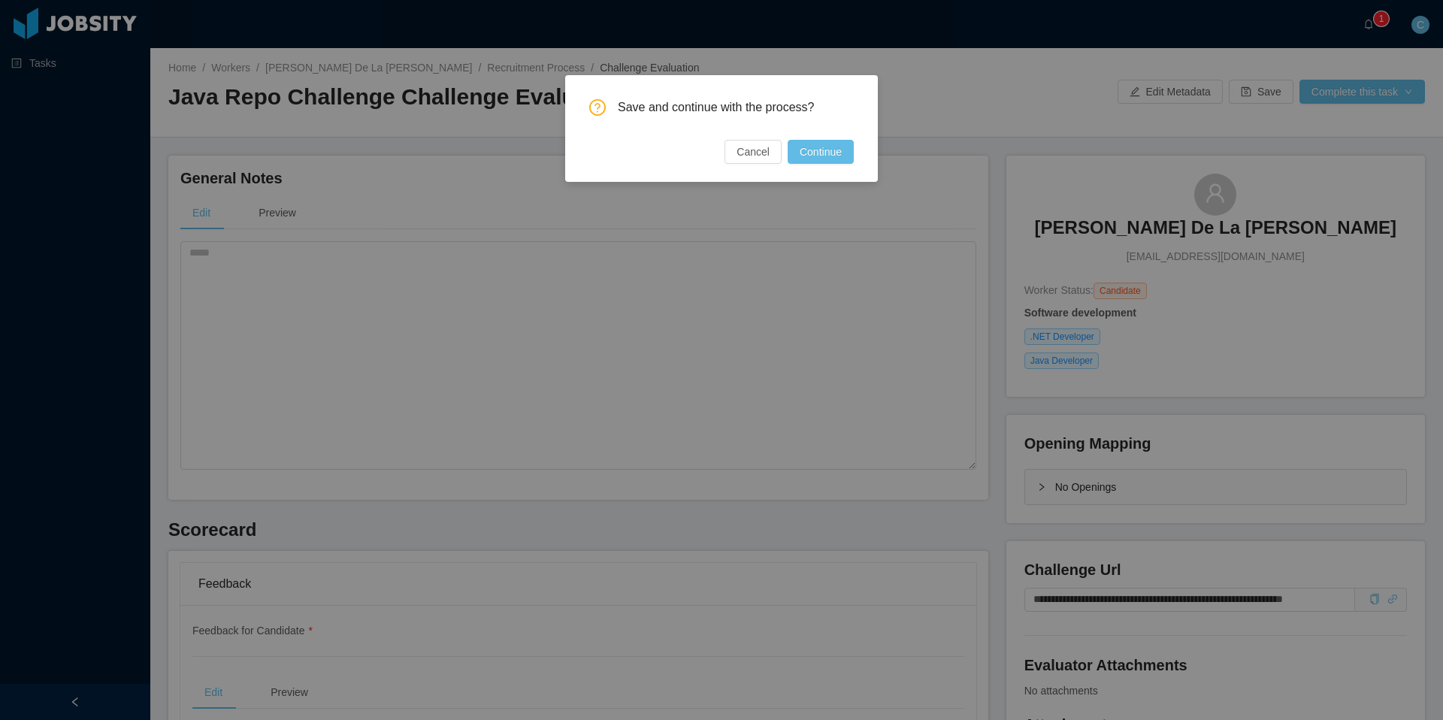
click at [819, 150] on button "Continue" at bounding box center [821, 152] width 66 height 24
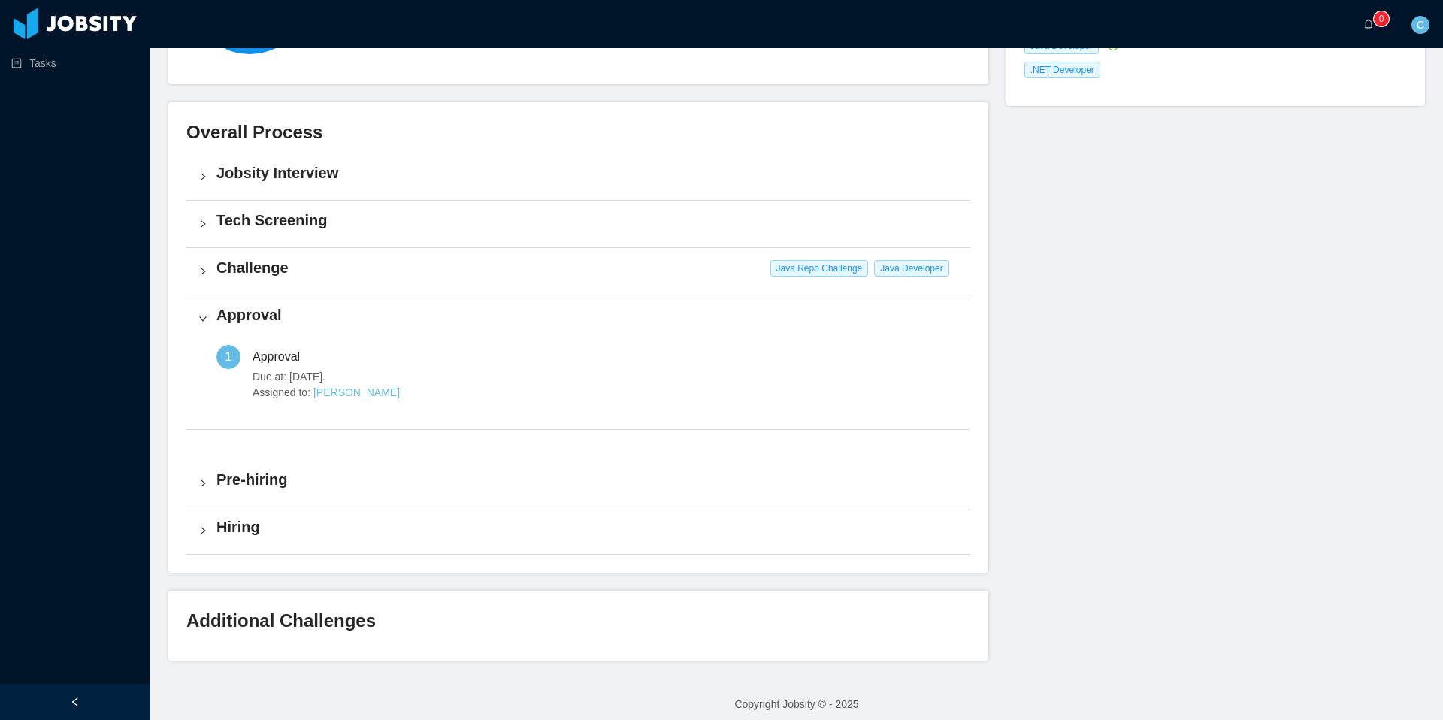
scroll to position [301, 0]
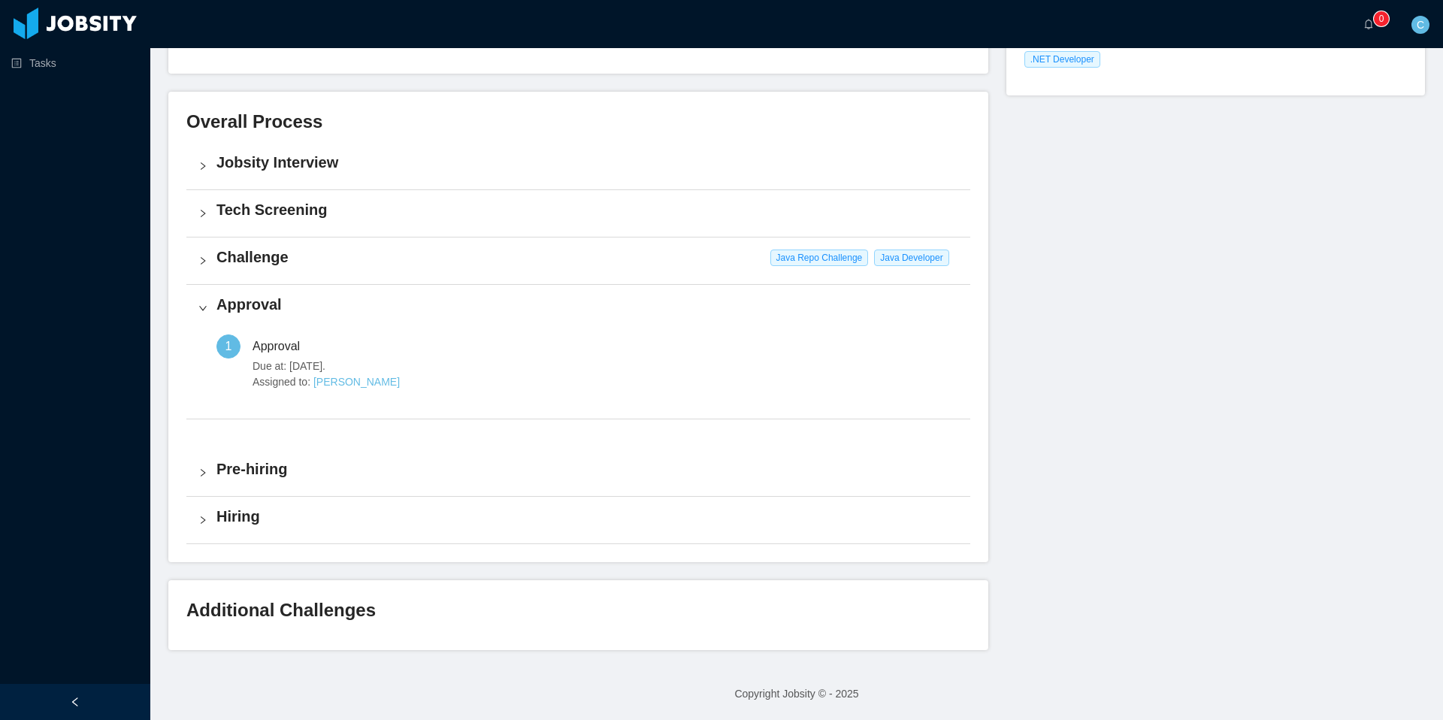
click at [207, 257] on div "Challenge Java Repo Challenge Java Developer" at bounding box center [578, 261] width 784 height 47
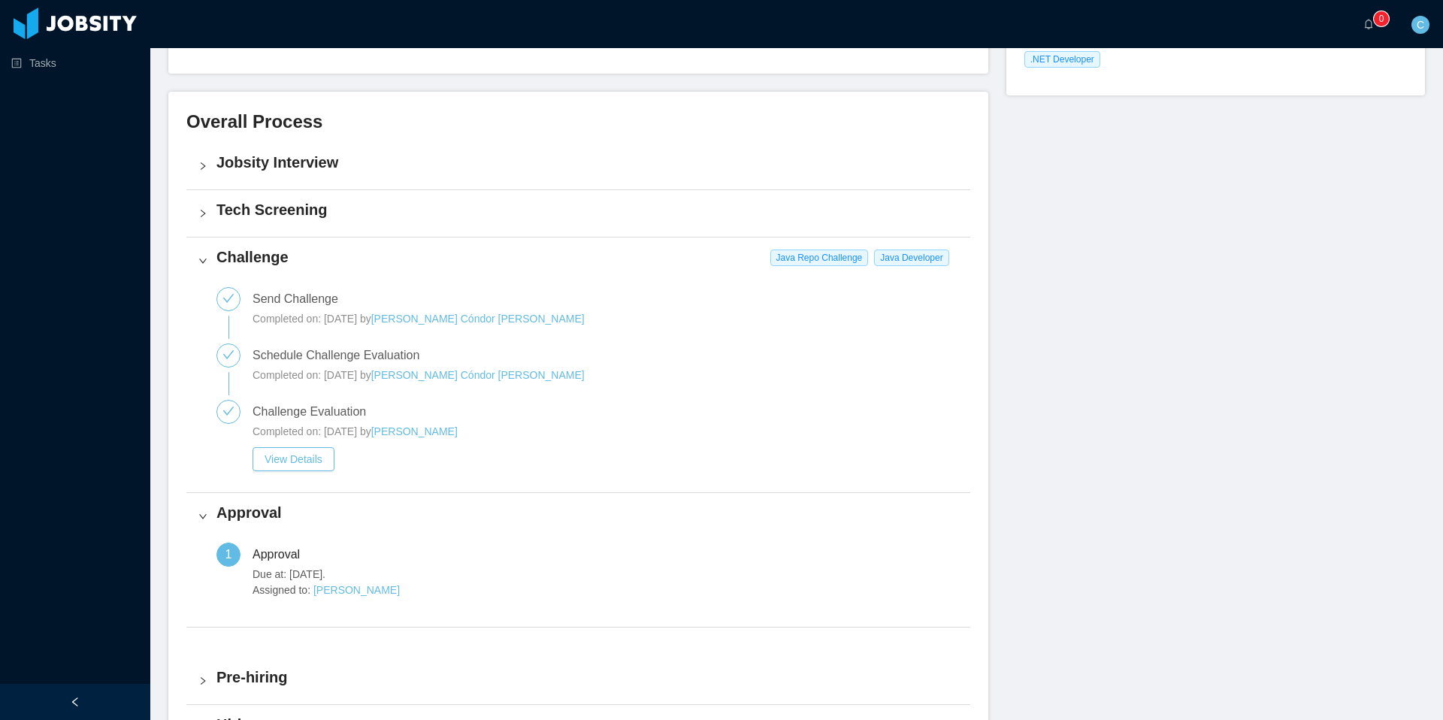
click at [207, 211] on icon "icon: right" at bounding box center [202, 213] width 9 height 9
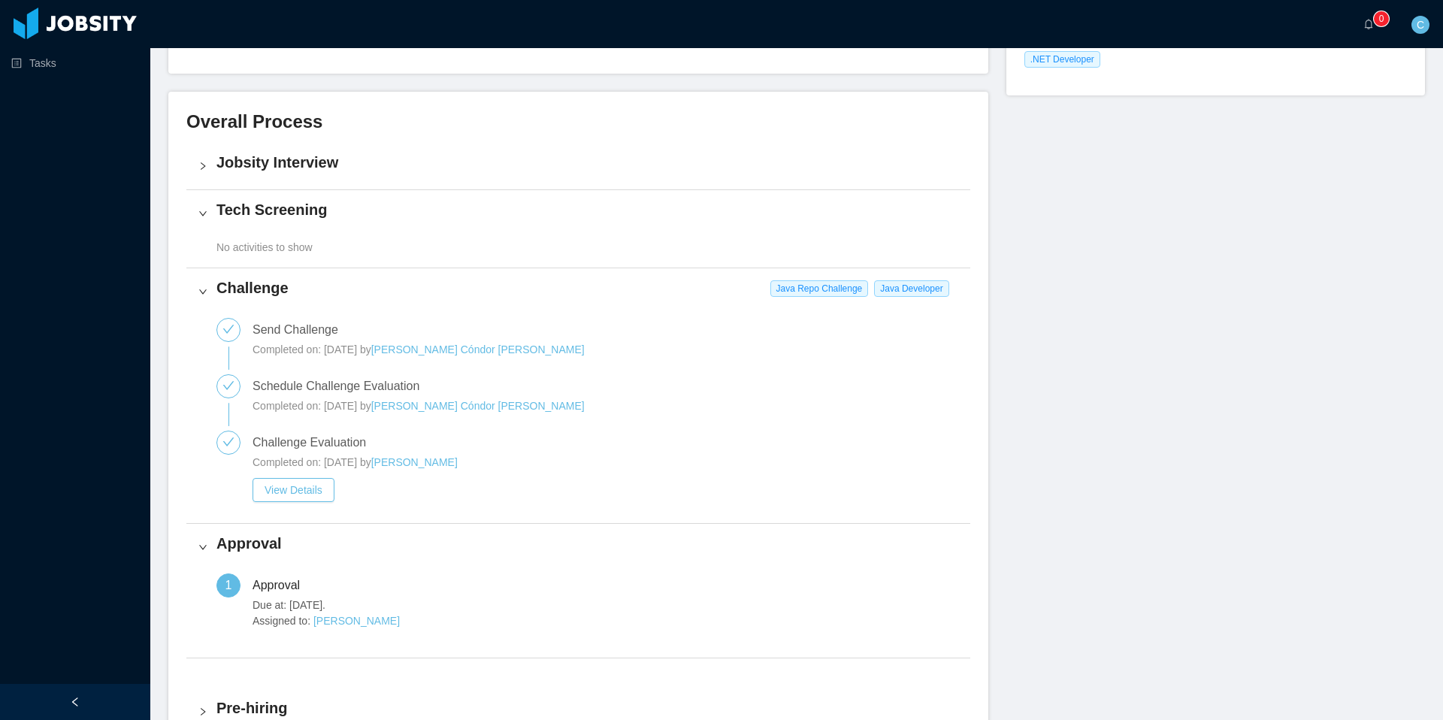
click at [202, 170] on icon "icon: right" at bounding box center [202, 166] width 9 height 9
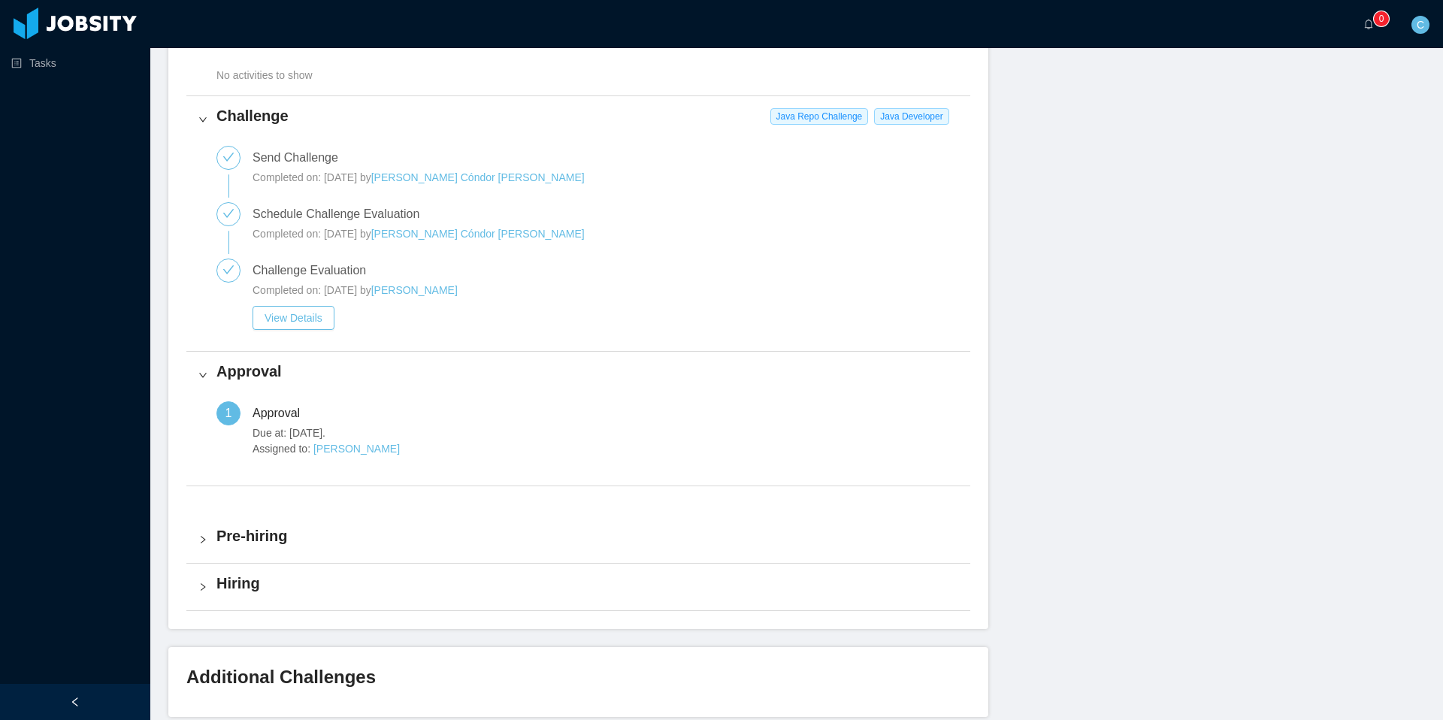
scroll to position [668, 0]
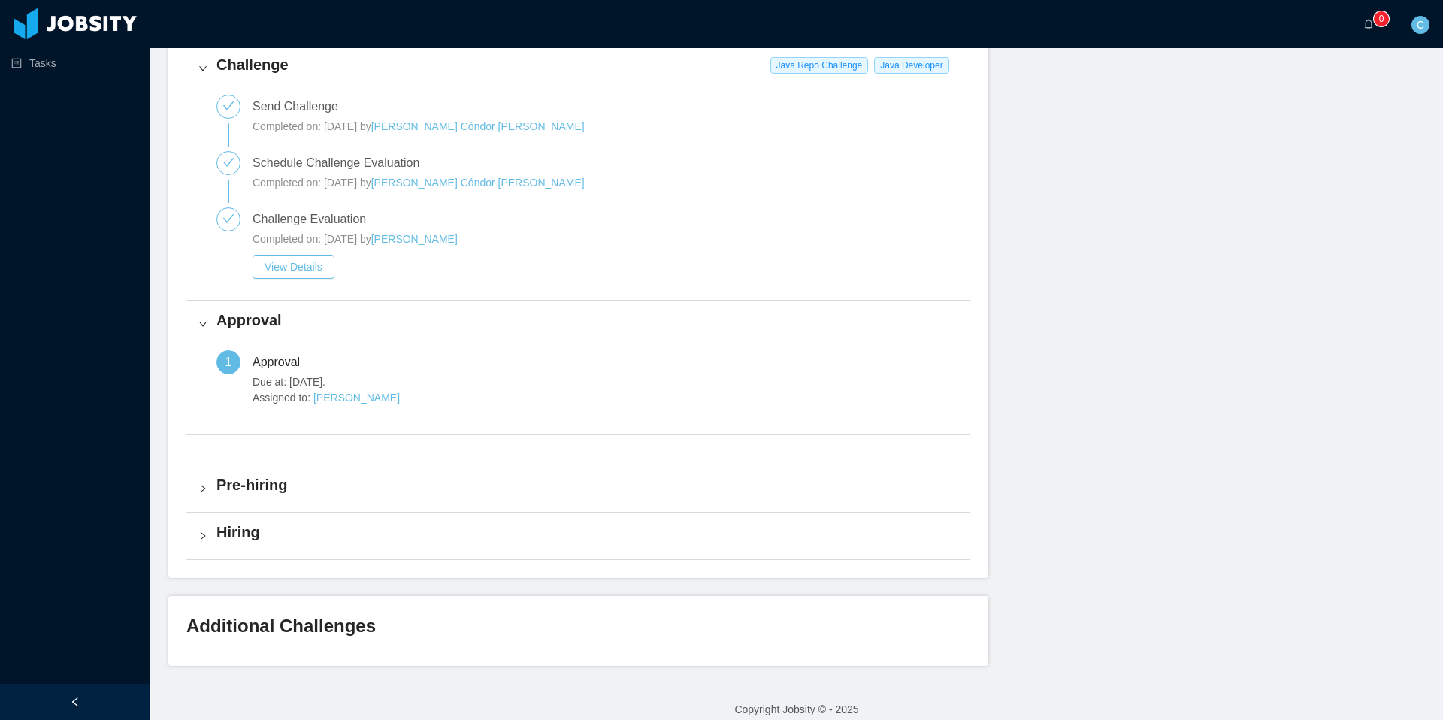
click at [201, 480] on div "Pre-hiring" at bounding box center [578, 488] width 784 height 47
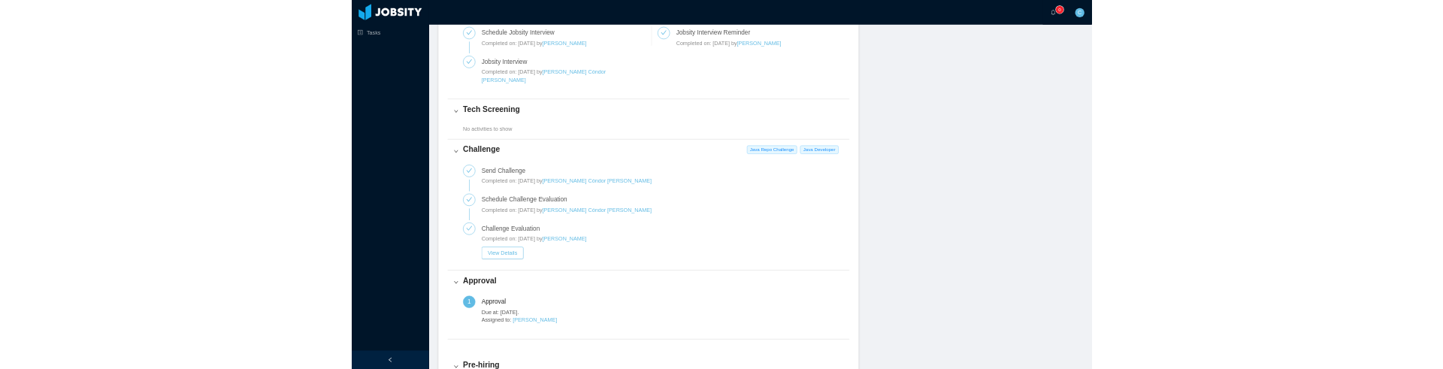
scroll to position [0, 0]
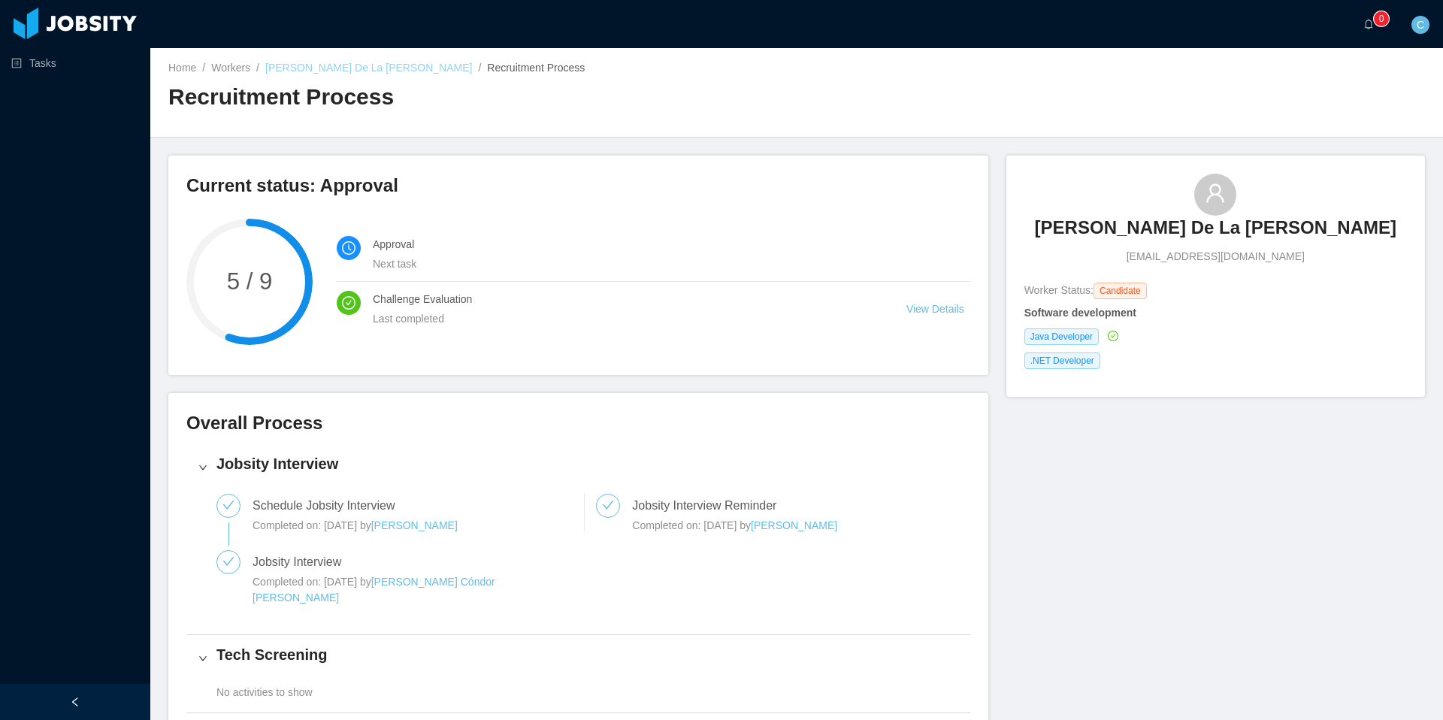
click at [351, 71] on link "[PERSON_NAME] De La [PERSON_NAME]" at bounding box center [368, 68] width 207 height 12
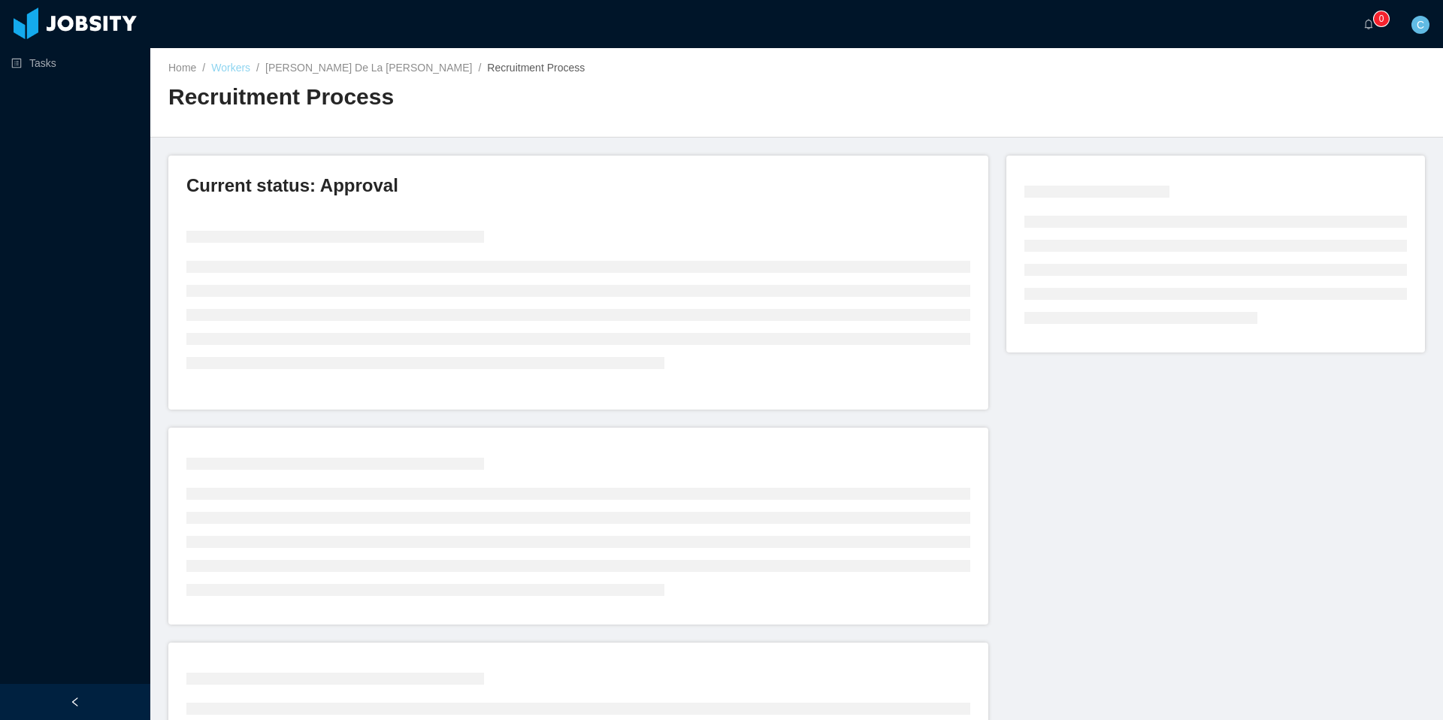
click at [235, 68] on link "Workers" at bounding box center [230, 68] width 39 height 12
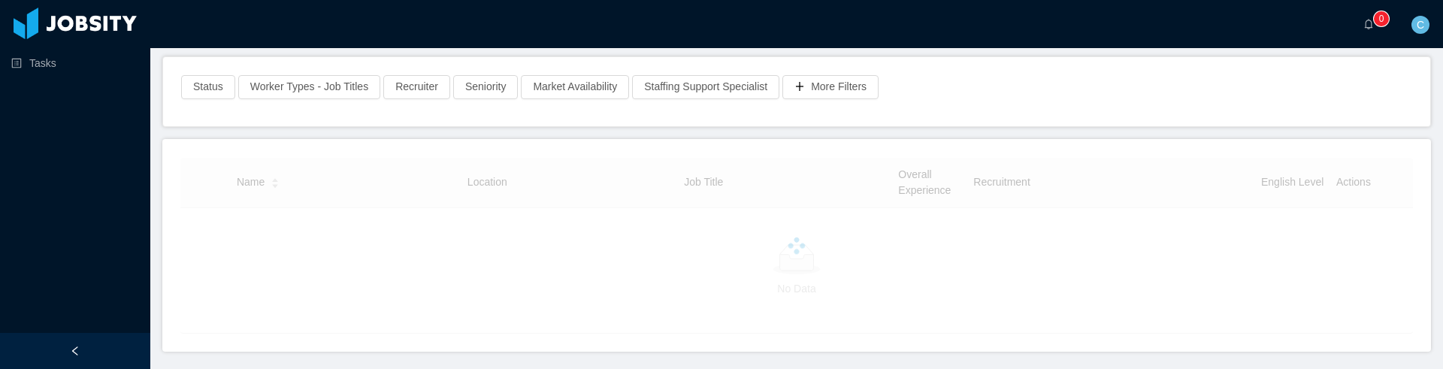
scroll to position [140, 0]
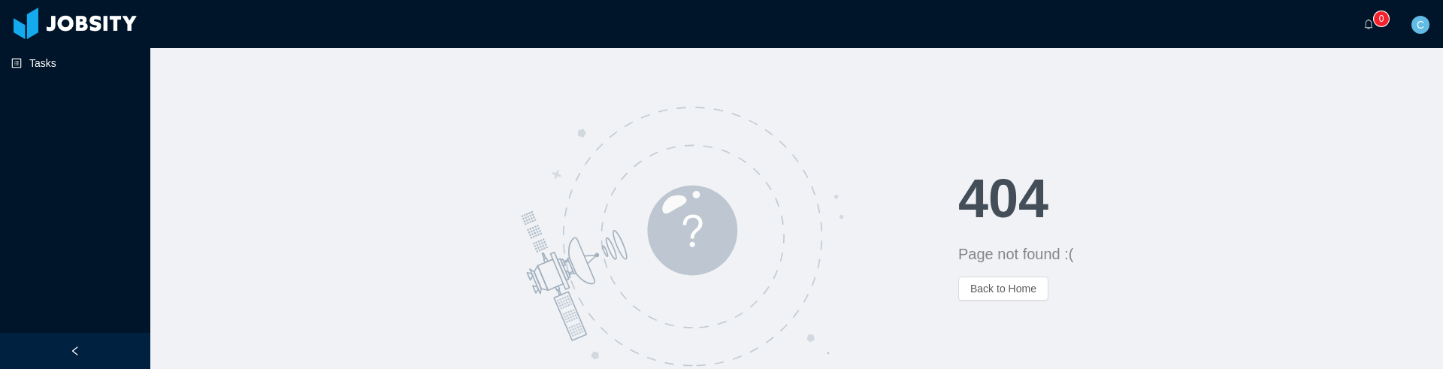
click at [65, 60] on link "Tasks" at bounding box center [74, 63] width 127 height 30
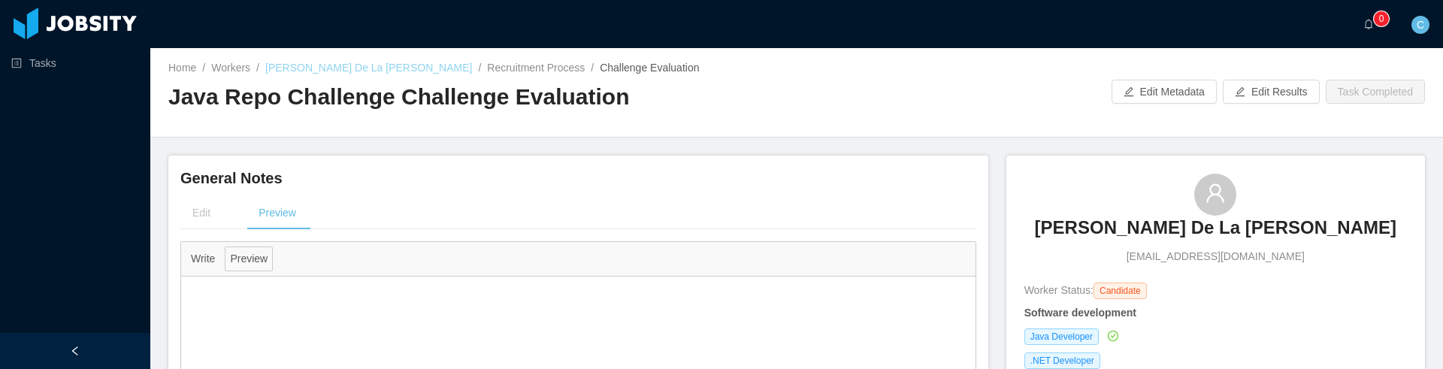
click at [358, 71] on link "[PERSON_NAME] De La [PERSON_NAME]" at bounding box center [368, 68] width 207 height 12
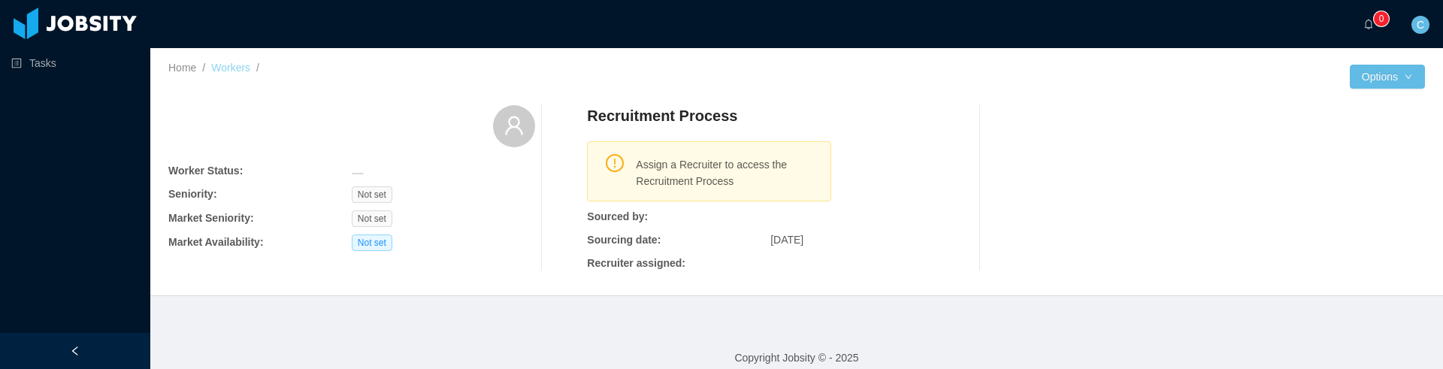
click at [241, 71] on link "Workers" at bounding box center [230, 68] width 39 height 12
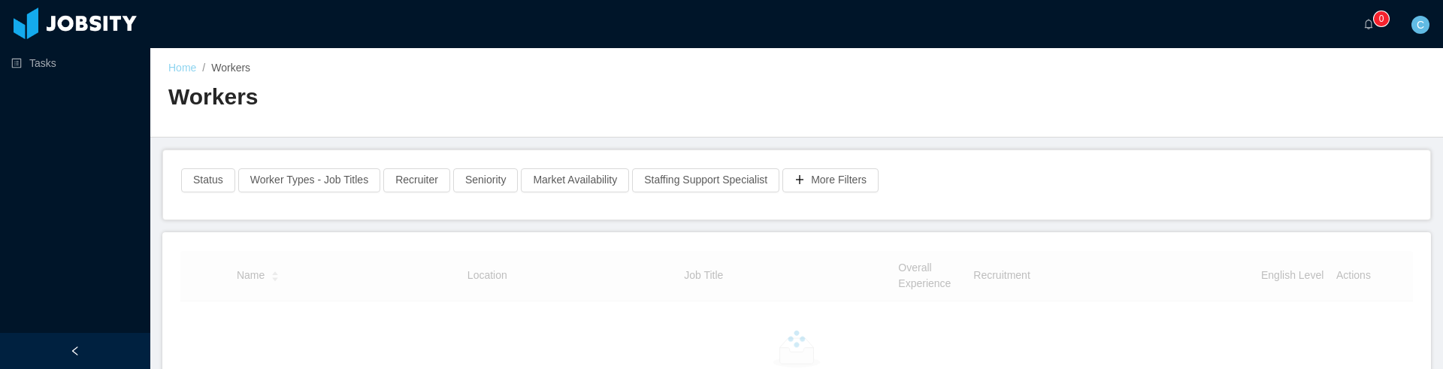
click at [195, 64] on link "Home" at bounding box center [182, 68] width 28 height 12
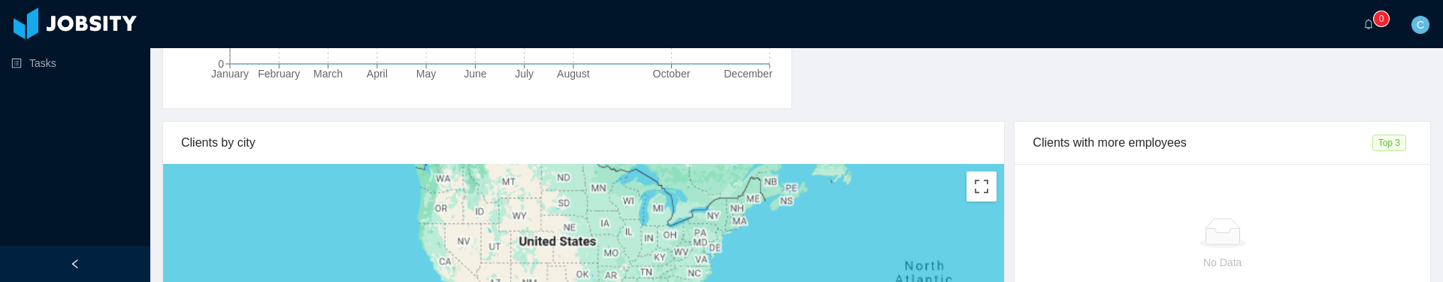
scroll to position [607, 0]
